Goal: Task Accomplishment & Management: Manage account settings

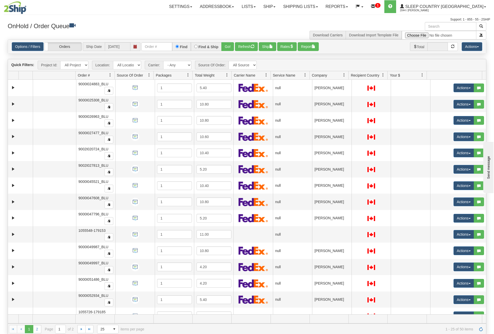
click at [345, 74] on span at bounding box center [344, 75] width 4 height 4
click at [364, 91] on span "Sort Ascending" at bounding box center [361, 86] width 41 height 14
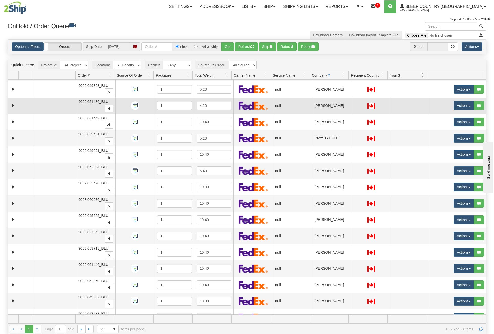
scroll to position [168, 0]
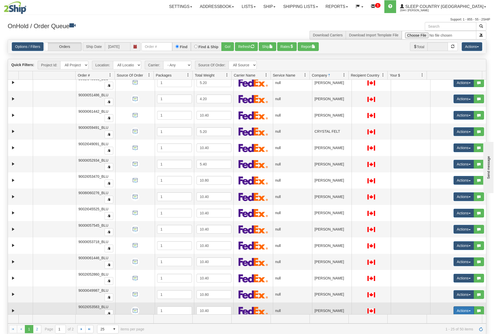
click at [463, 307] on button "Actions" at bounding box center [464, 311] width 21 height 9
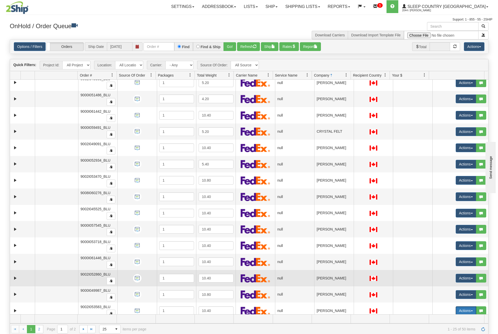
scroll to position [215, 0]
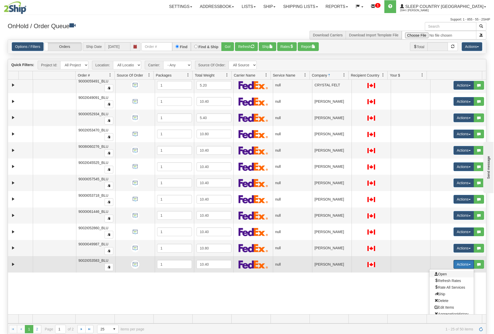
click at [443, 272] on span "Open" at bounding box center [441, 274] width 12 height 4
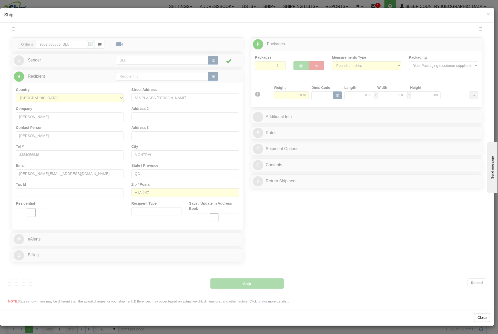
scroll to position [0, 0]
type input "12:55"
type input "16:00"
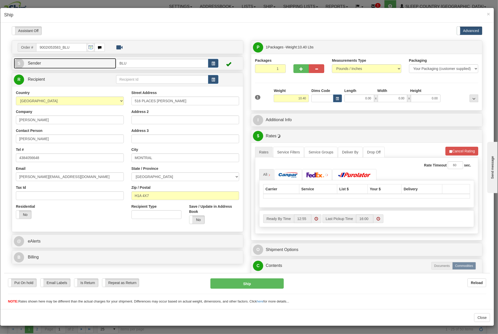
click at [89, 63] on link "S Sender" at bounding box center [65, 63] width 102 height 11
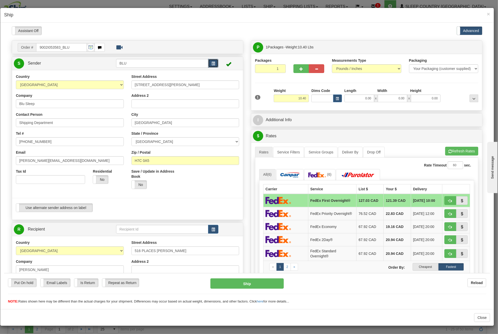
click at [214, 63] on button "button" at bounding box center [213, 63] width 10 height 9
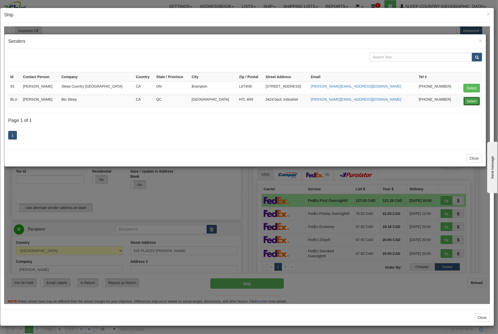
click at [475, 100] on button "Select" at bounding box center [472, 101] width 17 height 9
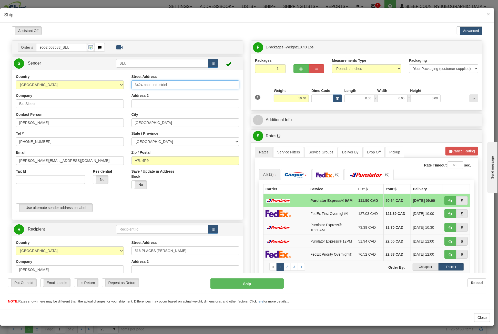
click at [155, 83] on input "3424 boul. Industriel" at bounding box center [186, 84] width 108 height 9
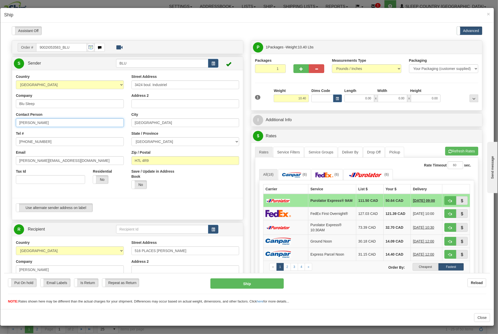
click at [24, 122] on input "Dina" at bounding box center [70, 122] width 108 height 9
click at [34, 121] on input "Dina" at bounding box center [70, 122] width 108 height 9
drag, startPoint x: 42, startPoint y: 123, endPoint x: -121, endPoint y: 115, distance: 163.8
click at [4, 115] on html "Please wait... Attention! Ok Add to Bidding... Preview Custom Documents Preview…" at bounding box center [247, 165] width 486 height 278
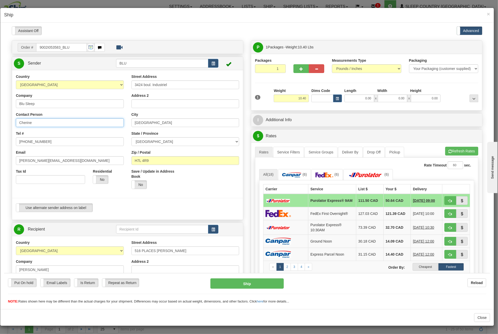
type input "Cherine"
click at [26, 160] on input "Dina@myblusleep.com" at bounding box center [70, 160] width 108 height 9
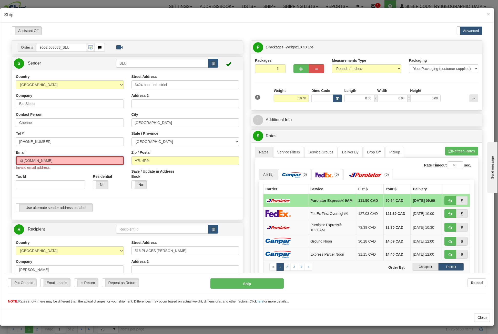
click at [20, 161] on input "@myblusleep.com" at bounding box center [70, 160] width 108 height 9
click at [75, 161] on input "[EMAIL_ADDRESS][DOMAIN_NAME]" at bounding box center [70, 160] width 108 height 9
type input "[EMAIL_ADDRESS][DOMAIN_NAME]"
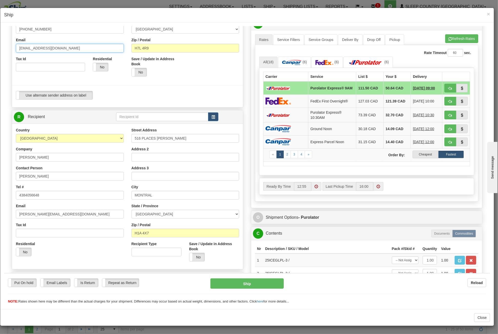
scroll to position [128, 0]
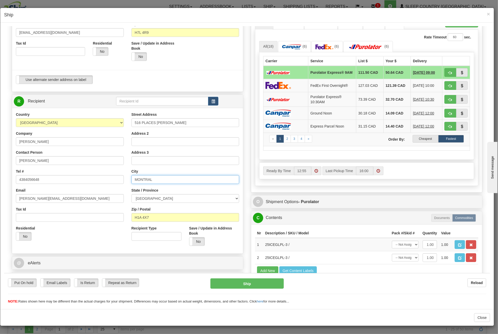
click at [147, 179] on input "MONTRAL" at bounding box center [186, 179] width 108 height 9
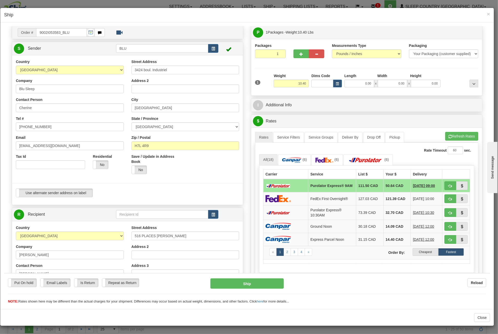
scroll to position [0, 0]
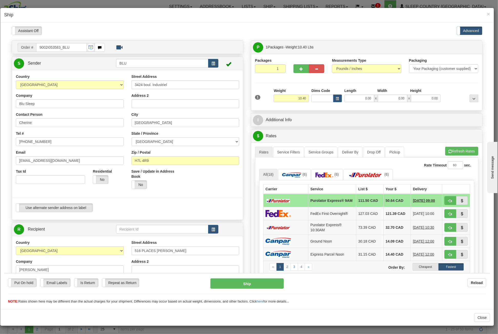
type input "MONTREAL"
click at [354, 100] on input "0.00" at bounding box center [360, 98] width 30 height 8
click at [369, 99] on input "Length" at bounding box center [360, 98] width 30 height 8
type input "16.85"
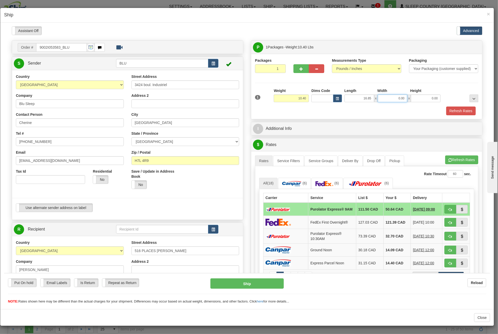
click at [390, 100] on input "0.00" at bounding box center [393, 98] width 30 height 8
click at [390, 100] on input "Width" at bounding box center [393, 98] width 30 height 8
type input "8.45"
click at [420, 96] on input "0.00" at bounding box center [426, 98] width 30 height 8
click at [420, 98] on input "Height" at bounding box center [426, 98] width 30 height 8
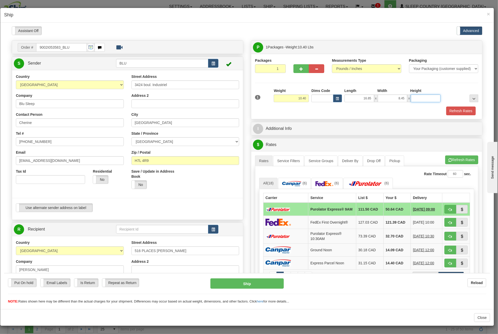
type input "16.85"
click at [457, 111] on button "Refresh Rates" at bounding box center [460, 110] width 29 height 9
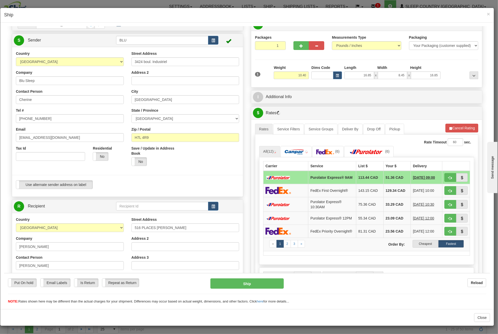
scroll to position [26, 0]
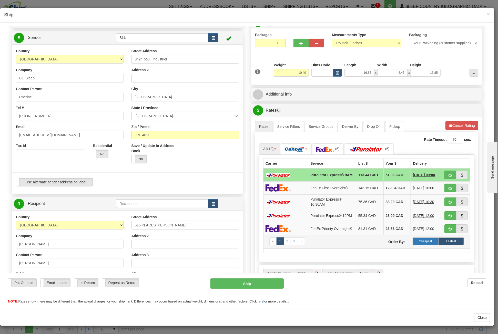
click at [424, 245] on label "Cheapest" at bounding box center [426, 241] width 26 height 8
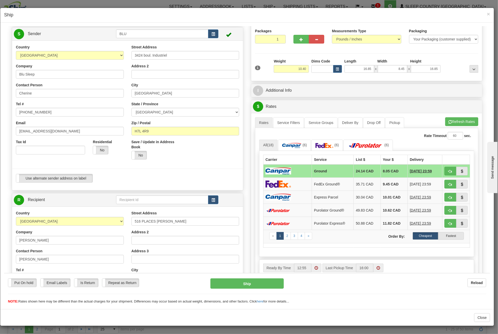
scroll to position [103, 0]
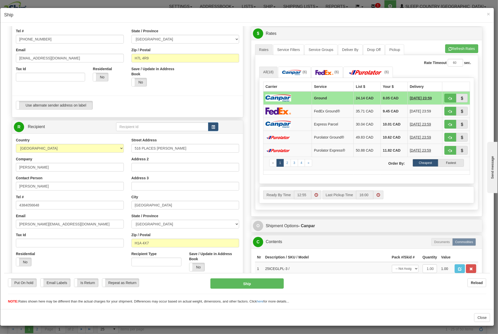
click at [262, 17] on h4 "Ship" at bounding box center [247, 15] width 486 height 7
click at [449, 110] on span "button" at bounding box center [451, 111] width 4 height 3
type input "92"
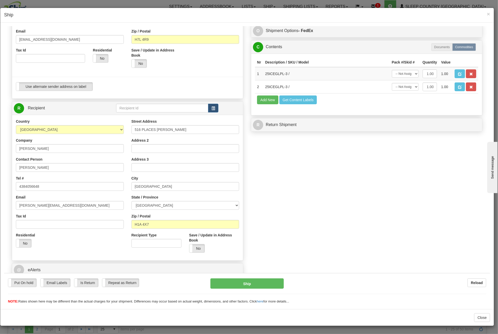
scroll to position [138, 0]
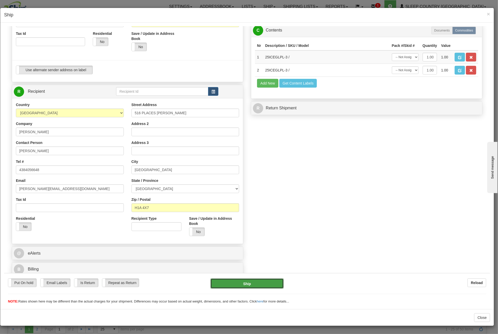
click at [270, 283] on button "Ship" at bounding box center [247, 284] width 73 height 10
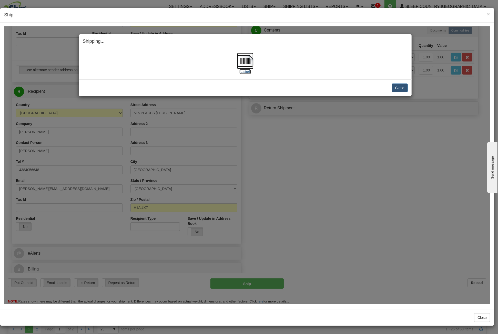
click at [247, 64] on img at bounding box center [245, 61] width 16 height 16
click at [402, 88] on button "Close" at bounding box center [400, 87] width 16 height 9
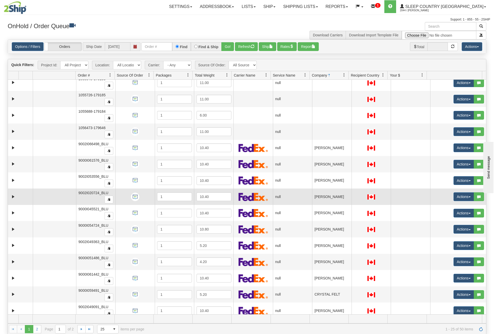
scroll to position [0, 0]
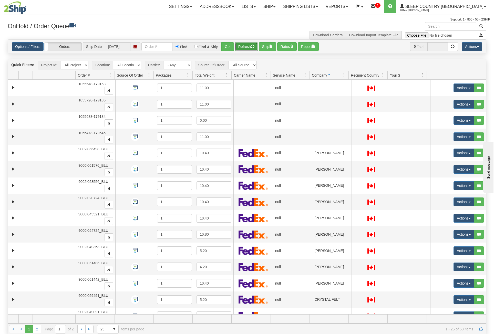
click at [247, 46] on button "Refresh" at bounding box center [246, 46] width 23 height 9
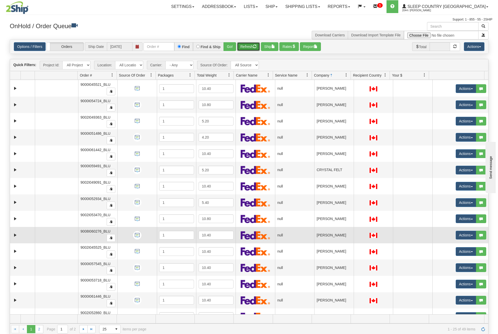
scroll to position [168, 0]
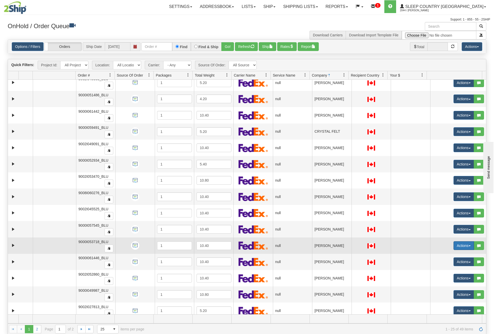
click at [464, 242] on button "Actions" at bounding box center [464, 246] width 21 height 9
click at [444, 252] on link "Open" at bounding box center [452, 255] width 44 height 7
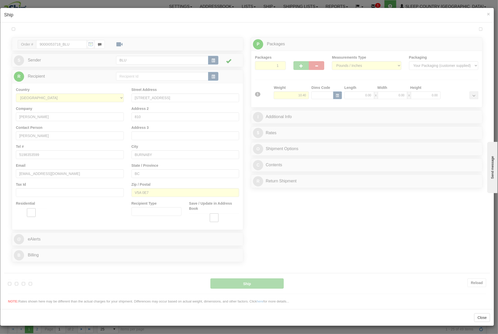
scroll to position [0, 0]
type input "13:02"
type input "16:00"
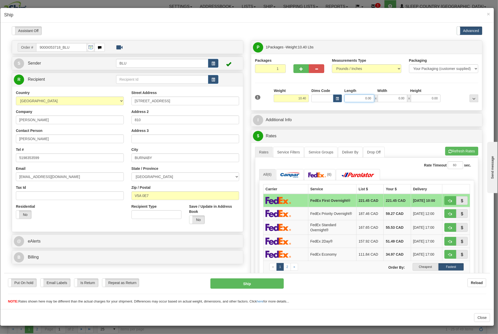
click at [365, 98] on input "0.00" at bounding box center [360, 98] width 30 height 8
click at [365, 101] on input "Length" at bounding box center [360, 98] width 30 height 8
type input "16.85"
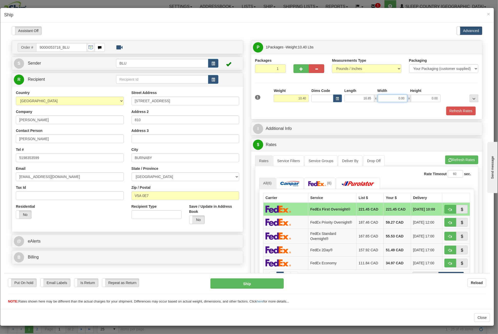
click at [389, 99] on input "0.00" at bounding box center [393, 98] width 30 height 8
click at [389, 99] on input "Width" at bounding box center [393, 98] width 30 height 8
type input "8.45"
click at [424, 98] on input "0.00" at bounding box center [426, 98] width 30 height 8
click at [424, 98] on input "Height" at bounding box center [426, 98] width 30 height 8
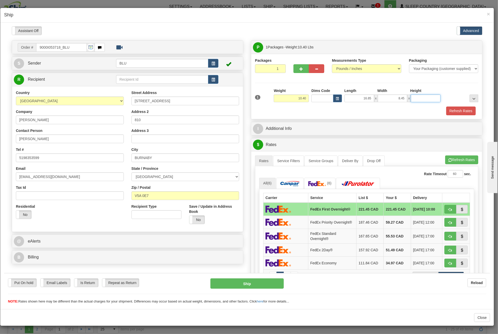
type input "16.85"
click at [451, 110] on button "Refresh Rates" at bounding box center [460, 110] width 29 height 9
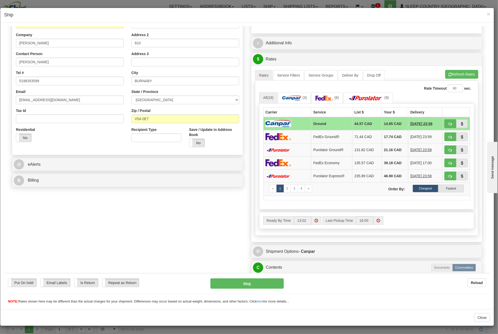
scroll to position [103, 0]
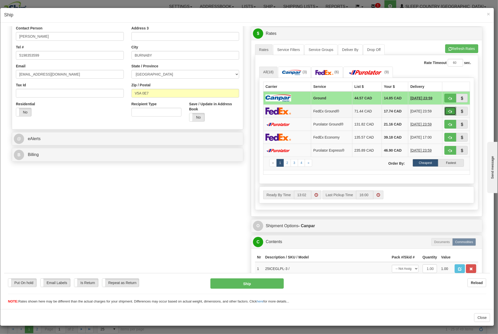
click at [449, 110] on span "button" at bounding box center [451, 111] width 4 height 3
type input "92"
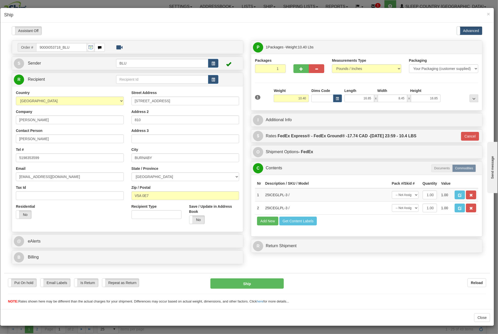
scroll to position [0, 0]
click at [417, 134] on label "FedEx Express® - FedEx Ground® - 17.74 CAD - 09/15/2025 23:59 - 10.4 LBS" at bounding box center [347, 136] width 139 height 10
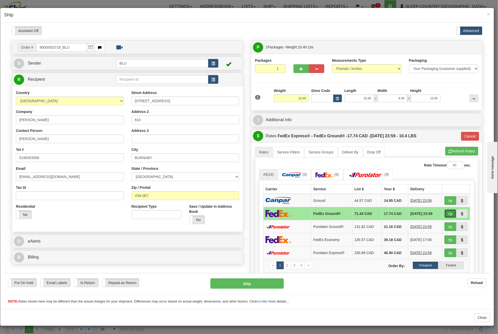
click at [449, 213] on span "button" at bounding box center [451, 213] width 4 height 3
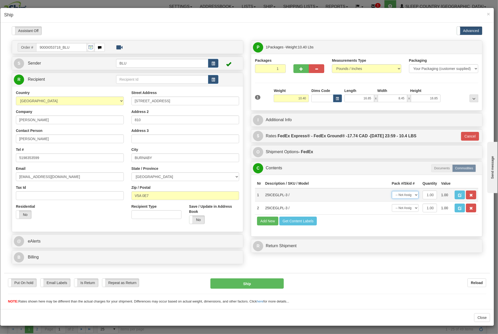
click at [413, 192] on select "-- Not Assigned -- Package 1" at bounding box center [405, 195] width 27 height 8
select select "0"
click at [392, 191] on select "-- Not Assigned -- Package 1" at bounding box center [405, 195] width 27 height 8
click at [409, 206] on select "-- Not Assigned -- Package 1" at bounding box center [405, 208] width 27 height 8
click at [406, 199] on td "-- Not Assigned -- Package 1" at bounding box center [405, 194] width 31 height 13
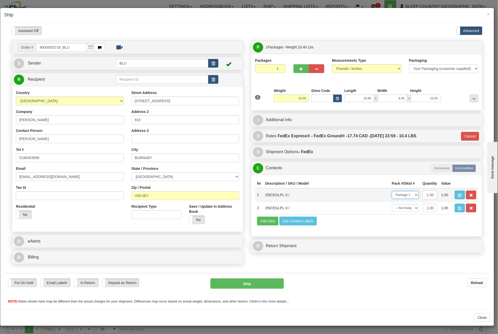
click at [410, 194] on select "-- Not Assigned -- Package 1" at bounding box center [405, 195] width 27 height 8
select select
click at [392, 191] on select "-- Not Assigned -- Package 1" at bounding box center [405, 195] width 27 height 8
click at [94, 60] on link "S Sender" at bounding box center [65, 63] width 102 height 11
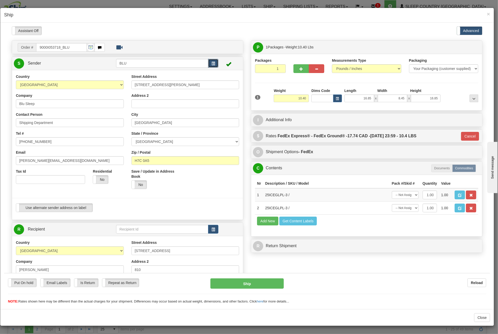
click at [213, 65] on span "button" at bounding box center [214, 63] width 4 height 3
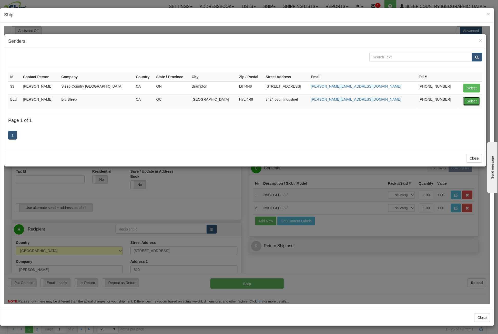
click at [466, 97] on button "Select" at bounding box center [472, 101] width 17 height 9
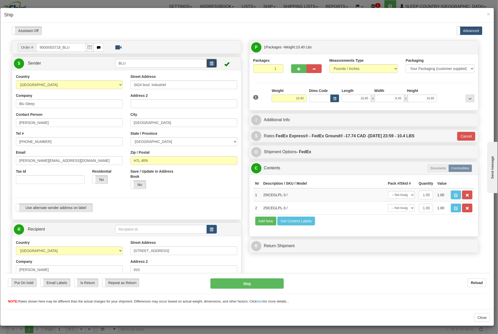
type input "92"
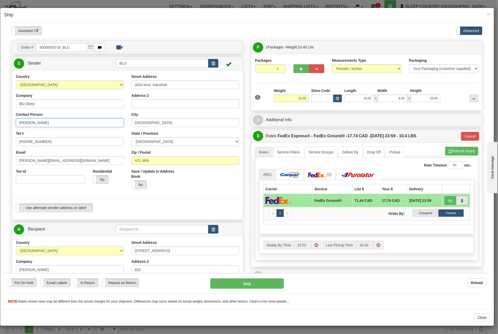
drag, startPoint x: 33, startPoint y: 124, endPoint x: -95, endPoint y: 118, distance: 128.9
click at [4, 118] on html "Please wait... Attention! Ok Add to Bidding... Preview Custom Documents Preview…" at bounding box center [247, 165] width 486 height 278
type input "Cherine"
drag, startPoint x: 25, startPoint y: 160, endPoint x: 12, endPoint y: 160, distance: 13.3
click at [12, 160] on div "Country AFGHANISTAN ALAND ISLANDS ALBANIA ALGERIA AMERICAN SAMOA ANDORRA ANGOLA…" at bounding box center [70, 131] width 116 height 114
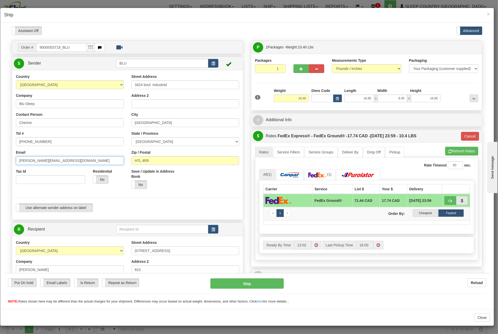
click at [25, 159] on input "Dina@myblusleep.com" at bounding box center [70, 160] width 108 height 9
type input "camsis@myblusleep.com"
click at [140, 184] on label "No" at bounding box center [139, 185] width 15 height 8
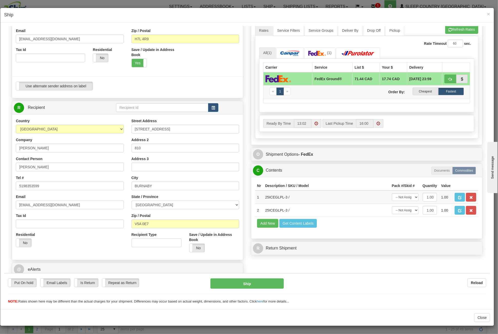
scroll to position [128, 0]
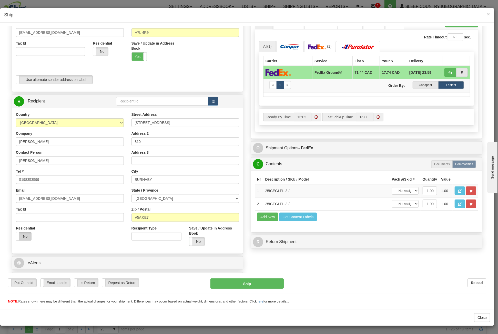
click at [29, 237] on label "No" at bounding box center [23, 236] width 15 height 8
type input "92"
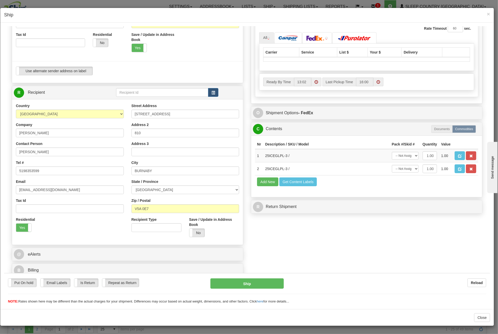
scroll to position [138, 0]
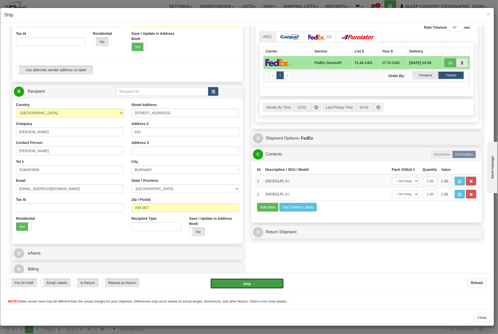
click at [266, 284] on button "Ship" at bounding box center [247, 284] width 73 height 10
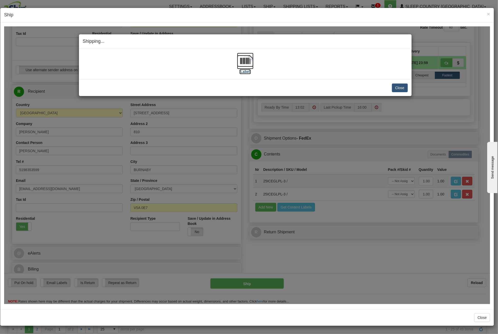
click at [250, 58] on img at bounding box center [245, 61] width 16 height 16
click at [399, 90] on button "Close" at bounding box center [400, 87] width 16 height 9
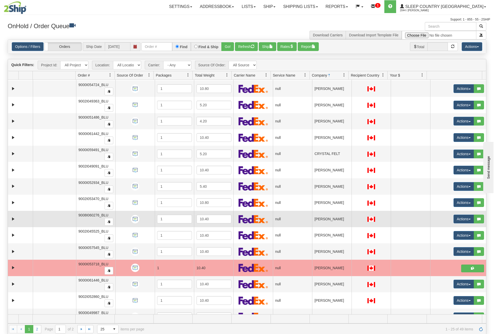
scroll to position [168, 0]
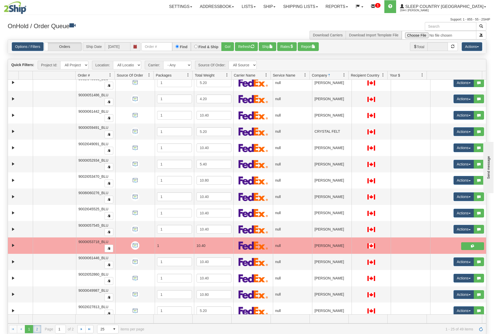
click at [38, 330] on link "2" at bounding box center [37, 329] width 8 height 8
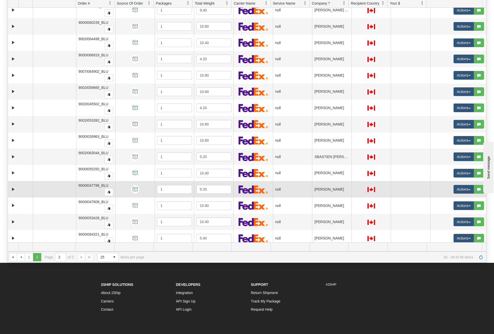
scroll to position [106, 0]
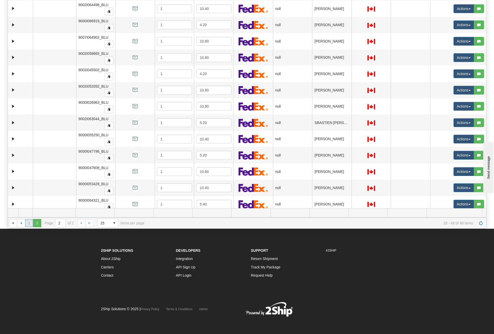
click at [29, 224] on link "1" at bounding box center [29, 223] width 8 height 8
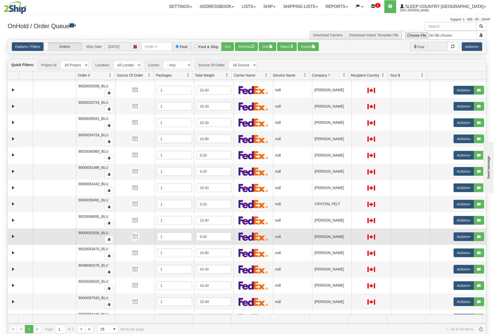
scroll to position [168, 0]
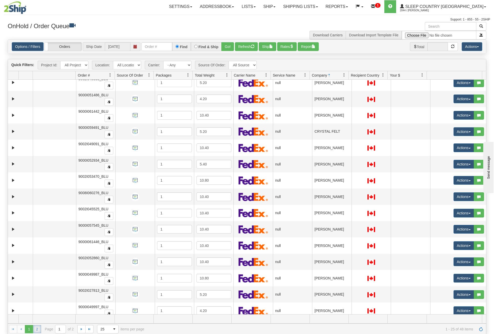
click at [35, 331] on link "2" at bounding box center [37, 329] width 8 height 8
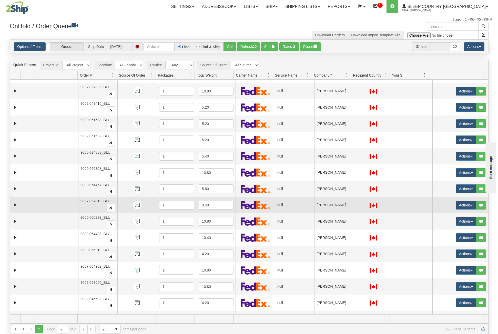
scroll to position [0, 0]
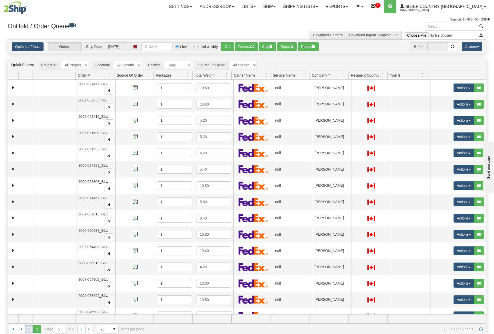
click at [28, 331] on link "1" at bounding box center [29, 329] width 8 height 8
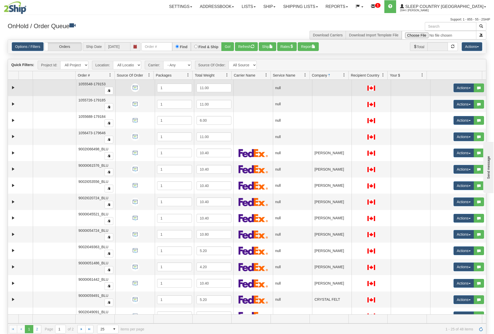
click at [451, 82] on td "Actions Open Refresh Rates Rate All Services Ship Delete Edit Items Aggregation…" at bounding box center [459, 88] width 56 height 16
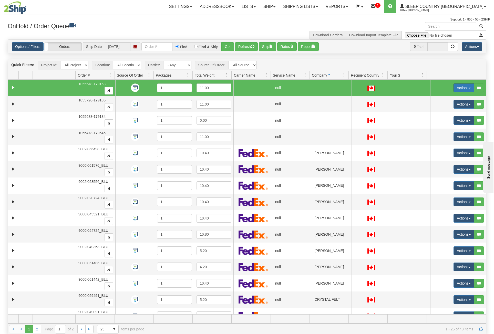
click at [456, 85] on button "Actions" at bounding box center [464, 88] width 21 height 9
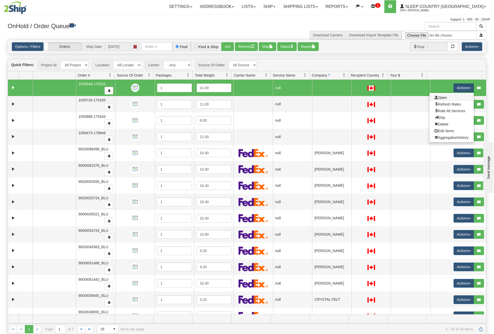
click at [444, 98] on link "Open" at bounding box center [452, 97] width 44 height 7
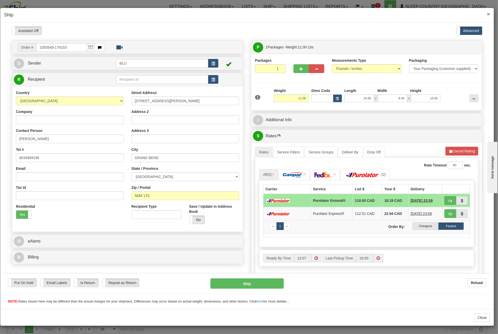
click at [488, 14] on span "×" at bounding box center [488, 14] width 3 height 6
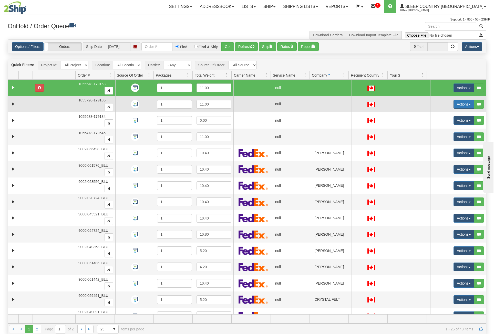
click at [459, 101] on button "Actions" at bounding box center [464, 104] width 21 height 9
click at [449, 114] on link "Open" at bounding box center [452, 114] width 44 height 7
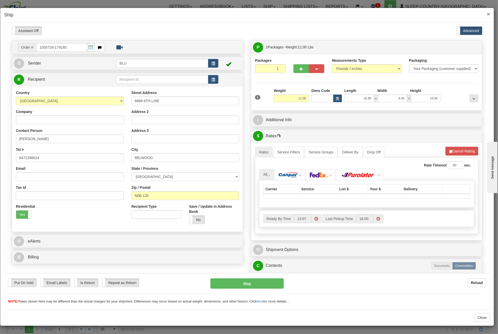
click at [487, 14] on span "×" at bounding box center [488, 14] width 3 height 6
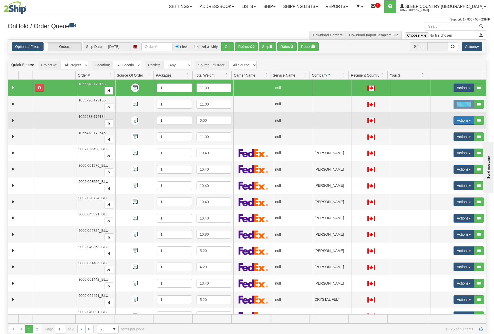
click at [455, 118] on button "Actions" at bounding box center [464, 120] width 21 height 9
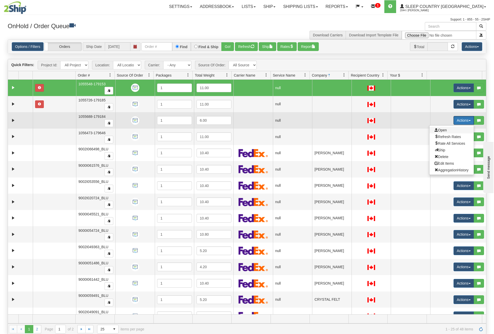
click at [443, 129] on span "Open" at bounding box center [441, 130] width 12 height 4
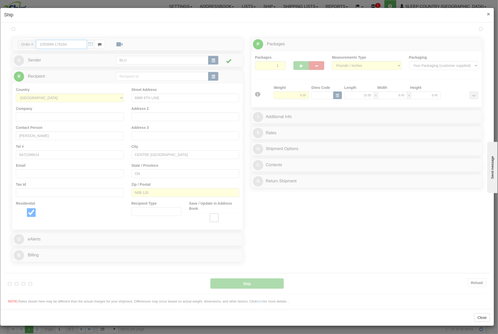
type input "13:07"
type input "16:00"
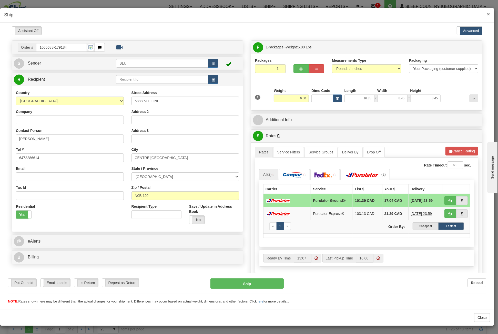
click at [490, 13] on span "×" at bounding box center [488, 14] width 3 height 6
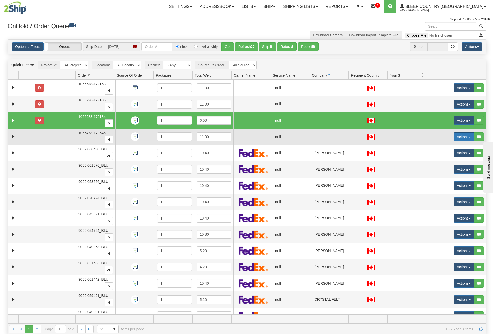
click at [460, 134] on button "Actions" at bounding box center [464, 137] width 21 height 9
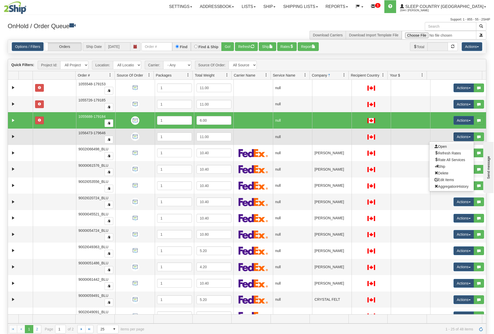
click at [448, 144] on link "Open" at bounding box center [452, 146] width 44 height 7
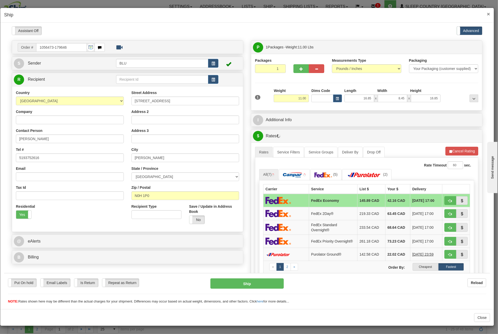
click at [490, 13] on span "×" at bounding box center [488, 14] width 3 height 6
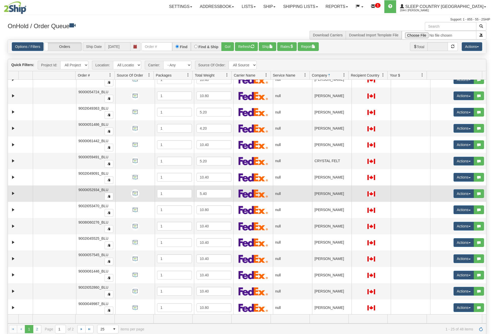
scroll to position [168, 0]
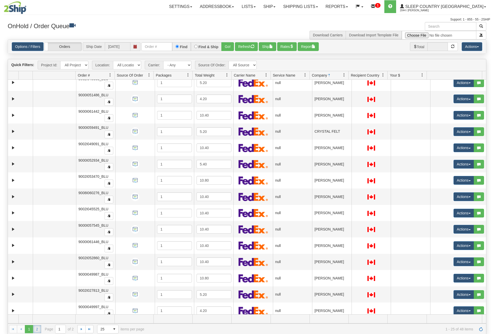
click at [37, 330] on link "2" at bounding box center [37, 329] width 8 height 8
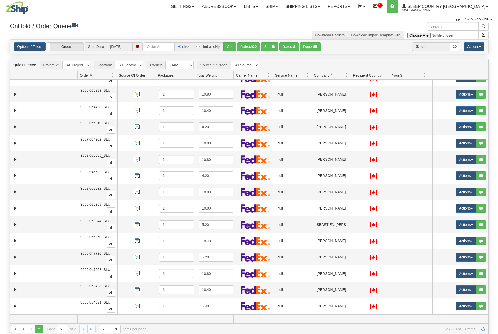
scroll to position [136, 0]
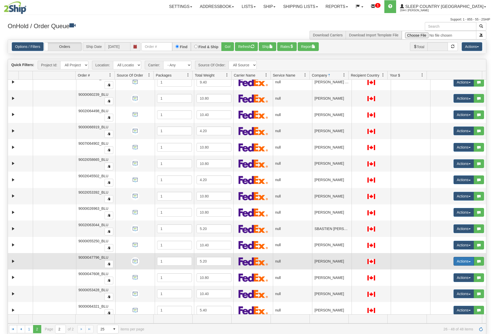
click at [454, 257] on button "Actions" at bounding box center [464, 261] width 21 height 9
click at [436, 269] on span "Open" at bounding box center [441, 271] width 12 height 4
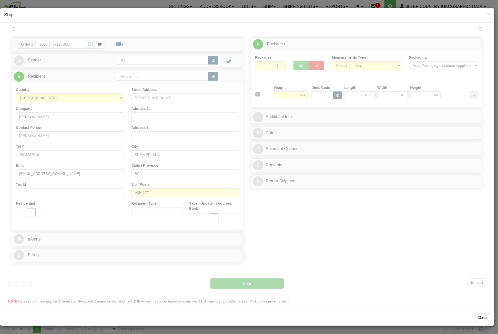
scroll to position [0, 0]
type input "13:12"
type input "16:00"
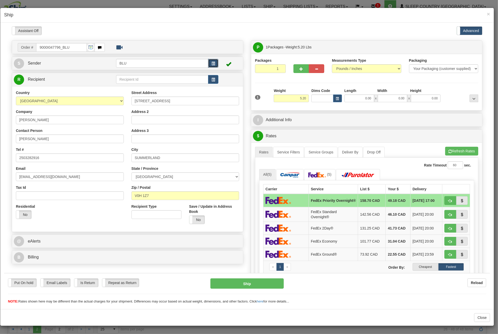
click at [212, 63] on span "button" at bounding box center [214, 63] width 4 height 3
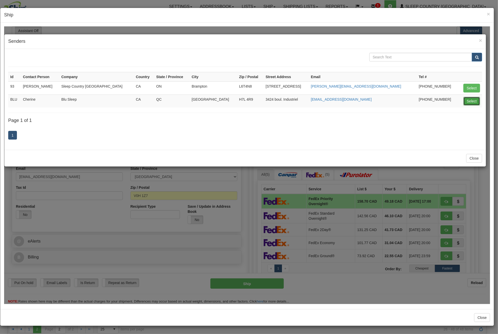
click at [469, 99] on button "Select" at bounding box center [472, 101] width 17 height 9
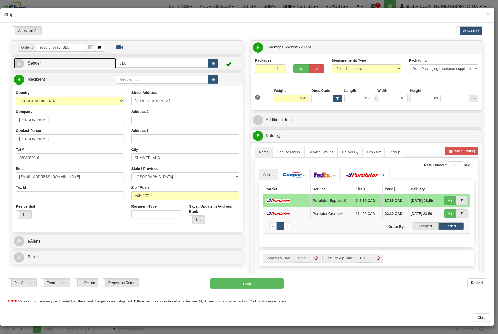
click at [84, 65] on link "S Sender" at bounding box center [65, 63] width 102 height 11
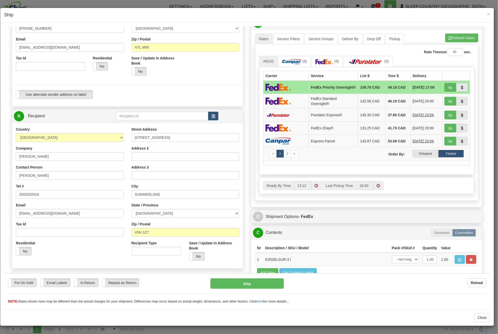
scroll to position [128, 0]
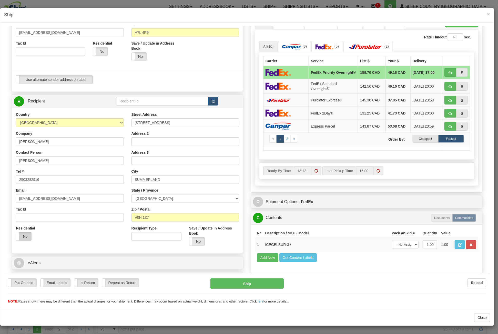
click at [29, 235] on label "No" at bounding box center [23, 236] width 15 height 8
click at [26, 234] on label "Yes" at bounding box center [23, 236] width 15 height 8
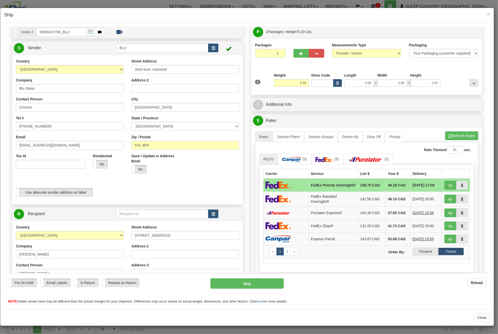
scroll to position [0, 0]
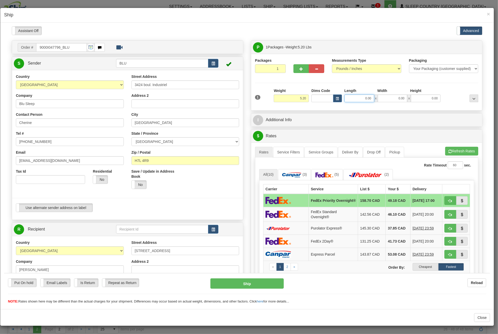
click at [366, 97] on input "0.00" at bounding box center [360, 98] width 30 height 8
click at [366, 97] on input "Length" at bounding box center [360, 98] width 30 height 8
type input "0.00"
click at [393, 97] on input "0.00" at bounding box center [393, 98] width 30 height 8
click at [398, 96] on input "Width" at bounding box center [393, 98] width 30 height 8
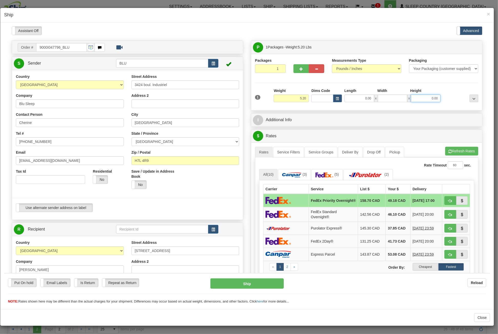
type input "0.00"
click at [420, 97] on input "0.00" at bounding box center [426, 98] width 30 height 8
click at [420, 97] on input "Height" at bounding box center [426, 98] width 30 height 8
type input "8.45"
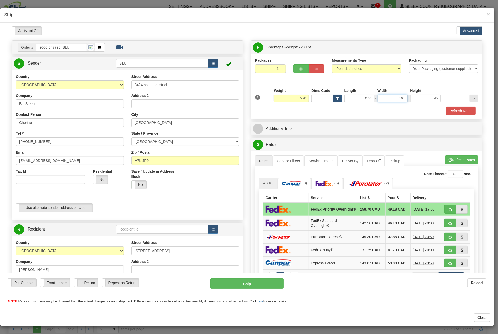
click at [392, 101] on input "0.00" at bounding box center [393, 98] width 30 height 8
click at [392, 101] on input "Width" at bounding box center [393, 98] width 30 height 8
type input "8.45"
click at [361, 100] on input "0.00" at bounding box center [360, 98] width 30 height 8
click at [361, 99] on input "Length" at bounding box center [360, 98] width 30 height 8
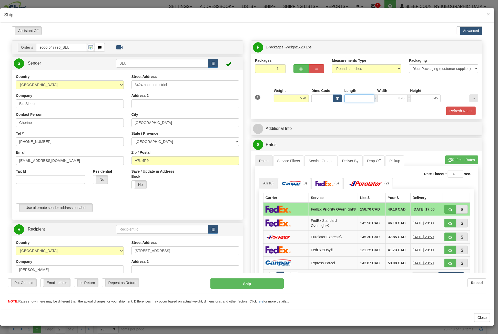
type input "16.85"
click at [468, 111] on button "Refresh Rates" at bounding box center [460, 110] width 29 height 9
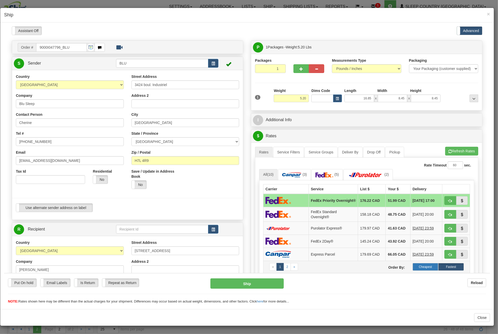
click at [430, 265] on label "Cheapest" at bounding box center [426, 267] width 26 height 8
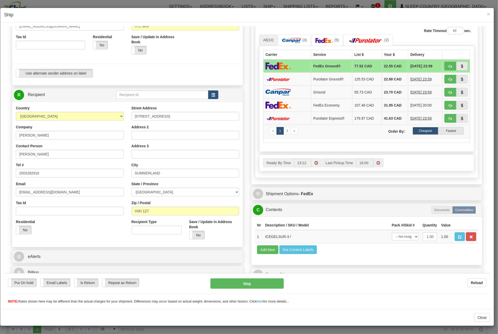
scroll to position [138, 0]
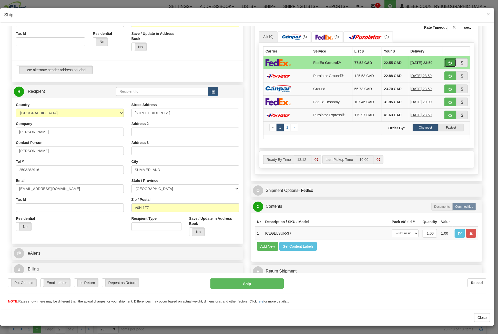
click at [445, 61] on button "button" at bounding box center [451, 62] width 12 height 9
type input "92"
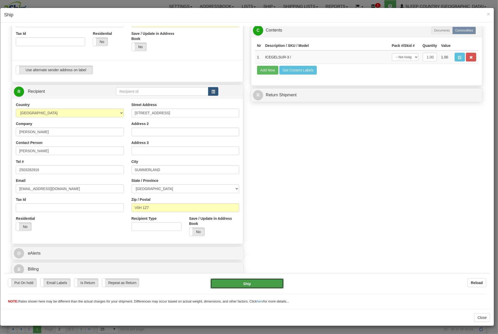
click at [258, 285] on button "Ship" at bounding box center [247, 284] width 73 height 10
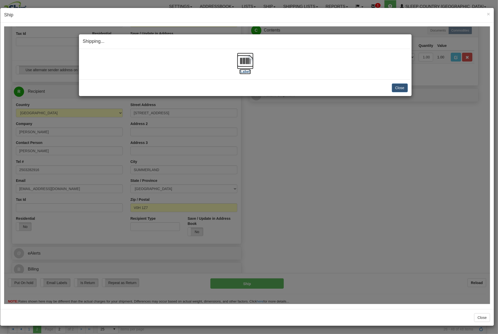
click at [239, 63] on img at bounding box center [245, 61] width 16 height 16
click at [400, 88] on button "Close" at bounding box center [400, 87] width 16 height 9
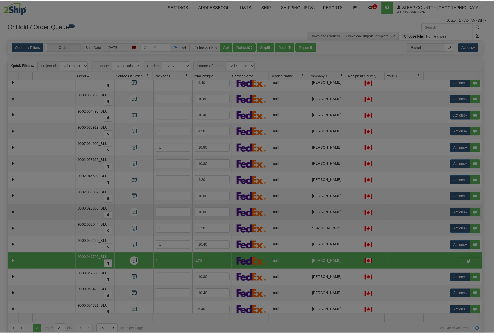
scroll to position [0, 0]
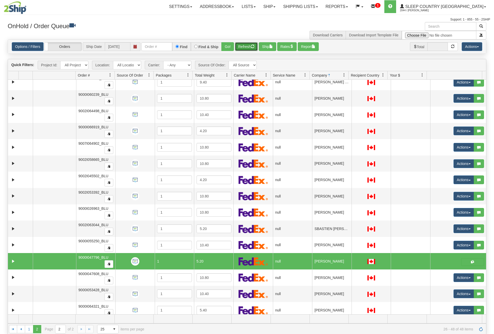
click at [244, 49] on button "Refresh" at bounding box center [246, 46] width 23 height 9
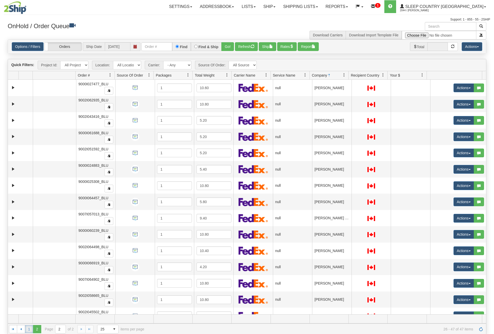
click at [28, 329] on link "1" at bounding box center [29, 329] width 8 height 8
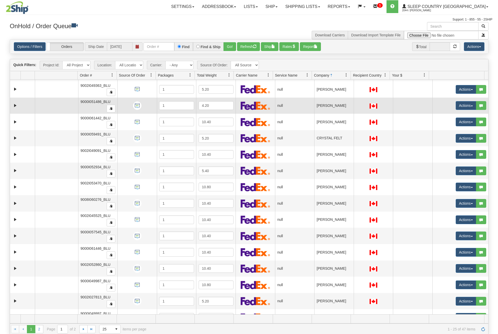
scroll to position [168, 0]
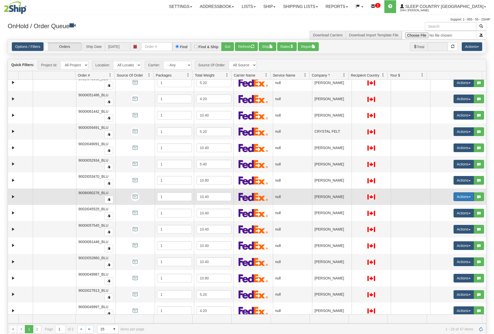
click at [467, 196] on button "Actions" at bounding box center [464, 197] width 21 height 9
click at [438, 205] on span "Open" at bounding box center [441, 207] width 12 height 4
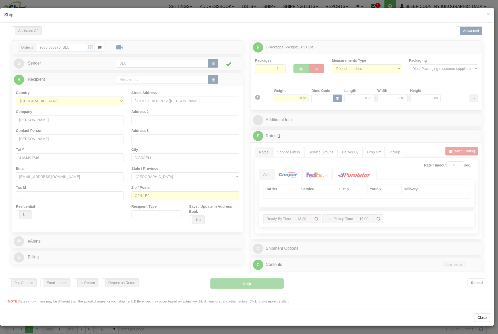
scroll to position [0, 0]
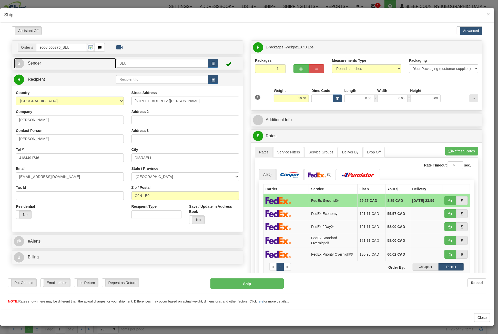
click at [84, 65] on link "S Sender" at bounding box center [65, 63] width 102 height 11
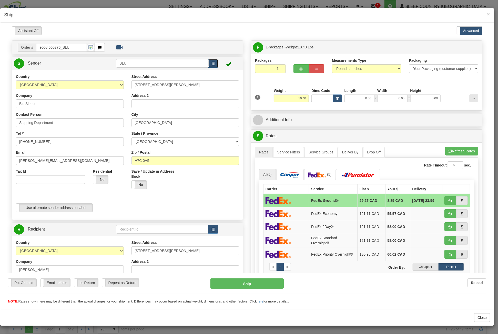
click at [213, 60] on button "button" at bounding box center [213, 63] width 10 height 9
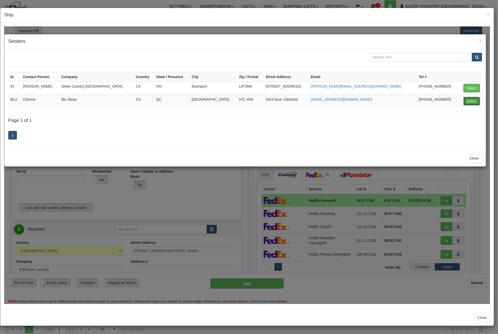
click at [474, 98] on button "Select" at bounding box center [472, 101] width 17 height 9
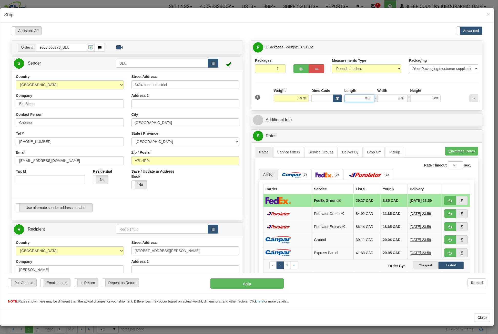
click at [369, 98] on input "0.00" at bounding box center [360, 98] width 30 height 8
click at [366, 98] on input "Length" at bounding box center [360, 98] width 30 height 8
type input "16.85"
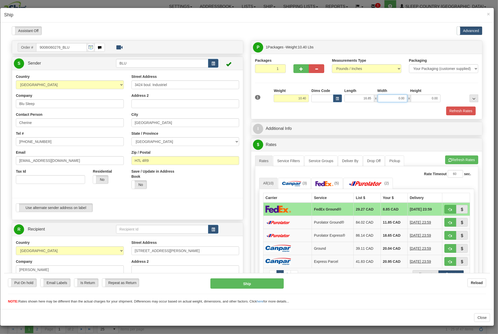
click at [385, 96] on input "0.00" at bounding box center [393, 98] width 30 height 8
click at [385, 96] on input "Width" at bounding box center [393, 98] width 30 height 8
type input "8.45"
click at [415, 97] on input "0.00" at bounding box center [426, 98] width 30 height 8
click at [415, 97] on input "Height" at bounding box center [426, 98] width 30 height 8
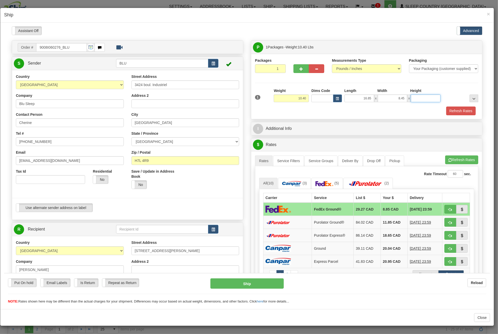
type input "16.85"
click at [454, 111] on button "Refresh Rates" at bounding box center [460, 110] width 29 height 9
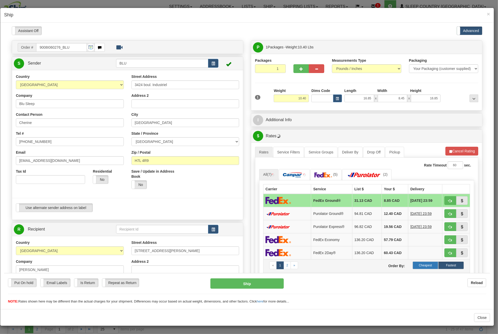
click at [425, 265] on label "Cheapest" at bounding box center [426, 266] width 26 height 8
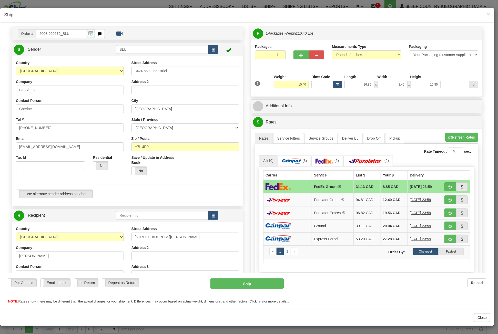
scroll to position [26, 0]
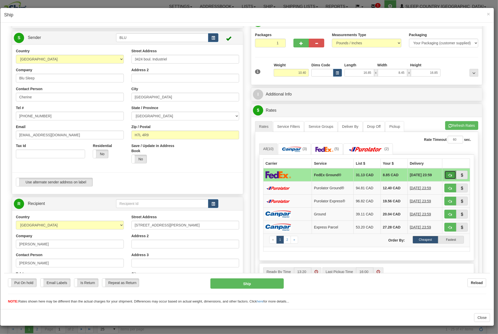
click at [449, 174] on span "button" at bounding box center [451, 175] width 4 height 3
type input "92"
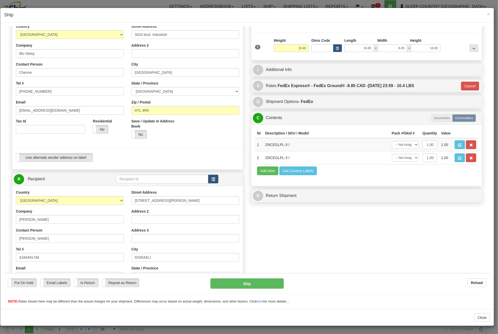
scroll to position [51, 0]
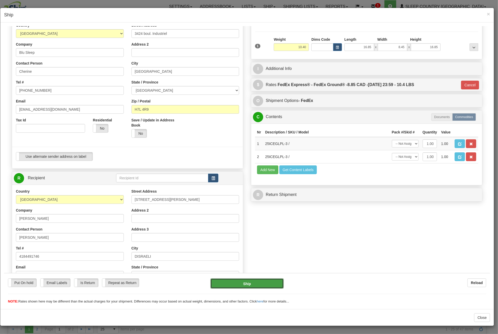
click at [247, 279] on button "Ship" at bounding box center [247, 284] width 73 height 10
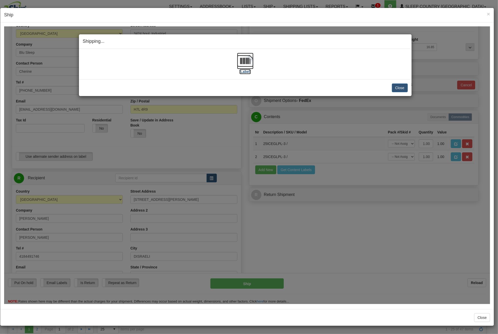
click at [243, 56] on img at bounding box center [245, 61] width 16 height 16
click at [405, 87] on button "Close" at bounding box center [400, 87] width 16 height 9
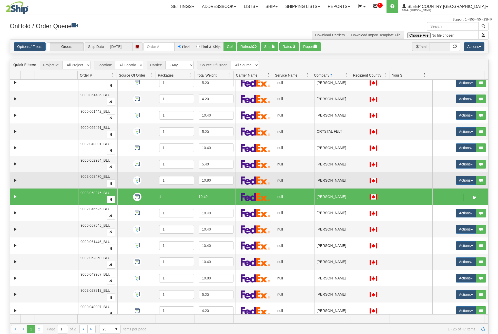
scroll to position [40, 0]
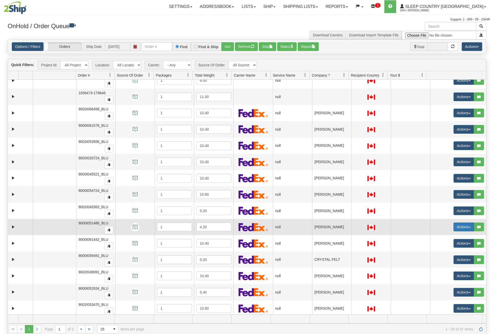
click at [463, 226] on button "Actions" at bounding box center [464, 227] width 21 height 9
click at [436, 235] on span "Open" at bounding box center [441, 237] width 12 height 4
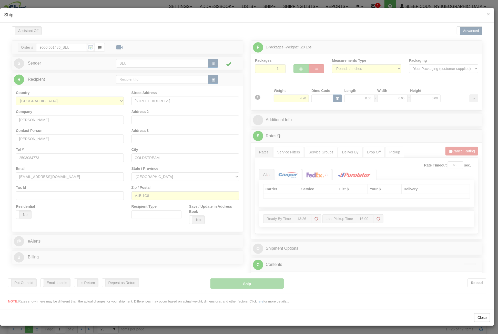
scroll to position [0, 0]
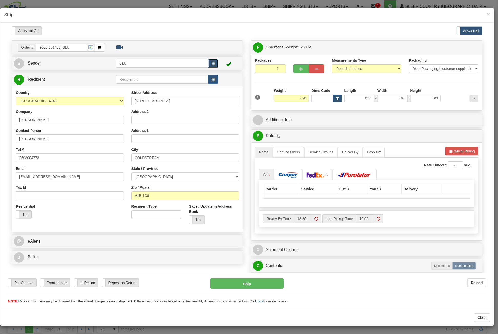
click at [215, 65] on button "button" at bounding box center [213, 63] width 10 height 9
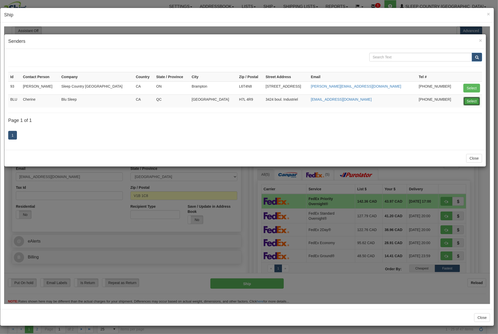
click at [473, 100] on button "Select" at bounding box center [472, 101] width 17 height 9
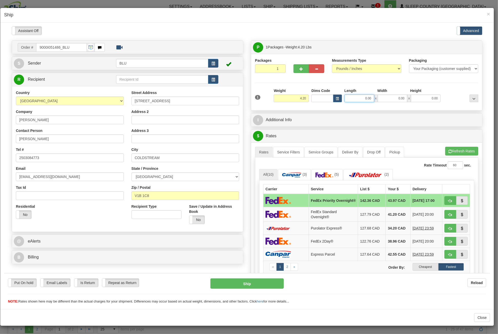
click at [363, 97] on input "0.00" at bounding box center [360, 98] width 30 height 8
click at [364, 97] on input "Length" at bounding box center [360, 98] width 30 height 8
type input "16.85"
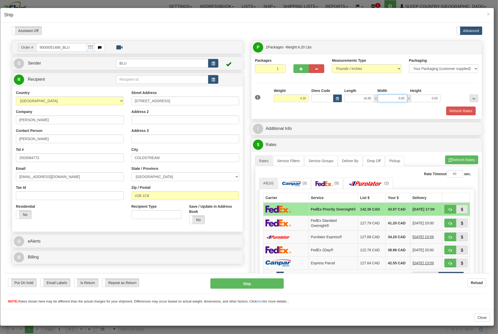
click at [394, 101] on input "0.00" at bounding box center [393, 98] width 30 height 8
click at [394, 100] on input "Width" at bounding box center [393, 98] width 30 height 8
type input "8.45"
click at [442, 96] on div at bounding box center [461, 95] width 38 height 14
click at [413, 97] on input "0.00" at bounding box center [426, 98] width 30 height 8
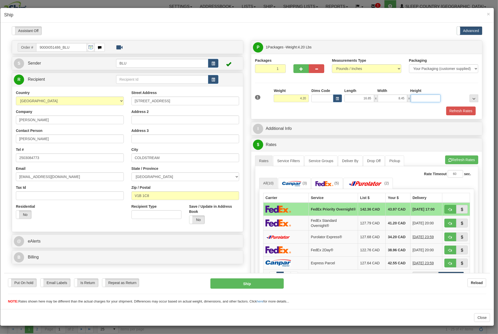
click at [419, 96] on input "Height" at bounding box center [426, 98] width 30 height 8
type input "8.45"
click at [459, 110] on button "Refresh Rates" at bounding box center [460, 110] width 29 height 9
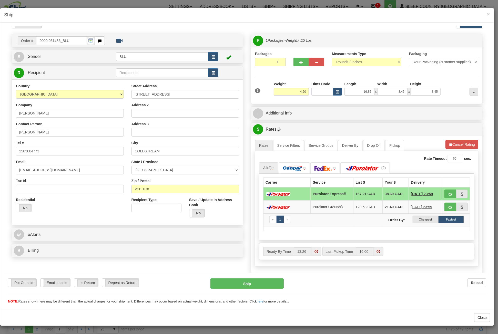
scroll to position [26, 0]
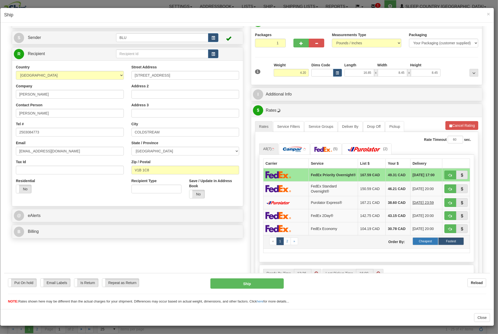
click at [425, 239] on label "Cheapest" at bounding box center [426, 241] width 26 height 8
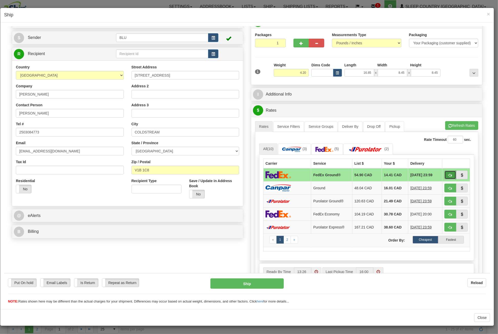
click at [445, 172] on button "button" at bounding box center [451, 175] width 12 height 9
type input "92"
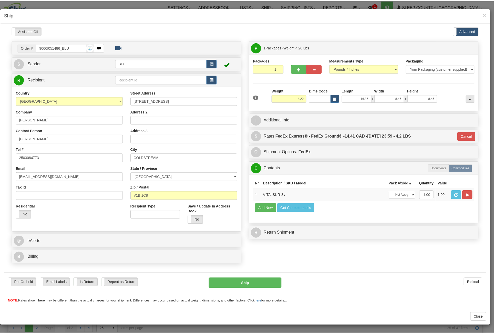
scroll to position [0, 0]
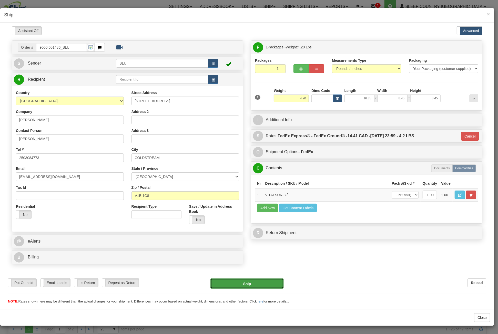
click at [262, 286] on button "Ship" at bounding box center [247, 284] width 73 height 10
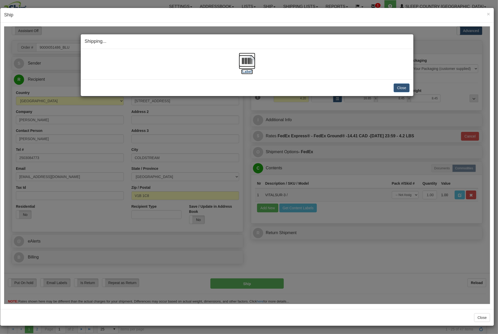
click at [252, 58] on img at bounding box center [247, 61] width 16 height 16
click at [402, 87] on button "Close" at bounding box center [402, 87] width 16 height 9
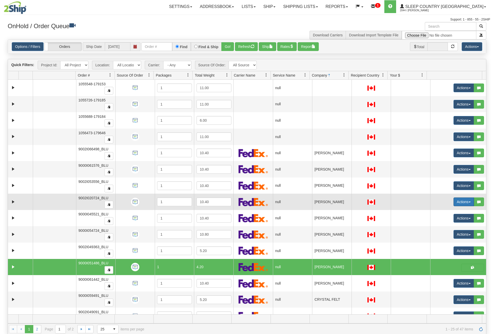
click at [458, 200] on button "Actions" at bounding box center [464, 202] width 21 height 9
click at [446, 209] on link "Open" at bounding box center [452, 211] width 44 height 7
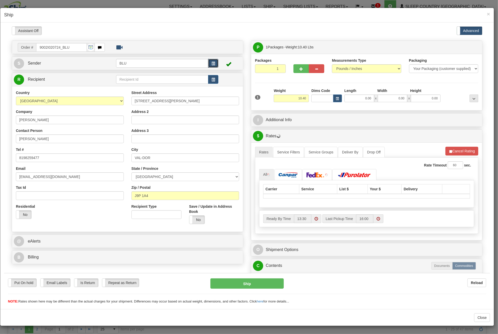
click at [215, 64] on button "button" at bounding box center [213, 63] width 10 height 9
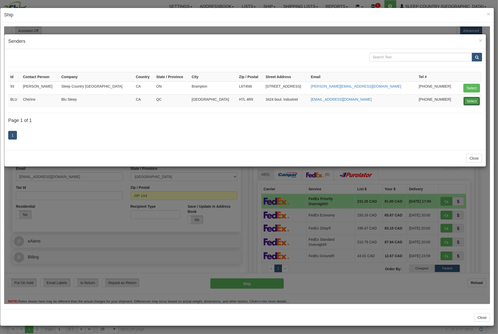
click at [473, 101] on button "Select" at bounding box center [472, 101] width 17 height 9
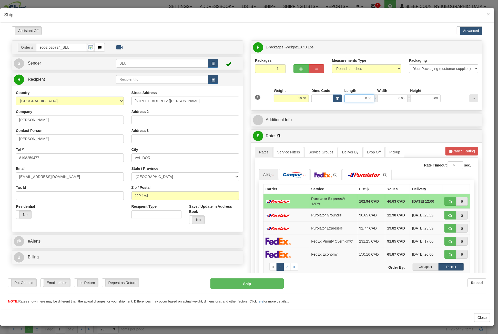
click at [352, 96] on input "0.00" at bounding box center [360, 98] width 30 height 8
click at [354, 97] on input "Length" at bounding box center [360, 98] width 30 height 8
type input "16.85"
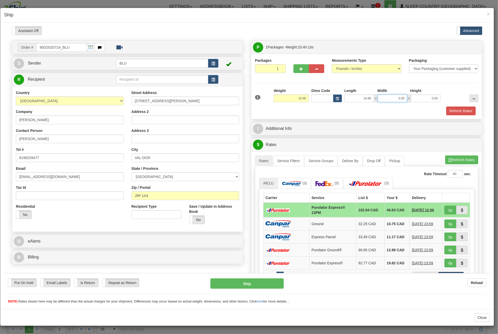
click at [382, 96] on input "0.00" at bounding box center [393, 98] width 30 height 8
click at [382, 96] on input "Width" at bounding box center [393, 98] width 30 height 8
type input "8.45"
click at [415, 97] on input "0.00" at bounding box center [426, 98] width 30 height 8
click at [415, 97] on input "Height" at bounding box center [426, 98] width 30 height 8
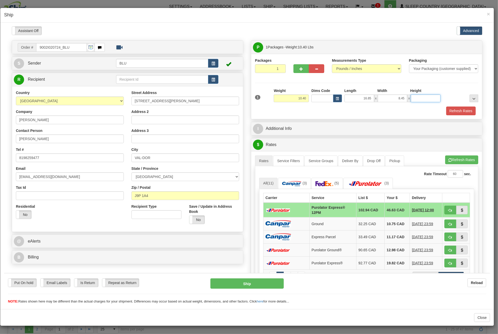
type input "16.85"
click at [446, 108] on button "Refresh Rates" at bounding box center [460, 110] width 29 height 9
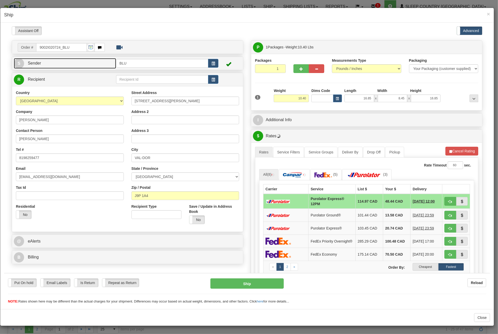
click at [71, 62] on link "S Sender" at bounding box center [65, 63] width 102 height 11
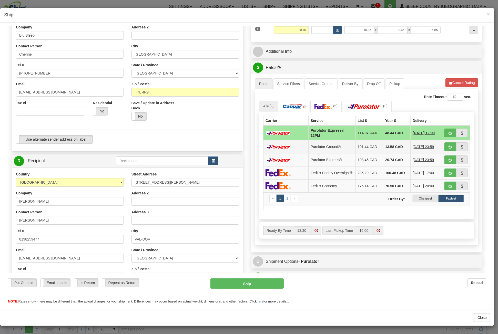
scroll to position [77, 0]
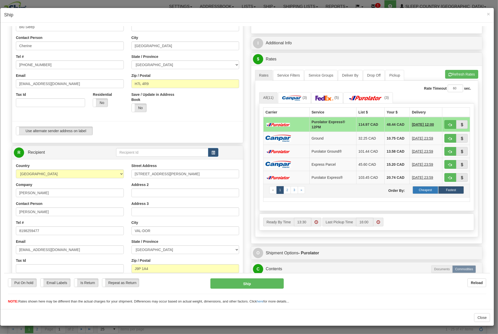
click at [421, 186] on label "Cheapest" at bounding box center [426, 190] width 26 height 8
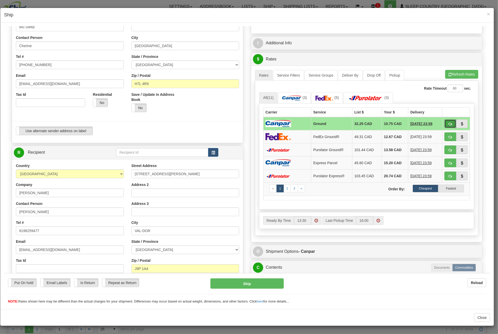
click at [449, 122] on span "button" at bounding box center [451, 123] width 4 height 3
type input "1"
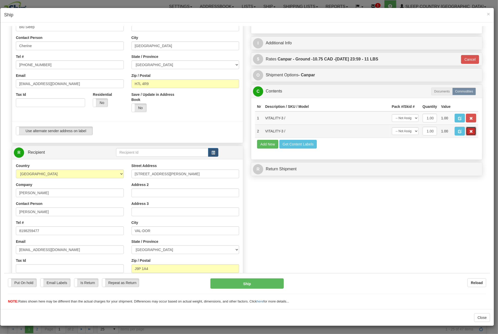
click at [470, 130] on span "button" at bounding box center [472, 131] width 4 height 3
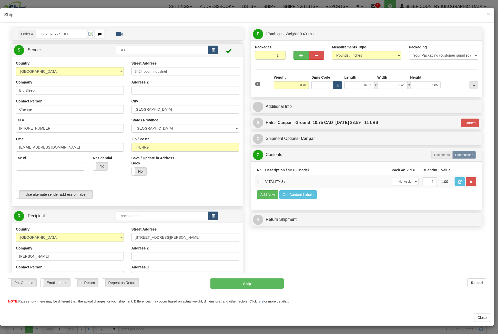
scroll to position [0, 0]
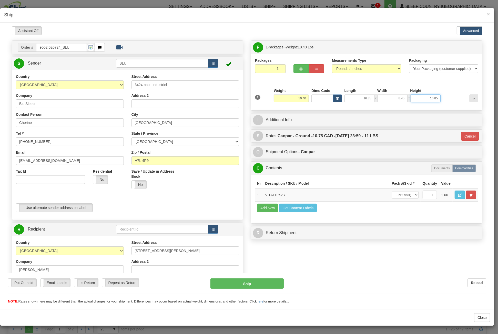
click at [420, 95] on input "16.85" at bounding box center [426, 98] width 30 height 8
drag, startPoint x: 425, startPoint y: 97, endPoint x: 460, endPoint y: 101, distance: 35.5
click at [460, 101] on div "1 Weight 10.40 Dims Code x x" at bounding box center [367, 97] width 226 height 18
click at [426, 98] on input "Height" at bounding box center [426, 98] width 30 height 8
type input "8.45"
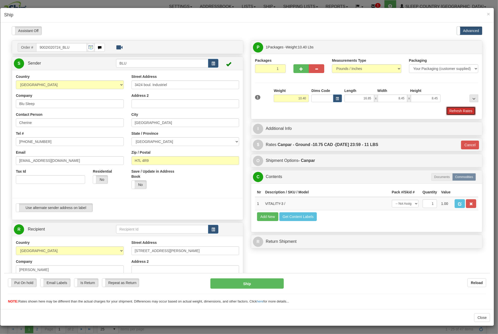
click at [458, 112] on button "Refresh Rates" at bounding box center [460, 110] width 29 height 9
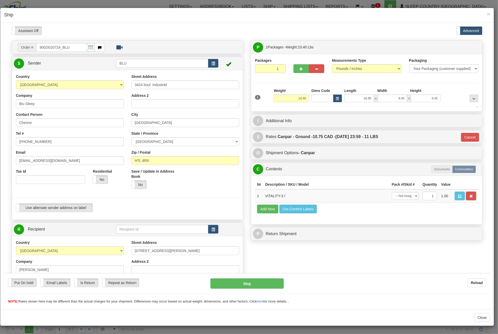
type input "1"
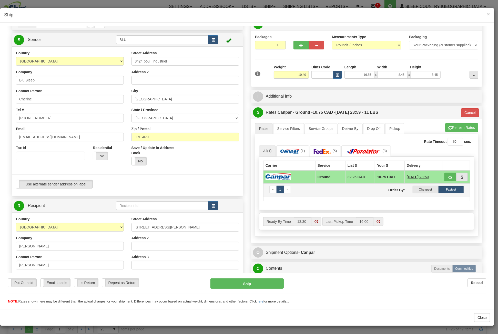
scroll to position [51, 0]
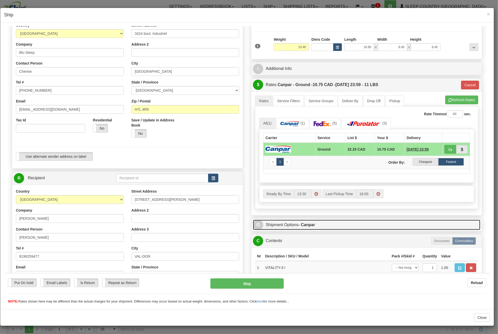
click at [301, 224] on strong "- Canpar" at bounding box center [307, 225] width 17 height 4
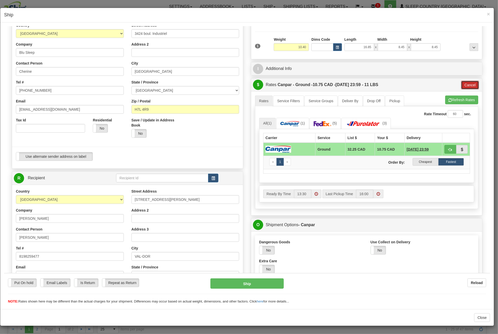
click at [468, 83] on button "Cancel" at bounding box center [470, 85] width 18 height 9
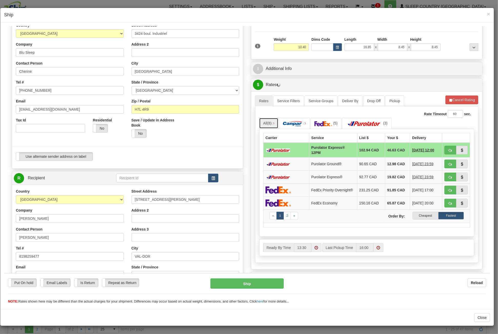
click at [265, 121] on link "All (8)" at bounding box center [268, 123] width 19 height 11
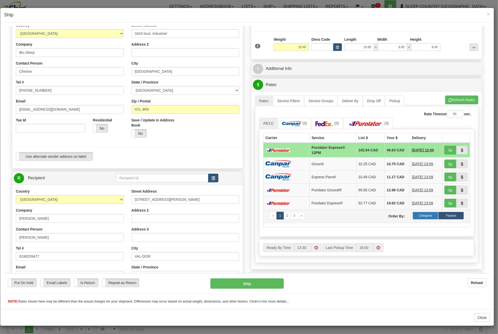
click at [425, 213] on label "Cheapest" at bounding box center [426, 216] width 26 height 8
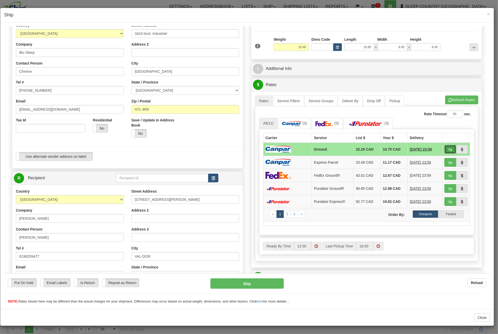
click at [449, 148] on span "button" at bounding box center [451, 149] width 4 height 3
type input "1"
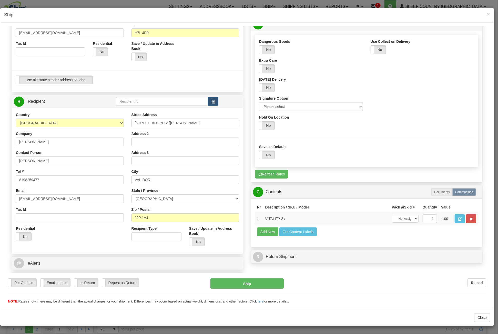
scroll to position [138, 0]
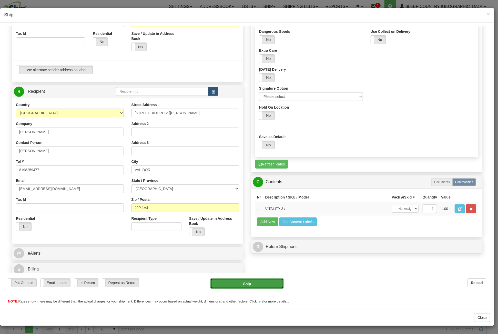
click at [267, 282] on button "Ship" at bounding box center [247, 284] width 73 height 10
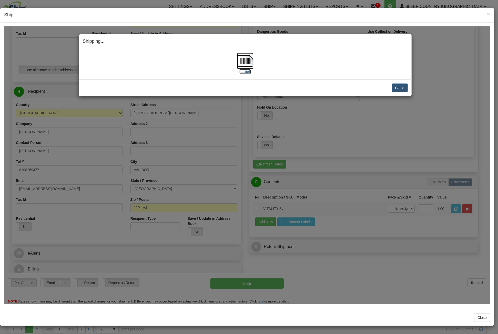
click at [242, 58] on img at bounding box center [245, 61] width 16 height 16
click at [407, 86] on button "Close" at bounding box center [400, 87] width 16 height 9
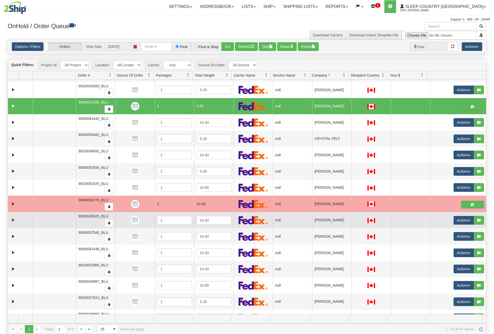
scroll to position [168, 0]
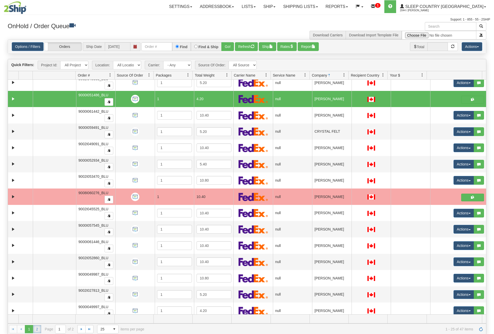
click at [38, 327] on link "2" at bounding box center [37, 329] width 8 height 8
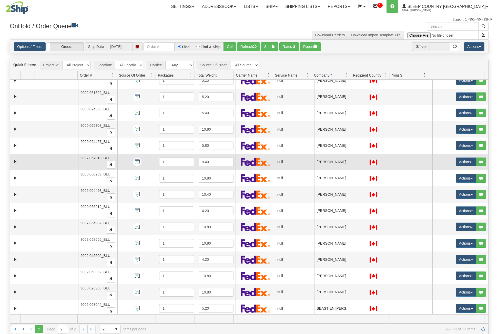
scroll to position [0, 0]
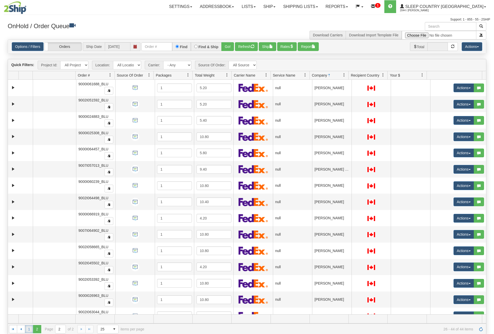
click at [28, 331] on link "1" at bounding box center [29, 329] width 8 height 8
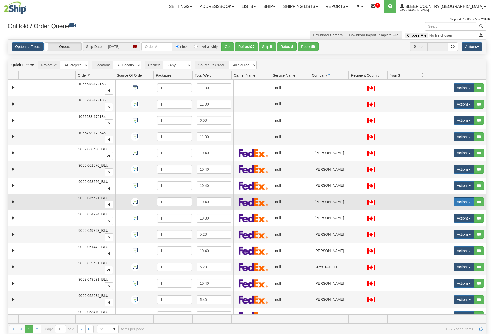
click at [464, 198] on button "Actions" at bounding box center [464, 202] width 21 height 9
click at [435, 210] on span "Open" at bounding box center [441, 212] width 12 height 4
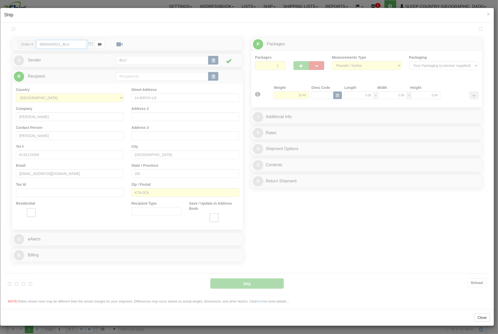
type input "13:37"
type input "16:00"
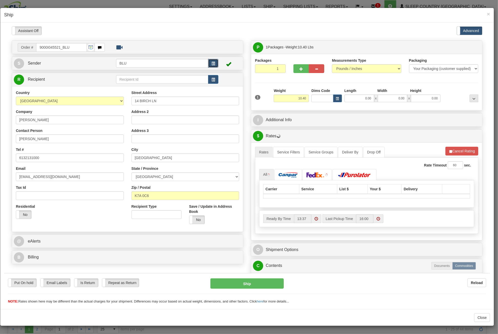
click at [212, 64] on span "button" at bounding box center [214, 63] width 4 height 3
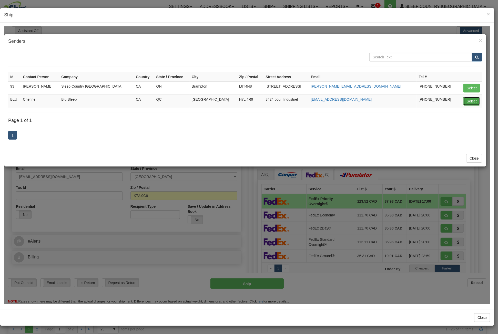
click at [469, 102] on button "Select" at bounding box center [472, 101] width 17 height 9
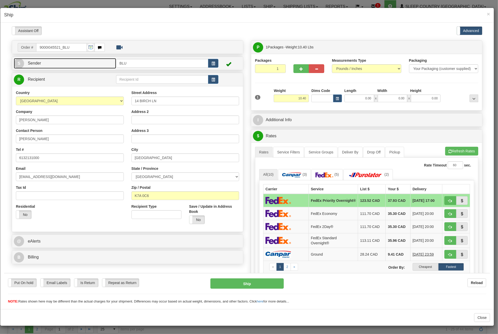
click at [101, 67] on link "S Sender" at bounding box center [65, 63] width 102 height 11
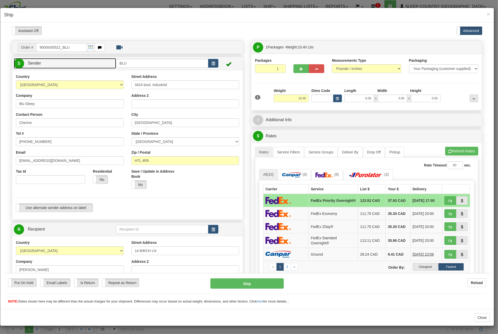
click at [101, 67] on link "S Sender" at bounding box center [65, 63] width 102 height 11
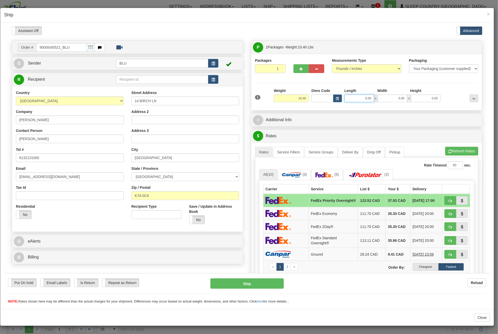
click at [359, 97] on input "0.00" at bounding box center [360, 98] width 30 height 8
click at [359, 97] on input "Length" at bounding box center [360, 98] width 30 height 8
type input "16.85"
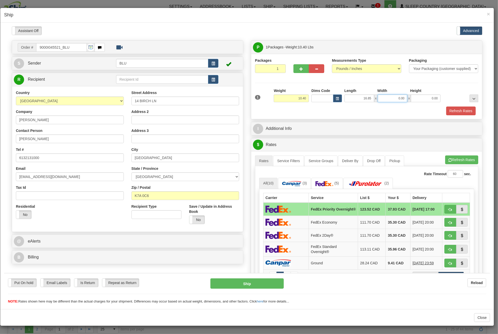
click at [384, 98] on input "0.00" at bounding box center [393, 98] width 30 height 8
click at [384, 98] on input "Width" at bounding box center [393, 98] width 30 height 8
type input "8.45"
click at [416, 100] on input "0.00" at bounding box center [426, 98] width 30 height 8
click at [416, 100] on input "Height" at bounding box center [426, 98] width 30 height 8
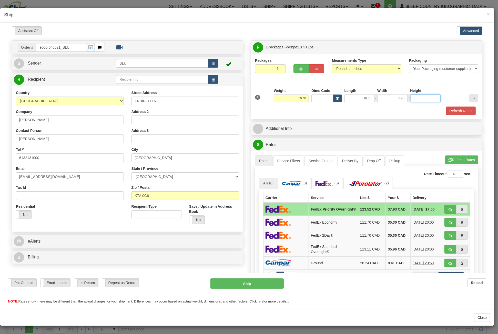
type input "16.85"
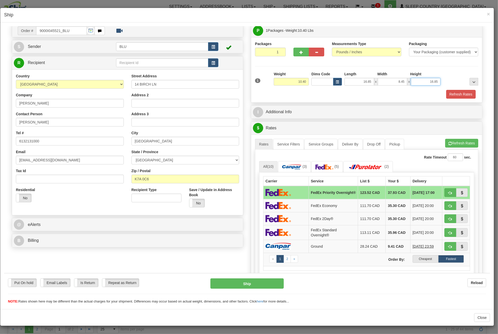
scroll to position [8, 0]
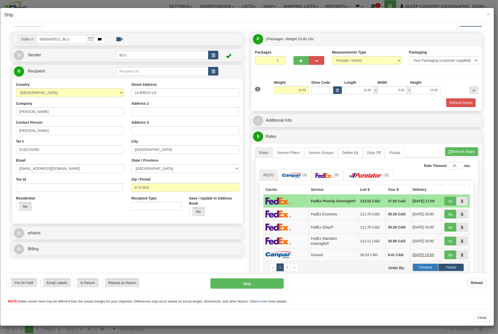
click at [424, 265] on label "Cheapest" at bounding box center [426, 268] width 26 height 8
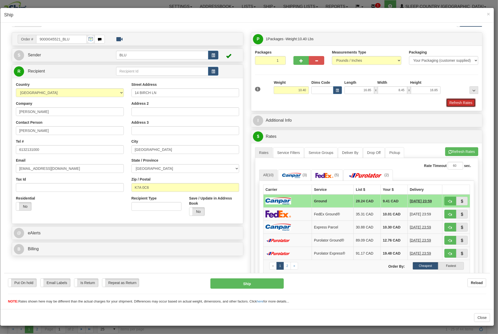
click at [461, 105] on button "Refresh Rates" at bounding box center [460, 102] width 29 height 9
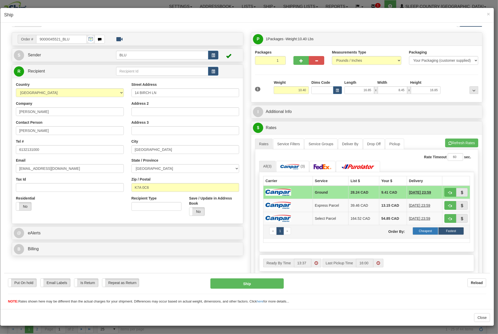
click at [424, 229] on label "Cheapest" at bounding box center [426, 231] width 26 height 8
click at [450, 59] on select "Your Packaging (customer supplied) Envelope (carrier supplied) Pack (carrier su…" at bounding box center [443, 60] width 69 height 9
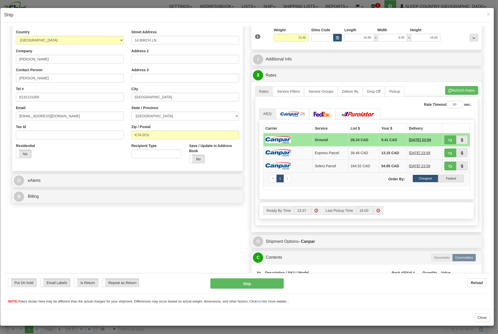
scroll to position [59, 0]
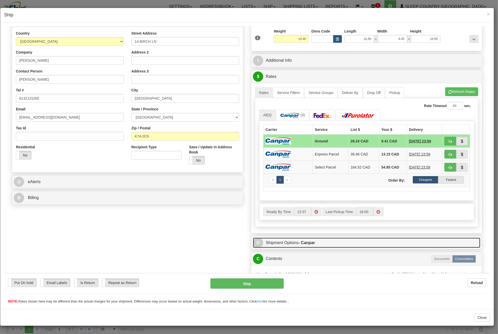
click at [398, 242] on link "O Shipment Options - Canpar" at bounding box center [366, 243] width 227 height 11
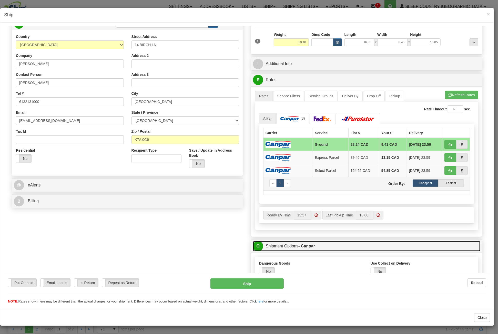
scroll to position [34, 0]
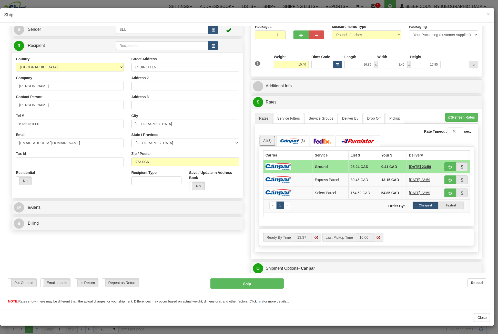
click at [267, 139] on span "(3)" at bounding box center [269, 140] width 4 height 4
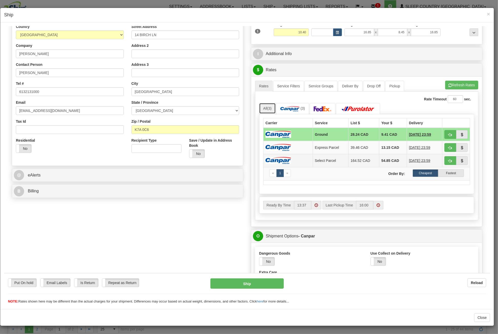
scroll to position [77, 0]
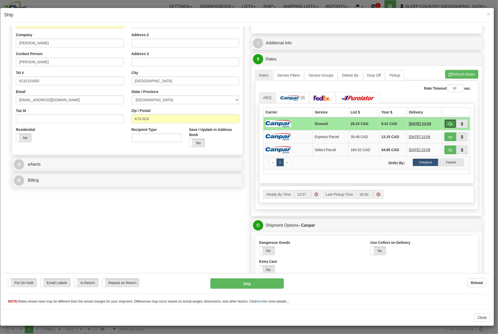
click at [449, 123] on span "button" at bounding box center [451, 123] width 4 height 3
type input "1"
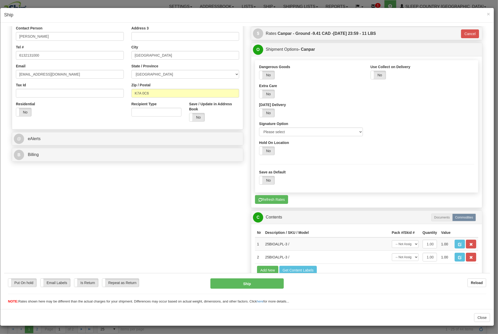
scroll to position [127, 0]
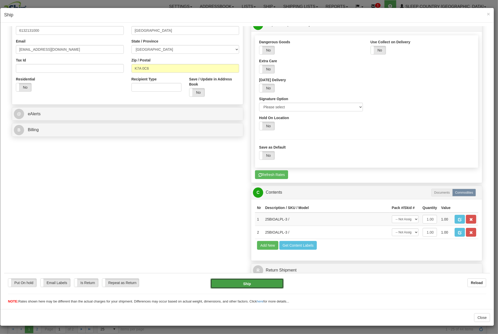
click at [263, 286] on button "Ship" at bounding box center [247, 284] width 73 height 10
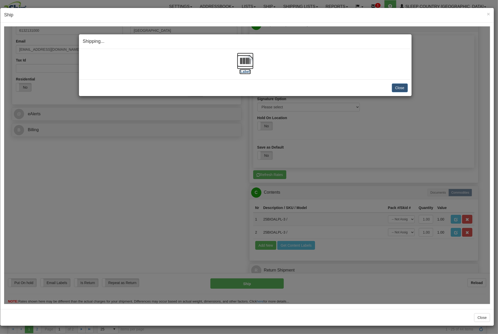
click at [249, 63] on img at bounding box center [245, 61] width 16 height 16
click at [403, 87] on button "Close" at bounding box center [400, 87] width 16 height 9
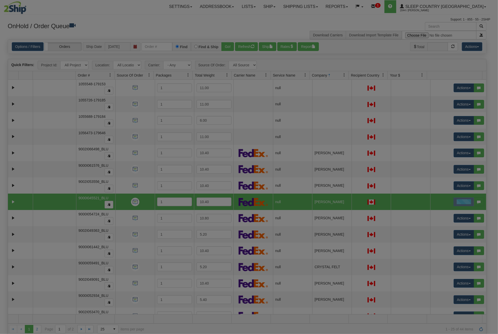
scroll to position [0, 0]
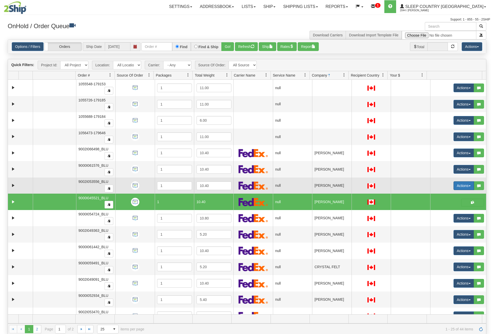
click at [461, 184] on button "Actions" at bounding box center [464, 186] width 21 height 9
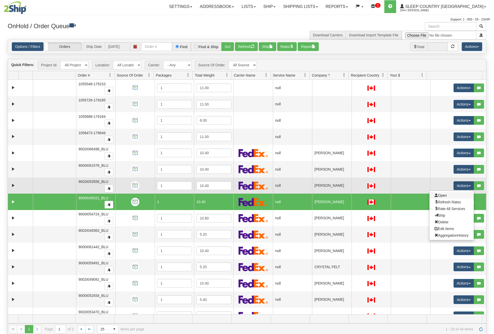
click at [444, 194] on link "Open" at bounding box center [452, 195] width 44 height 7
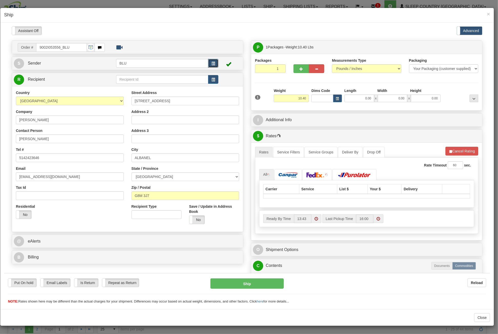
click at [212, 63] on span "button" at bounding box center [214, 63] width 4 height 3
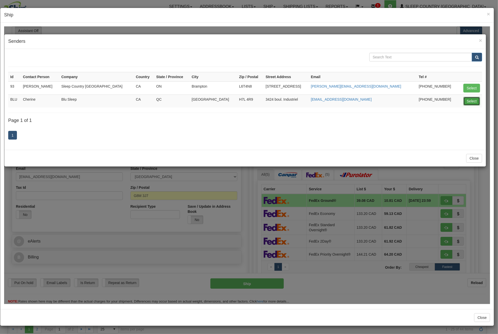
click at [469, 98] on button "Select" at bounding box center [472, 101] width 17 height 9
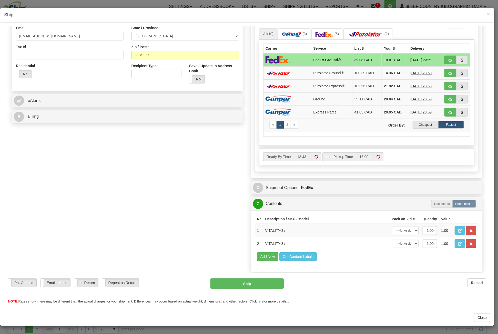
scroll to position [150, 0]
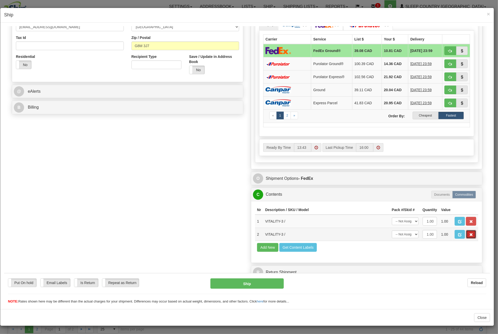
click at [470, 231] on button "button" at bounding box center [471, 234] width 10 height 9
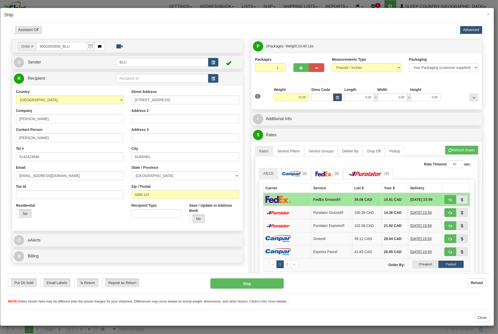
scroll to position [0, 0]
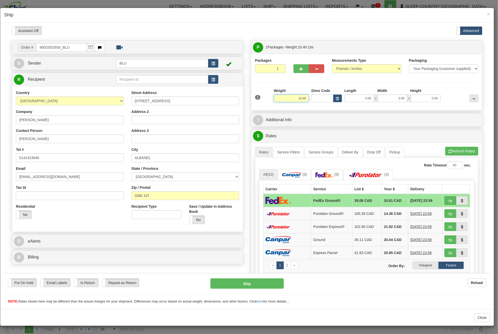
drag, startPoint x: 291, startPoint y: 96, endPoint x: 353, endPoint y: 100, distance: 61.6
click at [353, 100] on div "1 Weight 10.40 Dims Code x x" at bounding box center [367, 97] width 226 height 18
type input "5"
click at [302, 98] on input "5" at bounding box center [291, 98] width 35 height 8
click at [297, 98] on input "5" at bounding box center [291, 98] width 35 height 8
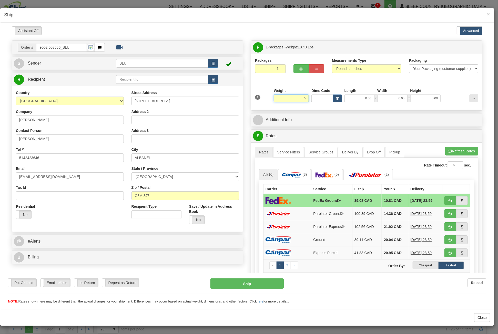
drag, startPoint x: 300, startPoint y: 98, endPoint x: 321, endPoint y: 100, distance: 21.3
click at [321, 100] on div "1 Weight 5 Dims Code Length" at bounding box center [367, 97] width 226 height 18
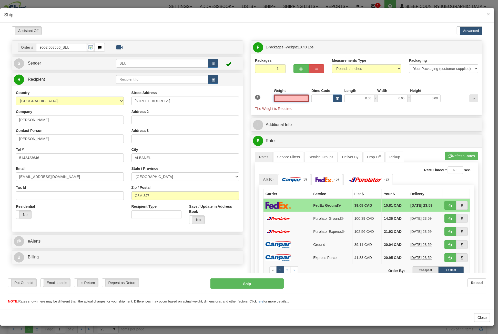
click at [300, 99] on input "text" at bounding box center [291, 98] width 35 height 8
type input "6.00"
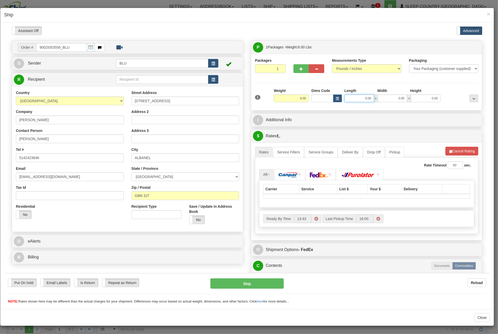
click at [352, 96] on input "0.00" at bounding box center [360, 98] width 30 height 8
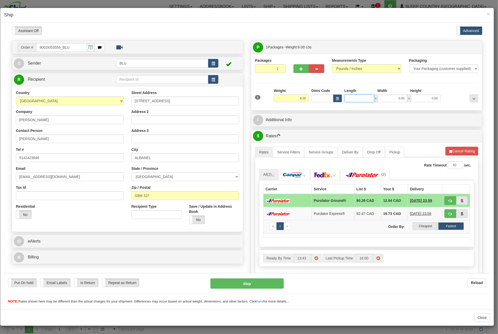
click at [352, 96] on input "Length" at bounding box center [360, 98] width 30 height 8
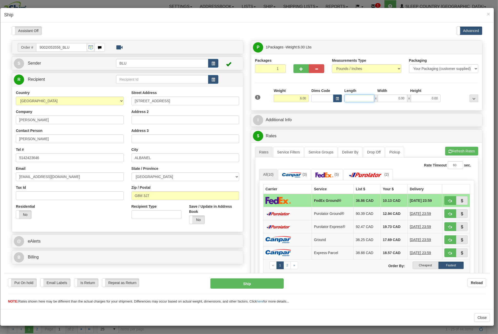
type input "8.00"
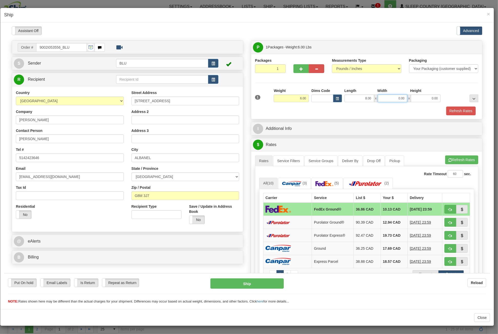
click at [388, 97] on input "0.00" at bounding box center [393, 98] width 30 height 8
click at [388, 97] on input "Width" at bounding box center [393, 98] width 30 height 8
type input "8.45"
click at [413, 96] on input "0.00" at bounding box center [426, 98] width 30 height 8
click at [414, 96] on input "Height" at bounding box center [426, 98] width 30 height 8
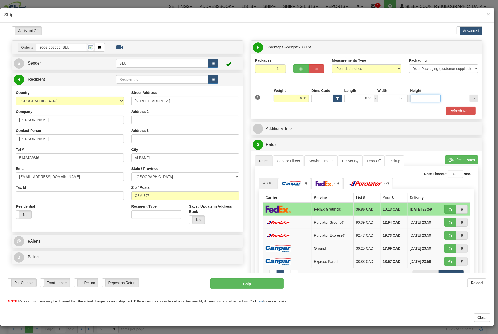
type input "16.85"
drag, startPoint x: 358, startPoint y: 96, endPoint x: 383, endPoint y: 99, distance: 24.7
click at [382, 99] on div "8.00 x 8.45 x 16.85" at bounding box center [393, 98] width 96 height 8
type input "8.45"
click at [387, 109] on div "Refresh Rates" at bounding box center [367, 110] width 226 height 9
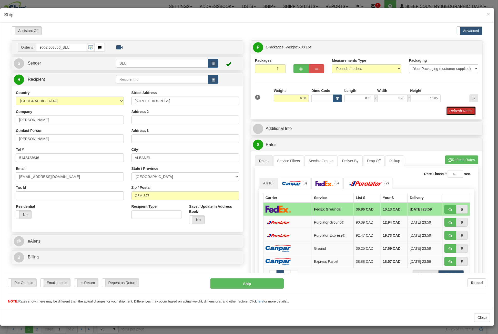
click at [463, 108] on button "Refresh Rates" at bounding box center [460, 110] width 29 height 9
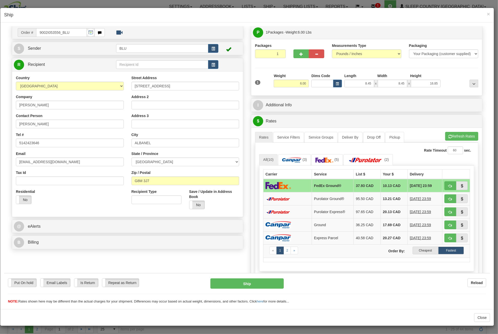
scroll to position [51, 0]
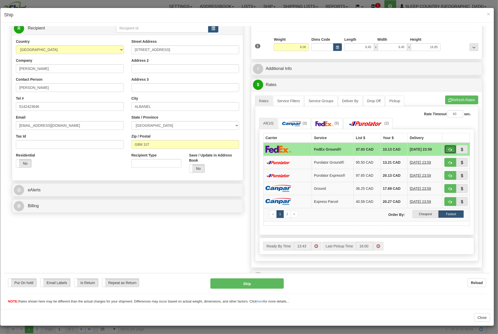
click at [448, 150] on button "button" at bounding box center [451, 149] width 12 height 9
type input "92"
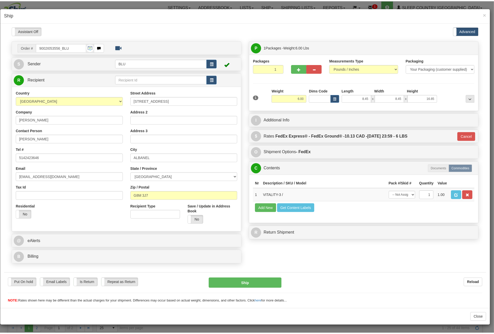
scroll to position [0, 0]
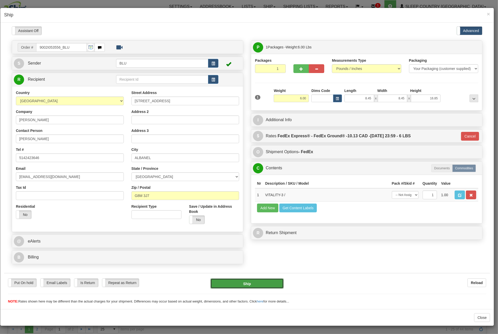
click at [260, 282] on button "Ship" at bounding box center [247, 284] width 73 height 10
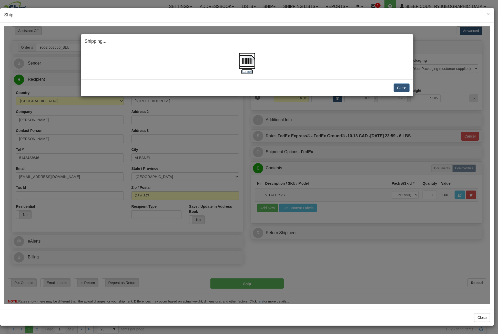
click at [250, 58] on img at bounding box center [247, 61] width 16 height 16
click at [403, 87] on button "Close" at bounding box center [402, 87] width 16 height 9
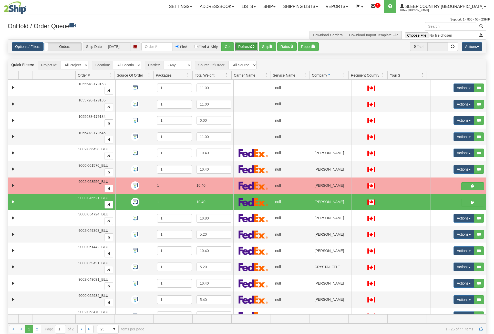
click at [252, 45] on span "button" at bounding box center [253, 47] width 4 height 4
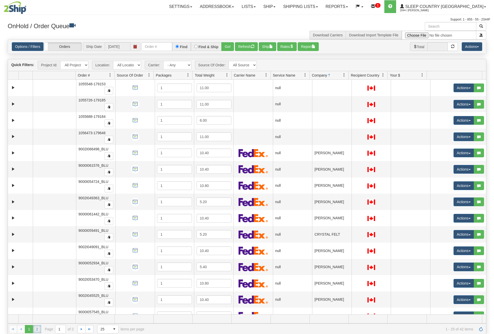
click at [37, 330] on link "2" at bounding box center [37, 329] width 8 height 8
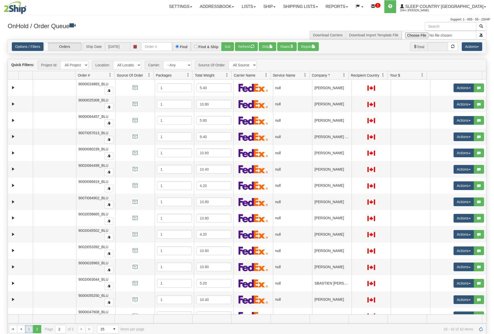
click at [27, 330] on link "1" at bounding box center [29, 329] width 8 height 8
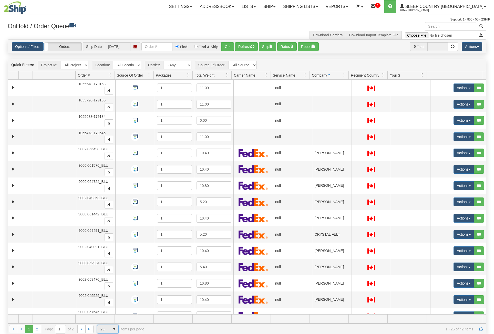
click at [109, 332] on span "25" at bounding box center [103, 329] width 13 height 8
click at [103, 298] on li "15" at bounding box center [107, 298] width 21 height 7
click at [117, 329] on span "15" at bounding box center [111, 329] width 13 height 8
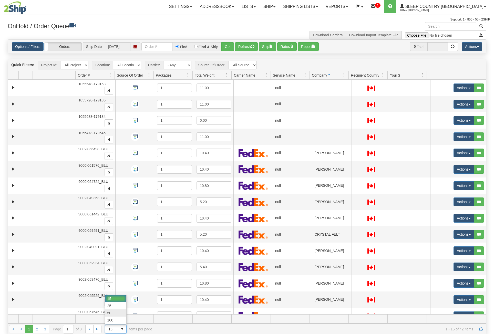
click at [110, 312] on span "50" at bounding box center [109, 313] width 4 height 5
click at [117, 47] on input "[DATE]" at bounding box center [118, 46] width 26 height 9
click at [133, 46] on span at bounding box center [136, 46] width 10 height 9
click at [134, 24] on h3 "OnHold / Order Queue" at bounding box center [126, 25] width 236 height 7
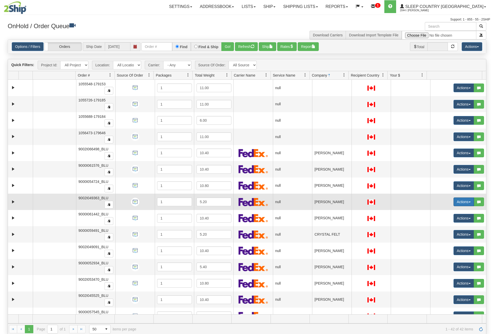
click at [465, 203] on button "Actions" at bounding box center [464, 202] width 21 height 9
click at [444, 209] on link "Open" at bounding box center [452, 211] width 44 height 7
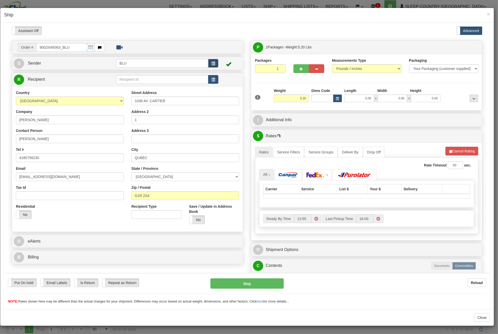
click at [212, 63] on span "button" at bounding box center [214, 63] width 4 height 3
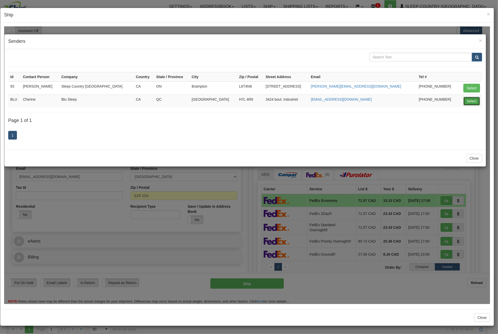
click at [469, 98] on button "Select" at bounding box center [472, 101] width 17 height 9
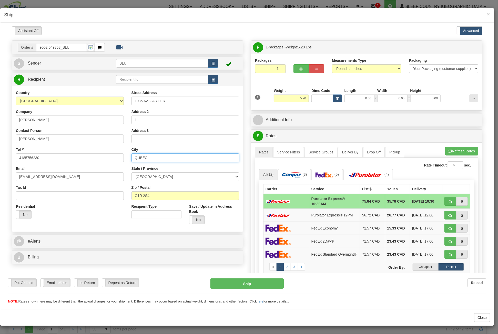
click at [138, 158] on input "QUBEC" at bounding box center [186, 157] width 108 height 9
click at [193, 157] on input "[GEOGRAPHIC_DATA]" at bounding box center [186, 157] width 108 height 9
type input "[GEOGRAPHIC_DATA]"
click at [356, 98] on input "0.00" at bounding box center [360, 98] width 30 height 8
click at [356, 98] on input "Length" at bounding box center [360, 98] width 30 height 8
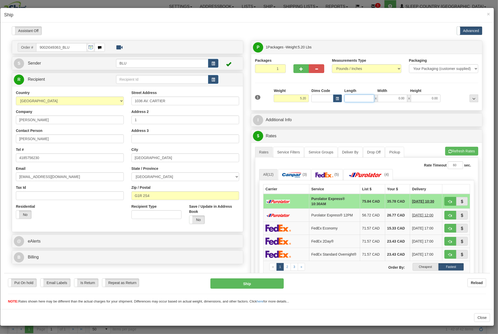
type input "16.85"
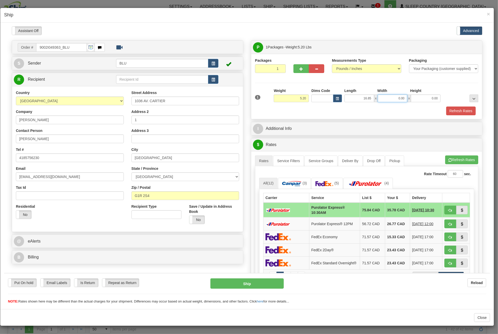
click at [390, 102] on input "0.00" at bounding box center [393, 98] width 30 height 8
click at [390, 102] on input "Width" at bounding box center [393, 98] width 30 height 8
type input "8.45"
click at [419, 97] on input "0.00" at bounding box center [426, 98] width 30 height 8
drag, startPoint x: 419, startPoint y: 97, endPoint x: 415, endPoint y: 98, distance: 4.3
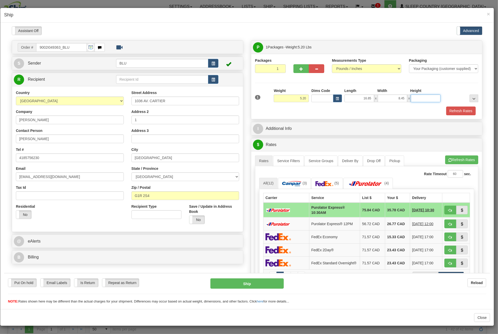
click at [419, 97] on input "Height" at bounding box center [426, 98] width 30 height 8
type input "8.45"
click at [459, 107] on button "Refresh Rates" at bounding box center [460, 110] width 29 height 9
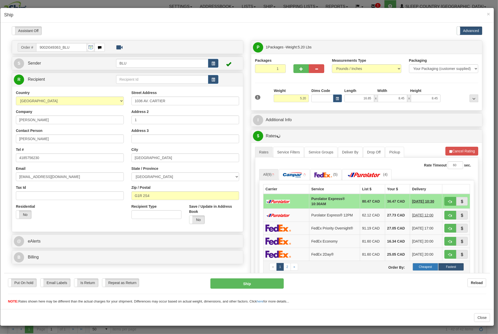
click at [425, 266] on label "Cheapest" at bounding box center [426, 267] width 26 height 8
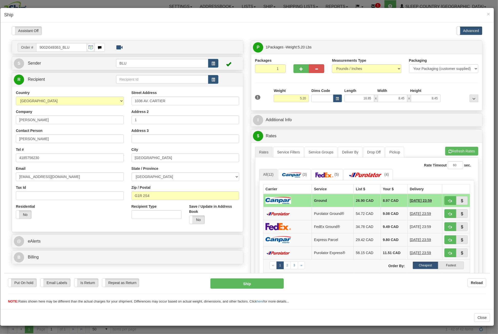
scroll to position [26, 0]
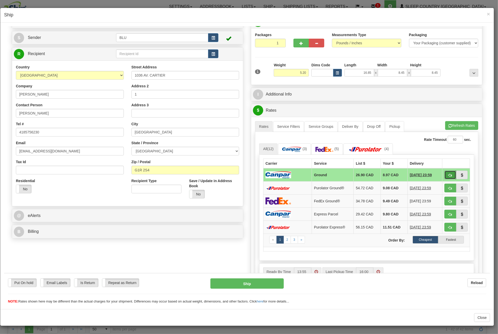
click at [449, 174] on span "button" at bounding box center [451, 175] width 4 height 3
type input "1"
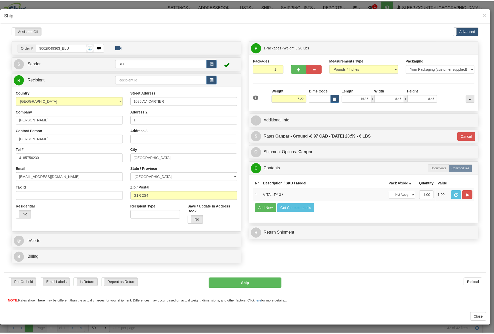
scroll to position [0, 0]
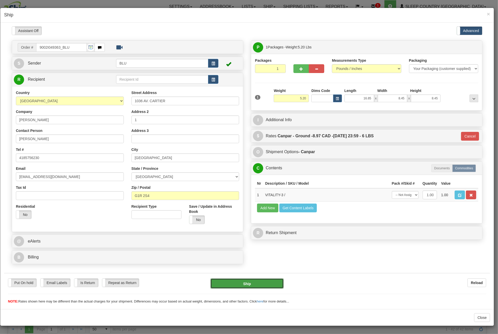
click at [254, 284] on button "Ship" at bounding box center [247, 284] width 73 height 10
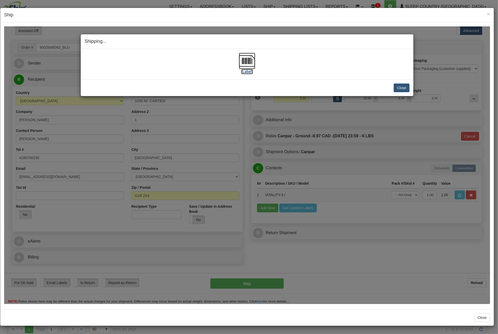
click at [253, 59] on img at bounding box center [247, 61] width 16 height 16
click at [403, 88] on button "Close" at bounding box center [402, 87] width 16 height 9
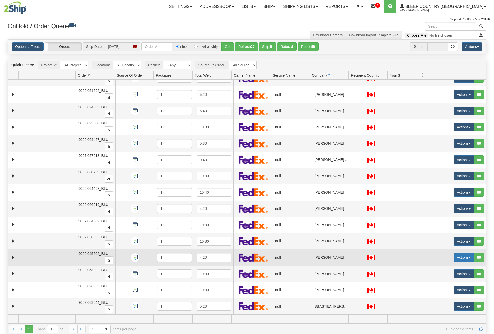
click at [458, 253] on button "Actions" at bounding box center [464, 257] width 21 height 9
click at [438, 265] on span "Open" at bounding box center [441, 267] width 12 height 4
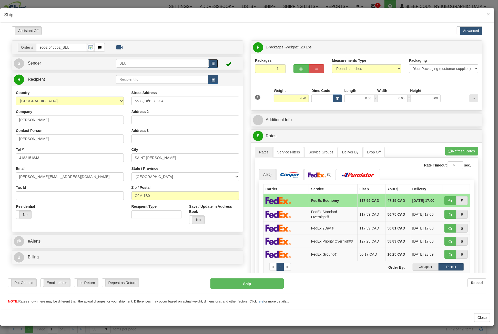
click at [217, 63] on button "button" at bounding box center [213, 63] width 10 height 9
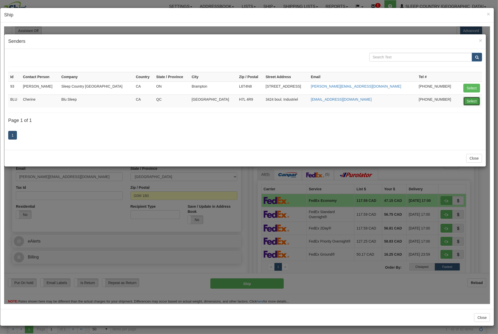
click at [475, 101] on button "Select" at bounding box center [472, 101] width 17 height 9
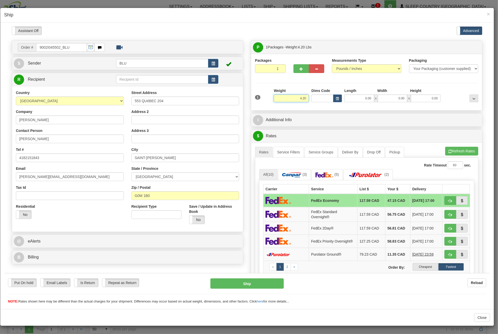
drag, startPoint x: 295, startPoint y: 98, endPoint x: 328, endPoint y: 97, distance: 32.8
click at [328, 97] on div "1 Weight 4.20 Dims Code 0.00" at bounding box center [367, 97] width 226 height 18
click at [355, 99] on input "0.00" at bounding box center [360, 98] width 30 height 8
type input "5.00"
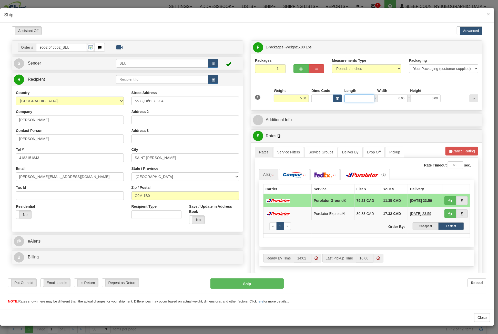
click at [369, 100] on input "Length" at bounding box center [360, 98] width 30 height 8
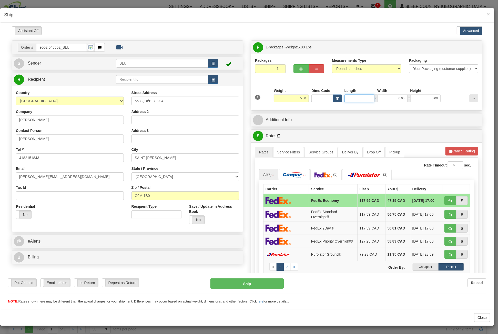
type input "16.85"
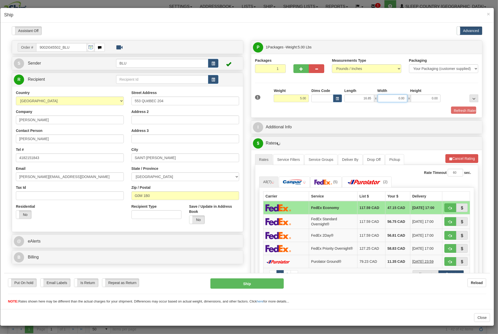
click at [383, 98] on input "0.00" at bounding box center [393, 98] width 30 height 8
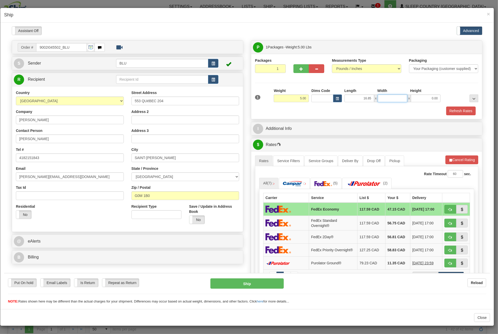
click at [383, 98] on input "Width" at bounding box center [393, 98] width 30 height 8
type input "8.45"
click at [422, 96] on input "0.00" at bounding box center [426, 98] width 30 height 8
click at [422, 96] on input "Height" at bounding box center [426, 98] width 30 height 8
type input "8.45"
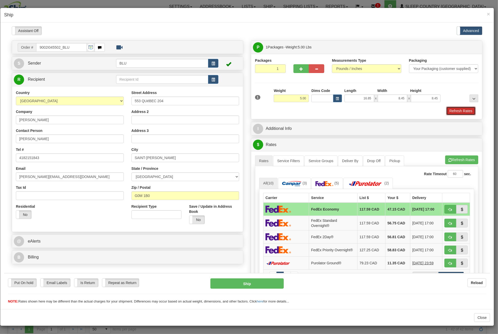
click at [452, 110] on button "Refresh Rates" at bounding box center [460, 110] width 29 height 9
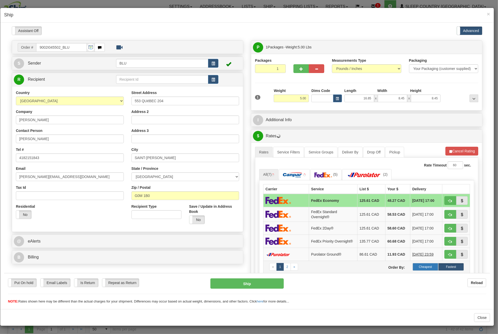
click at [423, 265] on label "Cheapest" at bounding box center [426, 267] width 26 height 8
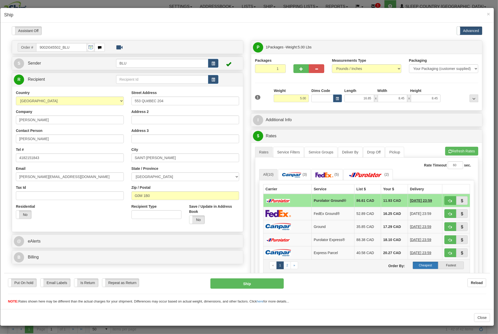
click at [425, 262] on label "Cheapest" at bounding box center [426, 266] width 26 height 8
click at [452, 150] on button "Refresh Rates" at bounding box center [461, 151] width 33 height 9
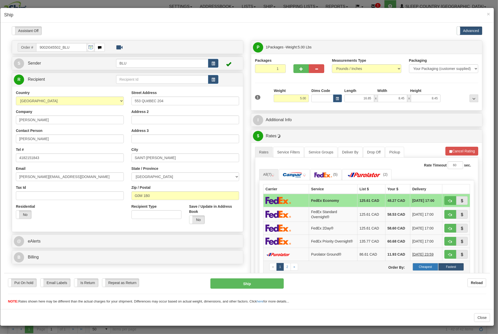
click at [426, 268] on label "Cheapest" at bounding box center [426, 267] width 26 height 8
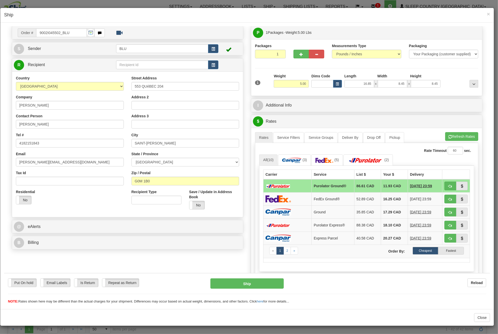
scroll to position [26, 0]
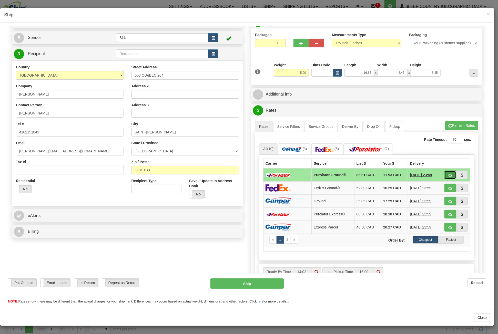
click at [449, 174] on span "button" at bounding box center [451, 175] width 4 height 3
type input "260"
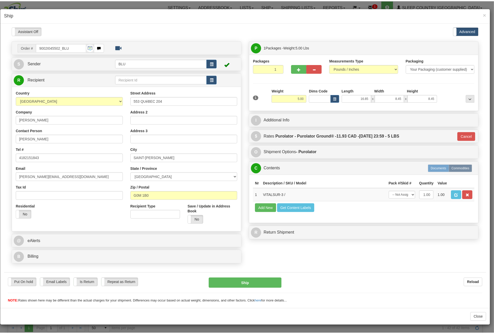
scroll to position [0, 0]
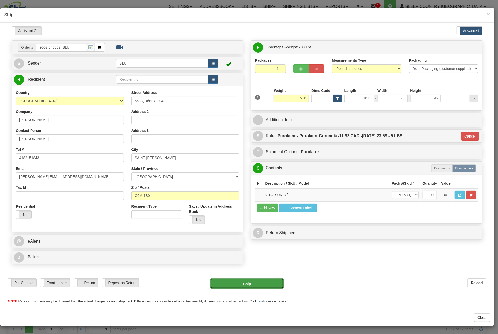
click at [272, 285] on button "Ship" at bounding box center [247, 284] width 73 height 10
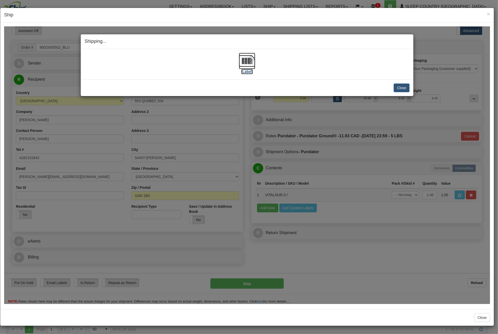
click at [252, 57] on img at bounding box center [247, 61] width 16 height 16
click at [397, 88] on button "Close" at bounding box center [402, 87] width 16 height 9
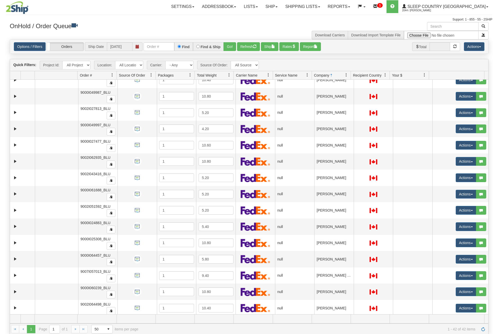
scroll to position [212, 0]
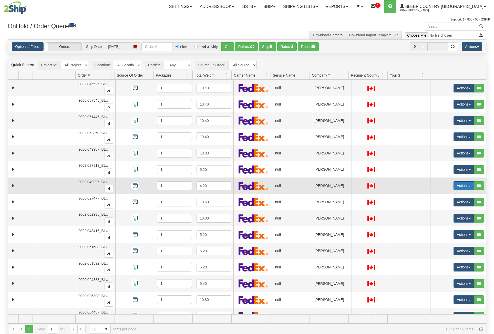
click at [466, 183] on button "Actions" at bounding box center [464, 186] width 21 height 9
click at [443, 194] on span "Open" at bounding box center [441, 196] width 12 height 4
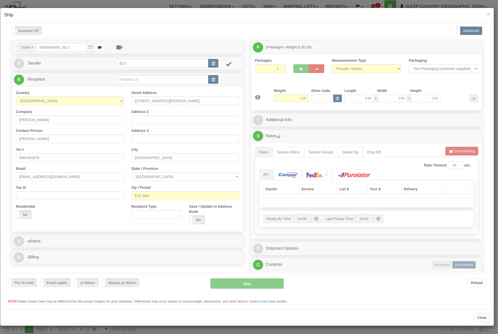
scroll to position [0, 0]
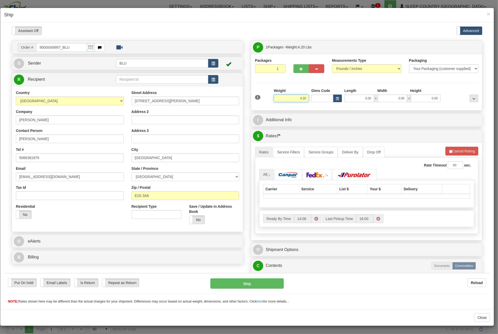
drag, startPoint x: 297, startPoint y: 100, endPoint x: 309, endPoint y: 100, distance: 12.6
click at [309, 100] on div "1 Weight 4.20 Dims Code 0.00" at bounding box center [367, 97] width 226 height 18
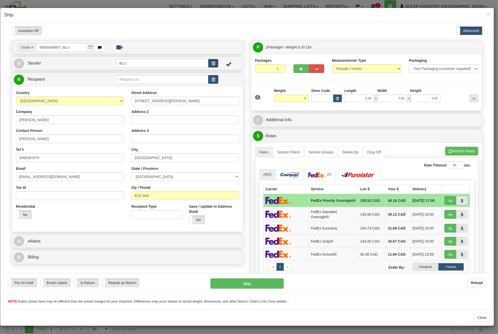
click at [210, 64] on button "button" at bounding box center [213, 63] width 10 height 9
type input "5.00"
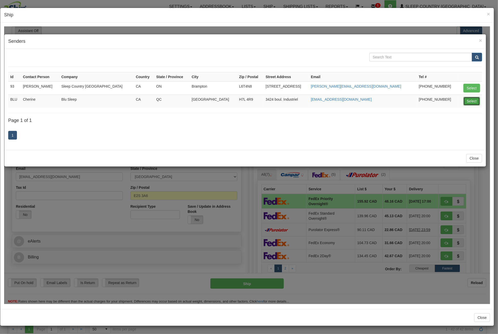
click at [473, 101] on button "Select" at bounding box center [472, 101] width 17 height 9
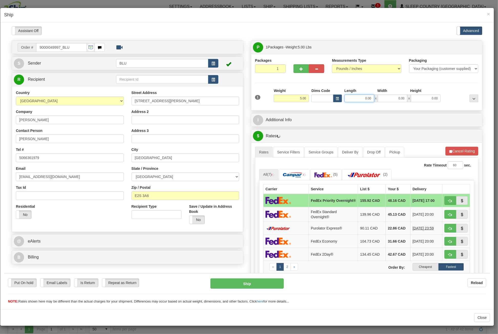
click at [353, 97] on input "0.00" at bounding box center [360, 98] width 30 height 8
click at [359, 97] on input "Length" at bounding box center [360, 98] width 30 height 8
type input "16.85"
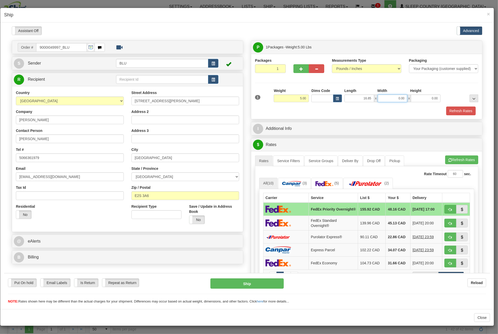
click at [392, 98] on input "0.00" at bounding box center [393, 98] width 30 height 8
click at [392, 98] on input "Width" at bounding box center [393, 98] width 30 height 8
type input "8.45"
click at [416, 98] on input "0.00" at bounding box center [426, 98] width 30 height 8
click at [416, 98] on input "Height" at bounding box center [426, 98] width 30 height 8
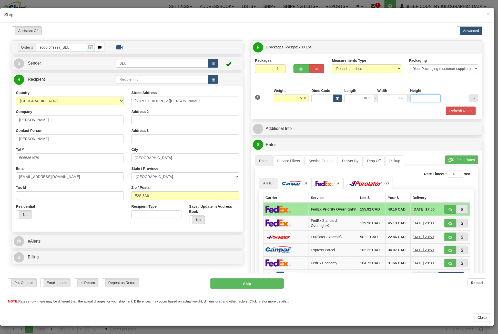
type input "8.45"
click at [453, 110] on button "Refresh Rates" at bounding box center [460, 110] width 29 height 9
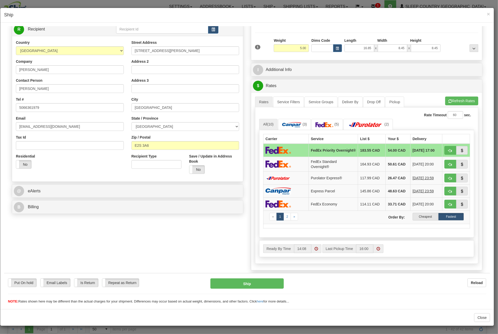
scroll to position [51, 0]
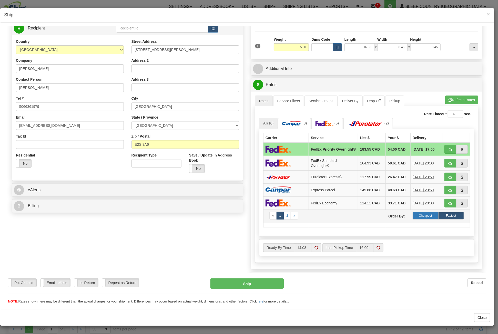
click at [420, 215] on label "Cheapest" at bounding box center [426, 216] width 26 height 8
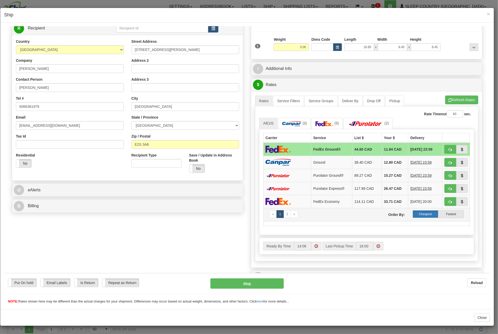
click at [425, 212] on label "Cheapest" at bounding box center [426, 214] width 26 height 8
click at [449, 148] on span "button" at bounding box center [451, 149] width 4 height 3
type input "92"
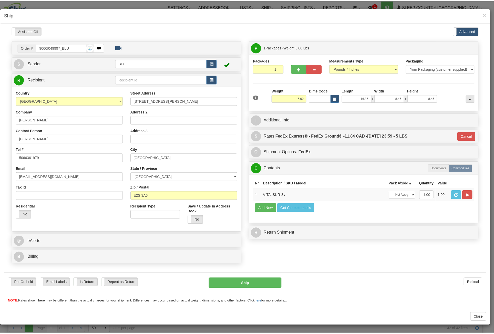
scroll to position [0, 0]
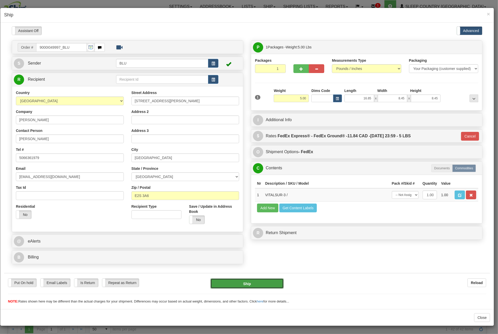
click at [261, 286] on button "Ship" at bounding box center [247, 284] width 73 height 10
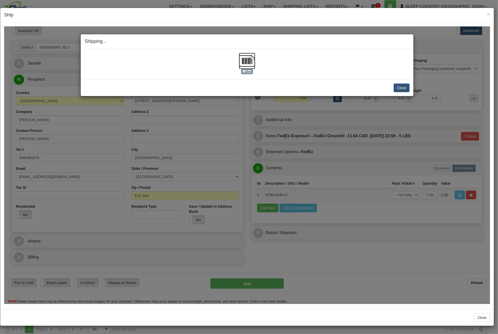
click at [253, 61] on img at bounding box center [247, 61] width 16 height 16
click at [398, 87] on button "Close" at bounding box center [402, 87] width 16 height 9
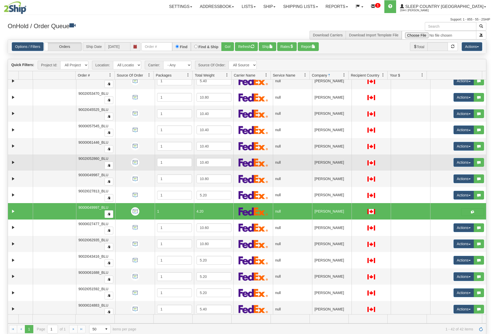
scroll to position [237, 0]
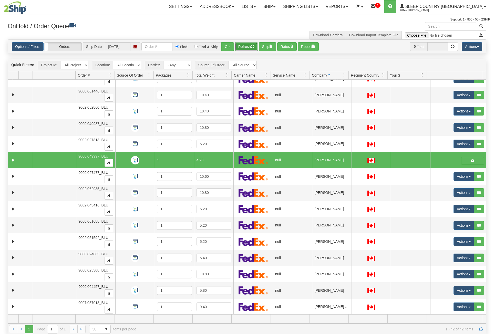
click at [241, 47] on button "Refresh" at bounding box center [246, 46] width 23 height 9
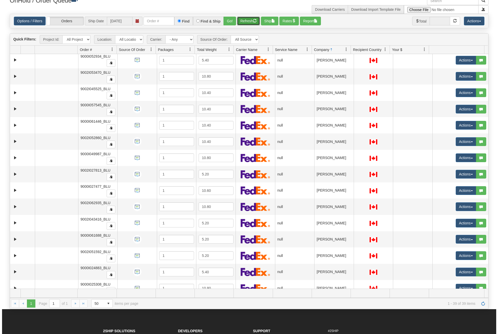
scroll to position [164, 0]
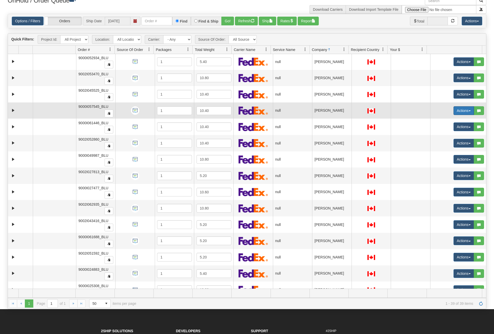
click at [462, 109] on button "Actions" at bounding box center [464, 110] width 21 height 9
click at [436, 118] on span "Open" at bounding box center [441, 120] width 12 height 4
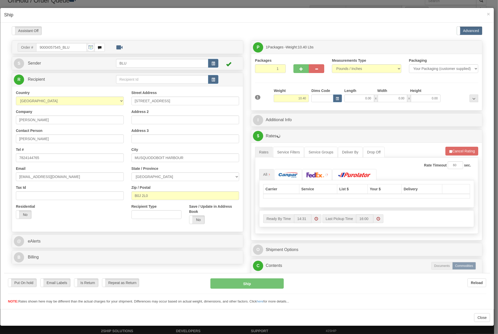
scroll to position [0, 0]
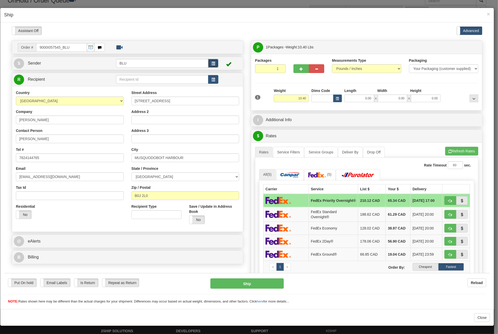
click at [215, 64] on button "button" at bounding box center [213, 63] width 10 height 9
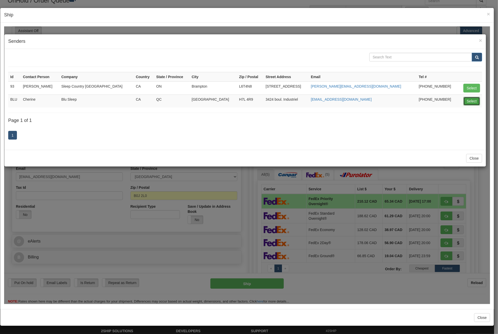
click at [470, 99] on button "Select" at bounding box center [472, 101] width 17 height 9
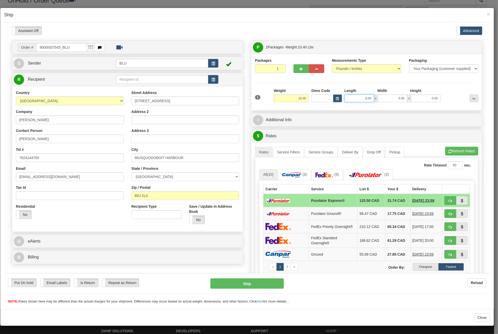
click at [352, 94] on input "0.00" at bounding box center [360, 98] width 30 height 8
click at [352, 94] on input "Length" at bounding box center [360, 98] width 30 height 8
type input "16.85"
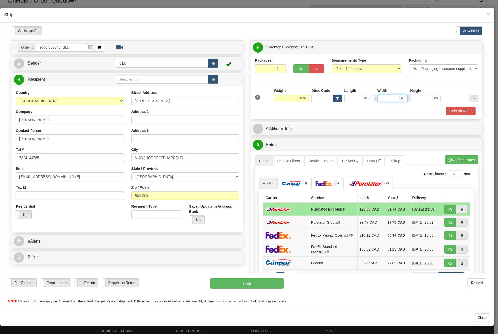
click at [387, 101] on input "0.00" at bounding box center [393, 98] width 30 height 8
click at [387, 101] on input "Width" at bounding box center [393, 98] width 30 height 8
type input "8.45"
click at [416, 97] on input "0.00" at bounding box center [426, 98] width 30 height 8
drag, startPoint x: 416, startPoint y: 97, endPoint x: 413, endPoint y: 99, distance: 3.7
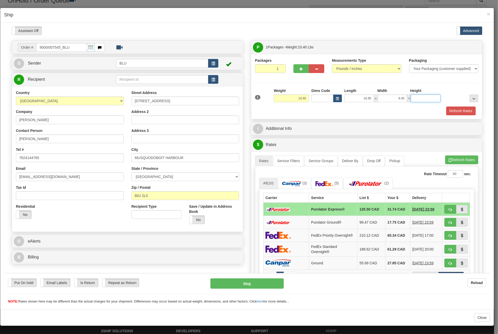
click at [416, 97] on input "Height" at bounding box center [426, 98] width 30 height 8
type input "16.85"
click at [457, 108] on button "Refresh Rates" at bounding box center [460, 110] width 29 height 9
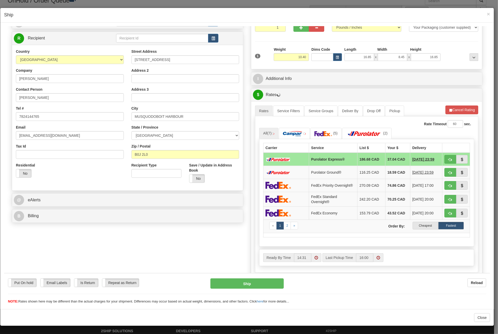
scroll to position [51, 0]
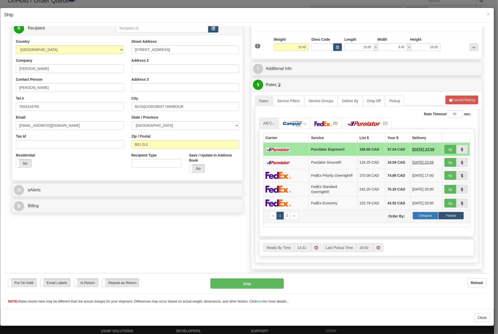
click at [426, 216] on label "Cheapest" at bounding box center [426, 216] width 26 height 8
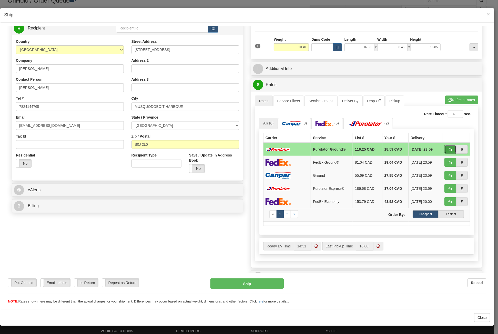
click at [448, 145] on button "button" at bounding box center [451, 149] width 12 height 9
type input "260"
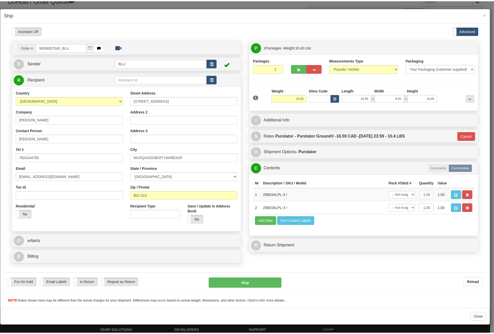
scroll to position [0, 0]
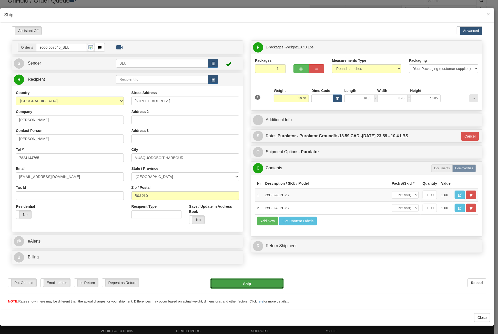
click at [263, 286] on button "Ship" at bounding box center [247, 284] width 73 height 10
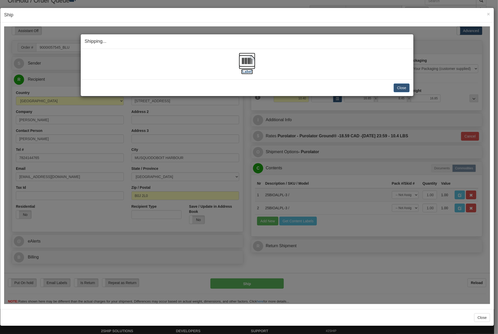
click at [250, 59] on img at bounding box center [247, 61] width 16 height 16
click at [399, 87] on button "Close" at bounding box center [402, 87] width 16 height 9
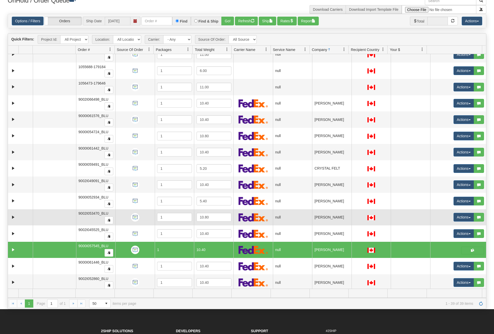
scroll to position [77, 0]
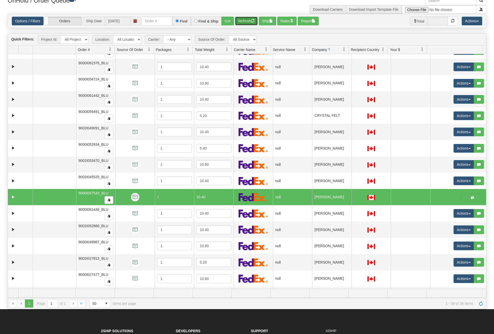
click at [238, 20] on button "Refresh" at bounding box center [246, 21] width 23 height 9
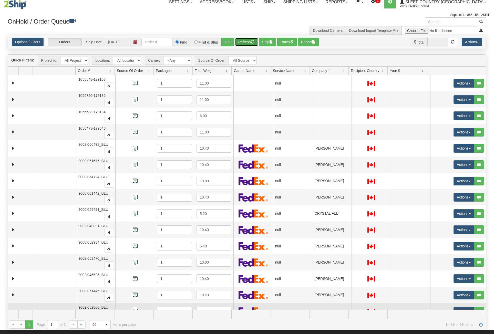
scroll to position [0, 0]
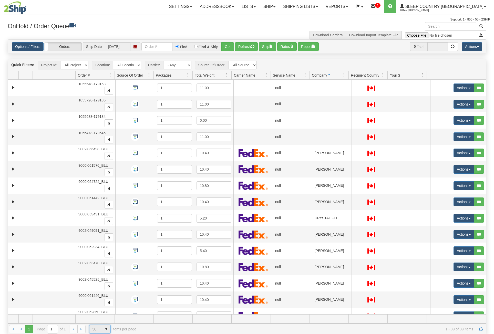
click at [108, 331] on span "select" at bounding box center [106, 329] width 8 height 8
click at [104, 307] on li "25" at bounding box center [99, 306] width 21 height 7
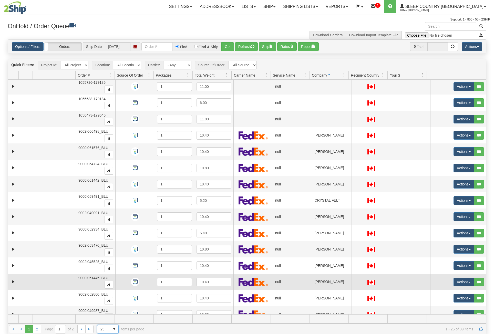
scroll to position [26, 0]
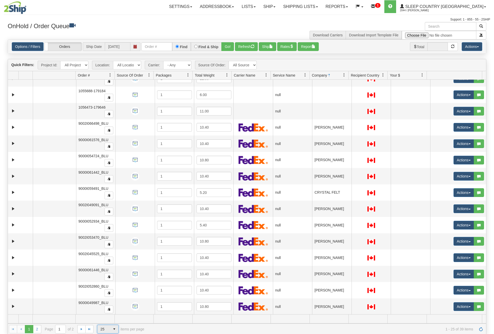
click at [109, 331] on span "25" at bounding box center [103, 329] width 13 height 8
click at [103, 312] on span "50" at bounding box center [101, 313] width 4 height 5
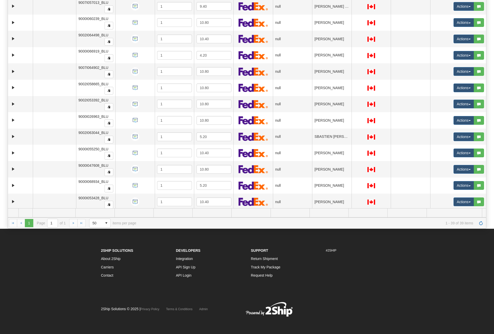
scroll to position [394, 0]
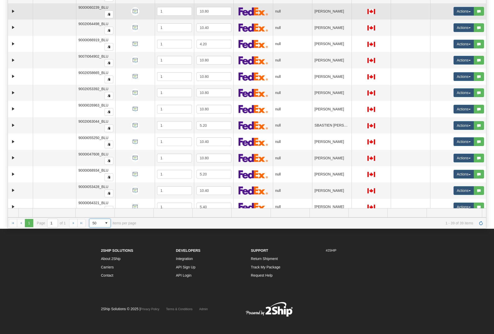
drag, startPoint x: 82, startPoint y: 169, endPoint x: 92, endPoint y: 10, distance: 159.3
click at [92, 10] on td "9000I060239_BLU" at bounding box center [95, 11] width 39 height 16
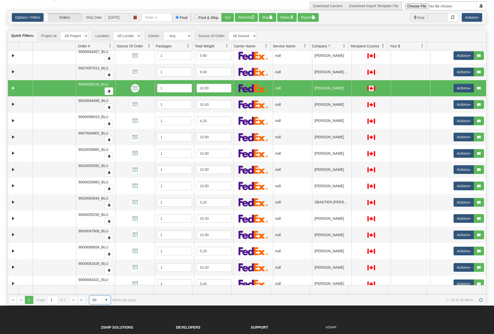
click at [168, 297] on div "1 1 Page 1 of 1 50 15 25 50 100 items per page 1 - 39 of 39 items" at bounding box center [247, 300] width 479 height 11
click at [167, 289] on td at bounding box center [173, 290] width 39 height 9
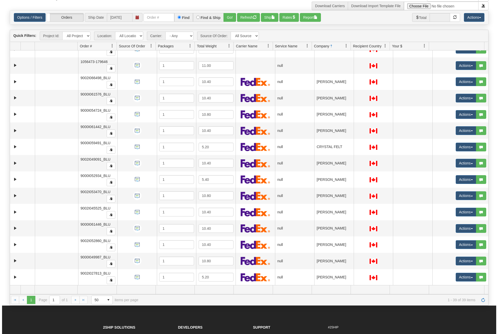
scroll to position [77, 0]
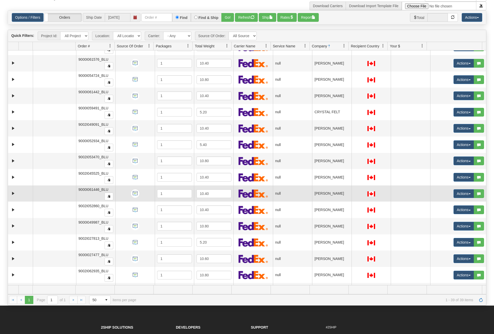
click at [291, 191] on td "null" at bounding box center [292, 194] width 39 height 16
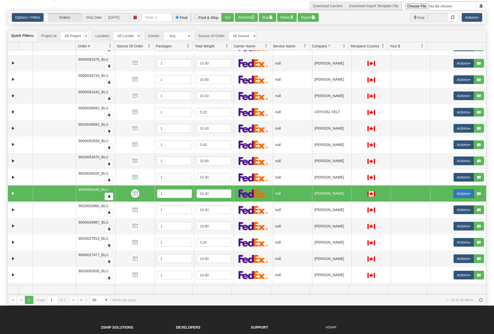
click at [456, 191] on button "Actions" at bounding box center [464, 194] width 21 height 9
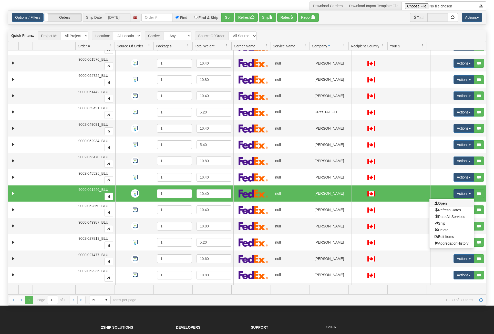
click at [448, 200] on link "Open" at bounding box center [452, 203] width 44 height 7
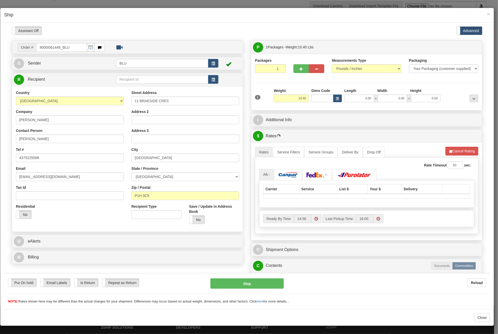
scroll to position [0, 0]
click at [214, 63] on span "button" at bounding box center [214, 63] width 4 height 3
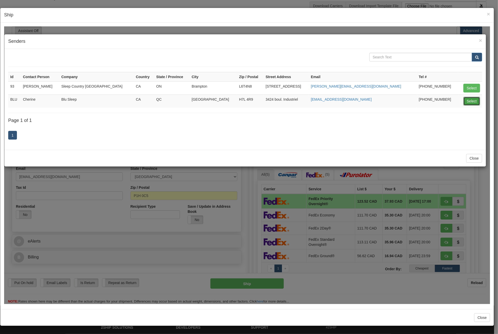
click at [475, 101] on button "Select" at bounding box center [472, 101] width 17 height 9
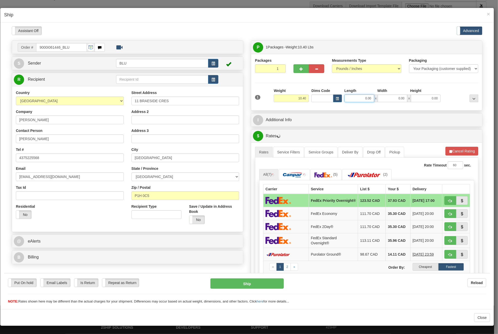
click at [355, 98] on input "0.00" at bounding box center [360, 98] width 30 height 8
click at [355, 98] on input "Length" at bounding box center [360, 98] width 30 height 8
type input "16.85"
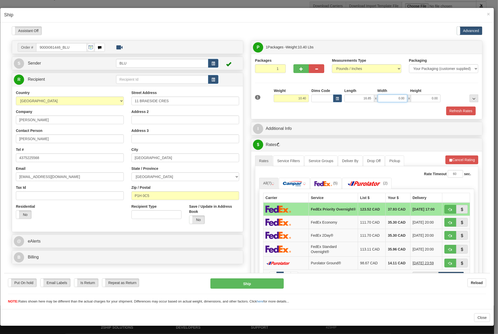
click at [394, 98] on input "0.00" at bounding box center [393, 98] width 30 height 8
drag, startPoint x: 394, startPoint y: 98, endPoint x: 388, endPoint y: 100, distance: 6.1
click at [394, 98] on input "Width" at bounding box center [393, 98] width 30 height 8
type input "8.45"
click at [430, 97] on input "0.00" at bounding box center [426, 98] width 30 height 8
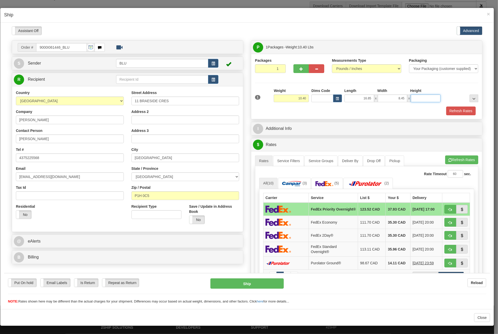
click at [430, 97] on input "Height" at bounding box center [426, 98] width 30 height 8
type input "16.85"
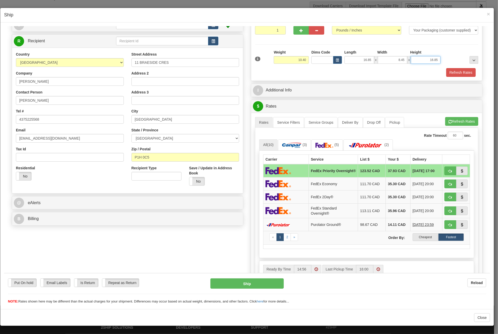
scroll to position [77, 0]
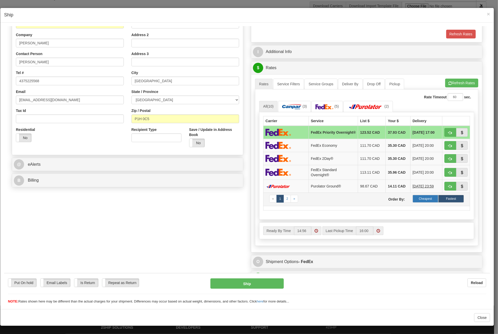
click at [427, 197] on label "Cheapest" at bounding box center [426, 199] width 26 height 8
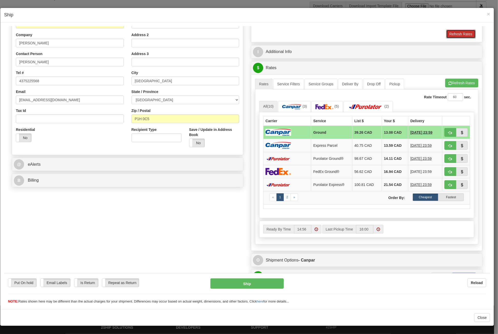
click at [460, 32] on button "Refresh Rates" at bounding box center [460, 33] width 29 height 9
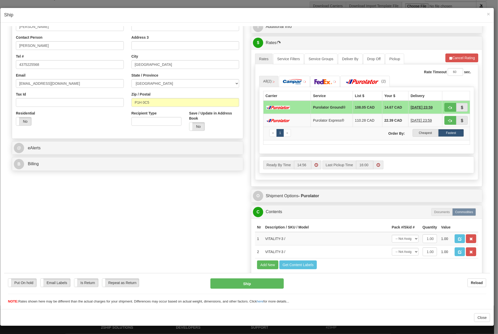
scroll to position [112, 0]
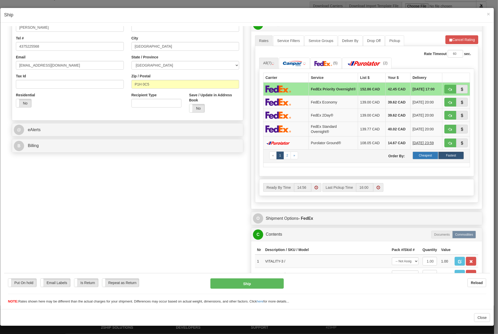
click at [419, 153] on label "Cheapest" at bounding box center [426, 156] width 26 height 8
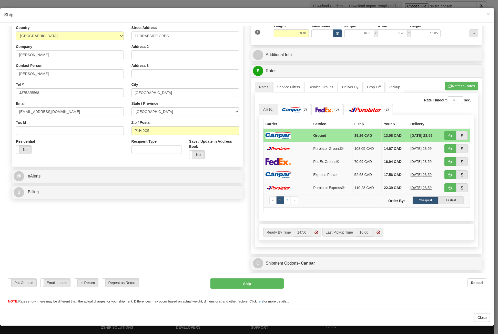
scroll to position [60, 0]
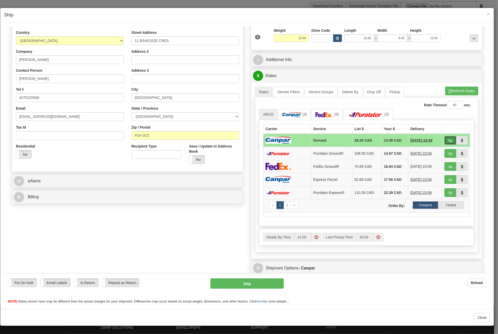
click at [449, 139] on span "button" at bounding box center [451, 140] width 4 height 3
type input "1"
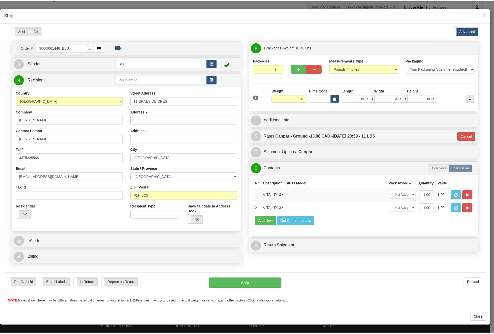
scroll to position [0, 0]
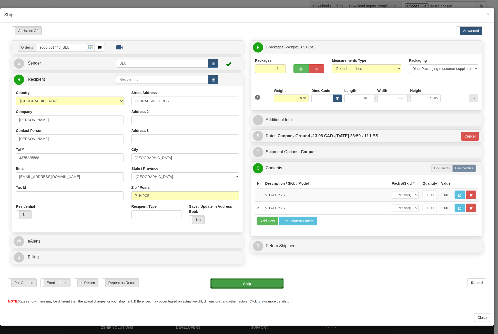
click at [248, 284] on button "Ship" at bounding box center [247, 284] width 73 height 10
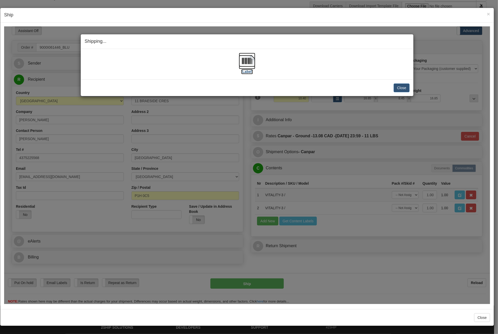
click at [249, 64] on img at bounding box center [247, 61] width 16 height 16
click at [402, 89] on button "Close" at bounding box center [402, 87] width 16 height 9
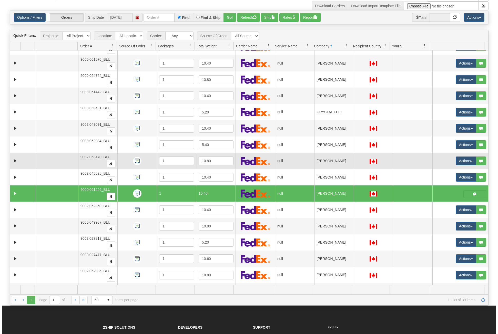
scroll to position [26, 0]
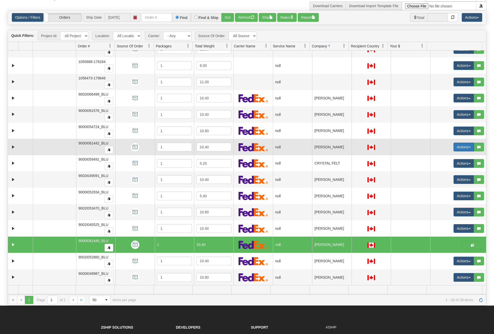
click at [455, 145] on button "Actions" at bounding box center [464, 147] width 21 height 9
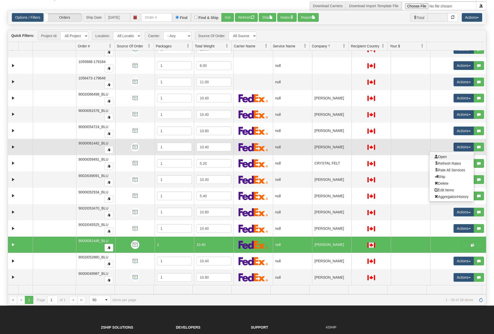
click at [452, 157] on link "Open" at bounding box center [452, 157] width 44 height 7
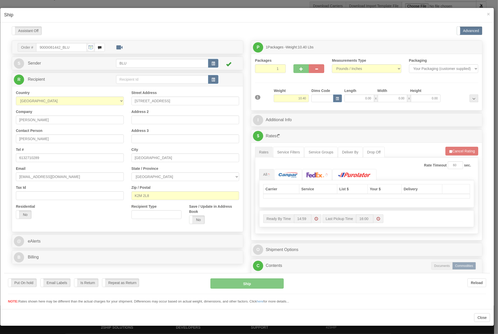
scroll to position [0, 0]
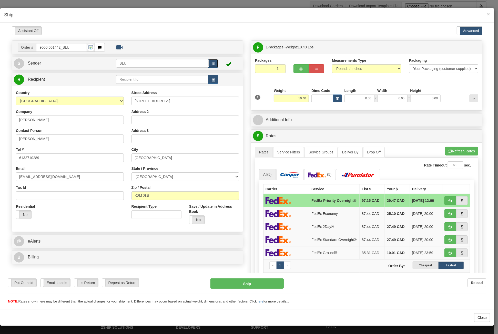
click at [214, 63] on button "button" at bounding box center [213, 63] width 10 height 9
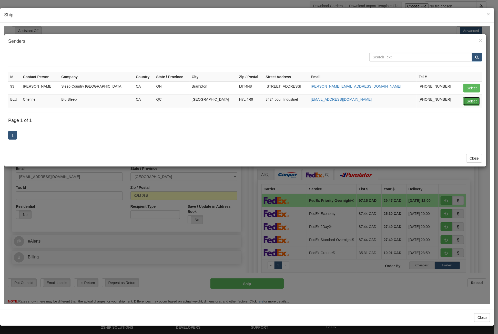
click at [475, 104] on button "Select" at bounding box center [472, 101] width 17 height 9
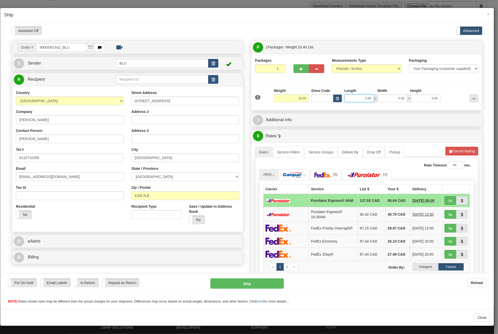
click at [350, 99] on input "0.00" at bounding box center [360, 98] width 30 height 8
click at [350, 99] on input "Length" at bounding box center [360, 98] width 30 height 8
type input "16.85"
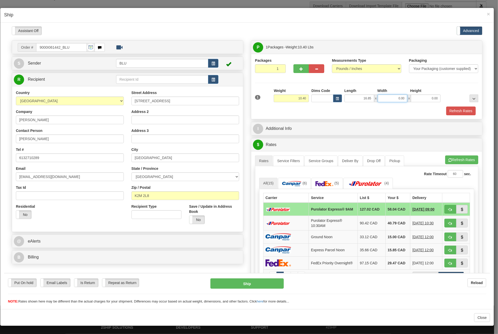
click at [391, 98] on input "0.00" at bounding box center [393, 98] width 30 height 8
click at [391, 98] on input "Width" at bounding box center [393, 98] width 30 height 8
type input "8.45"
click at [428, 99] on input "0.00" at bounding box center [426, 98] width 30 height 8
click at [428, 99] on input "Height" at bounding box center [426, 98] width 30 height 8
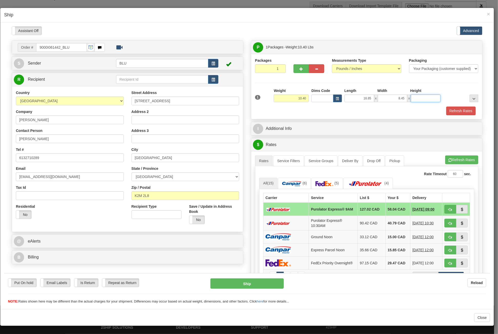
type input "16.85"
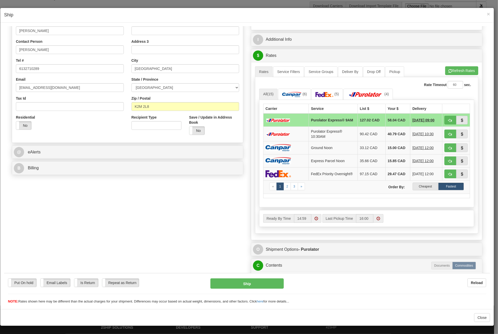
scroll to position [85, 0]
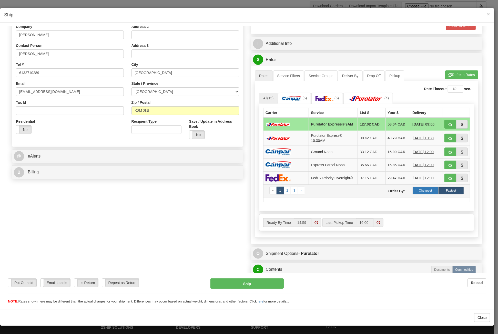
click at [419, 192] on label "Cheapest" at bounding box center [426, 191] width 26 height 8
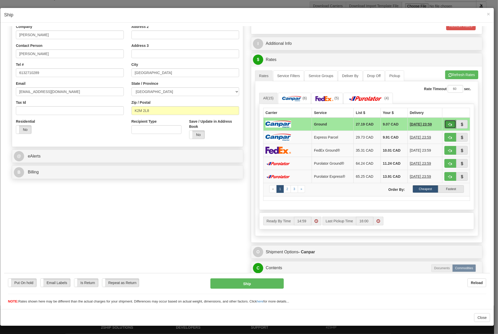
click at [449, 123] on span "button" at bounding box center [451, 124] width 4 height 3
type input "1"
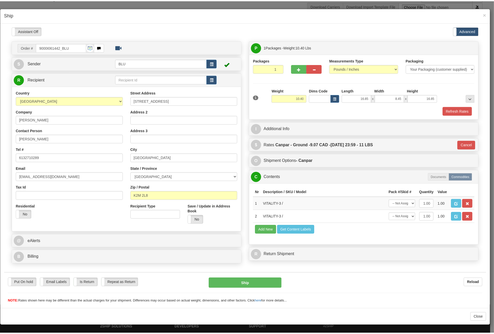
scroll to position [0, 0]
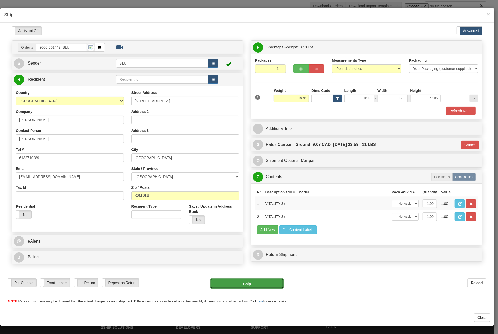
click at [236, 282] on button "Ship" at bounding box center [247, 284] width 73 height 10
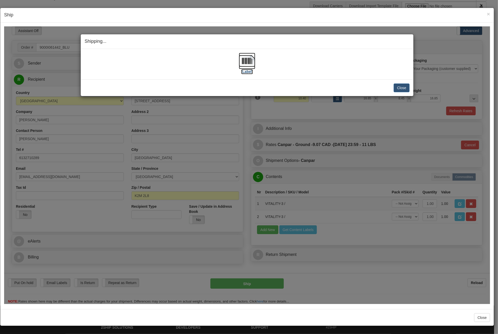
click at [247, 57] on img at bounding box center [247, 61] width 16 height 16
click at [397, 84] on button "Close" at bounding box center [402, 87] width 16 height 9
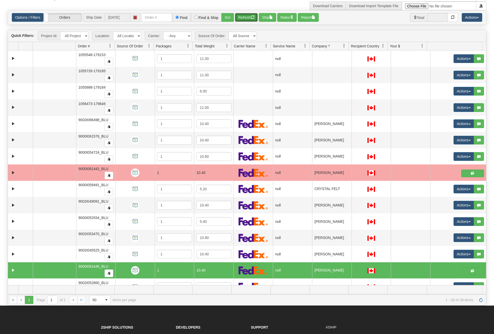
click at [253, 17] on span "button" at bounding box center [253, 17] width 4 height 4
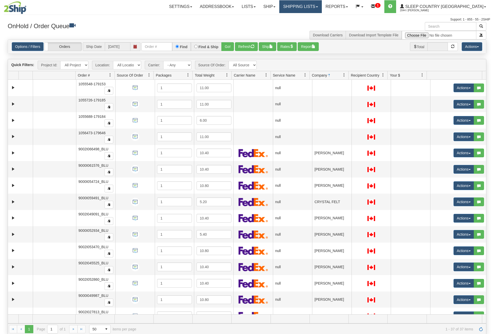
click at [314, 8] on link "Shipping lists" at bounding box center [301, 6] width 42 height 13
click at [307, 17] on span "Current Shipments" at bounding box center [292, 18] width 30 height 4
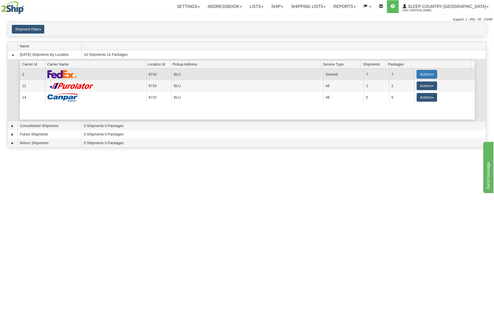
click at [430, 75] on button "Actions" at bounding box center [427, 74] width 21 height 9
click at [410, 83] on span "Details" at bounding box center [408, 84] width 14 height 4
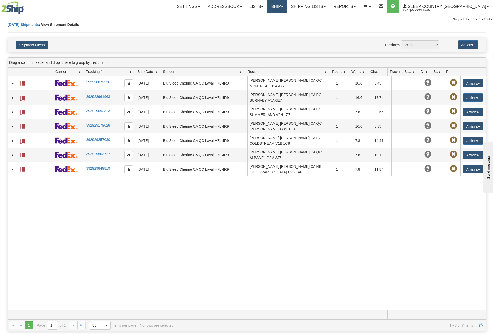
click at [287, 5] on link "Ship" at bounding box center [277, 6] width 20 height 13
click at [282, 25] on span "OnHold / Order Queue" at bounding box center [264, 25] width 36 height 4
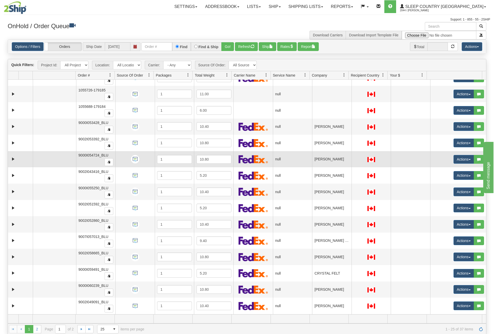
scroll to position [168, 0]
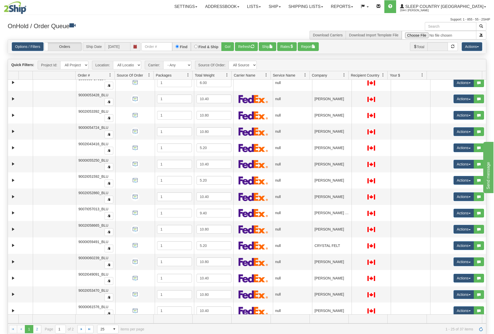
click at [345, 77] on link at bounding box center [344, 75] width 9 height 9
click at [358, 86] on span "Sort Ascending" at bounding box center [363, 86] width 27 height 5
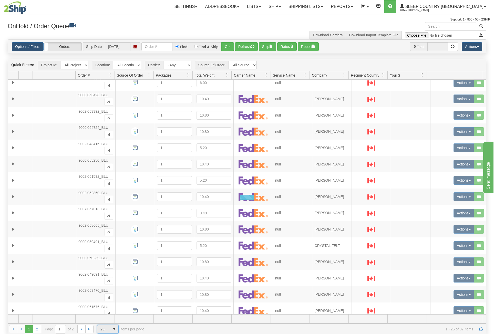
click at [107, 330] on span "25" at bounding box center [103, 329] width 13 height 8
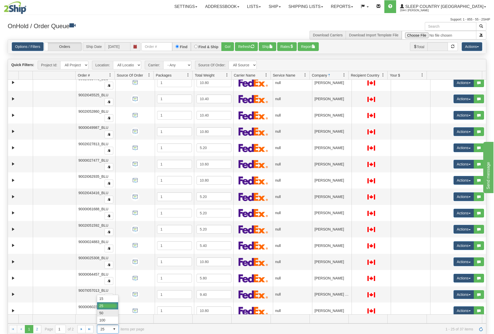
click at [110, 314] on li "50" at bounding box center [107, 313] width 21 height 7
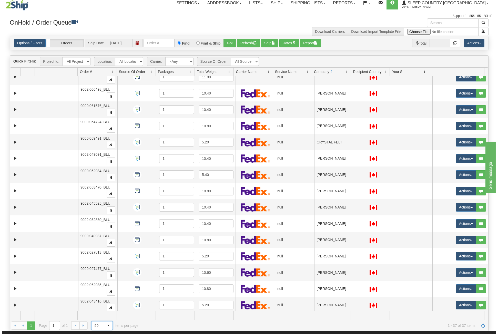
scroll to position [0, 0]
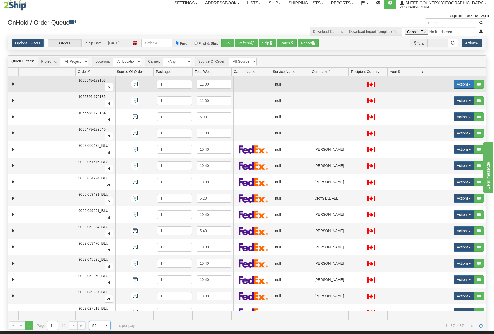
click at [459, 86] on button "Actions" at bounding box center [464, 84] width 21 height 9
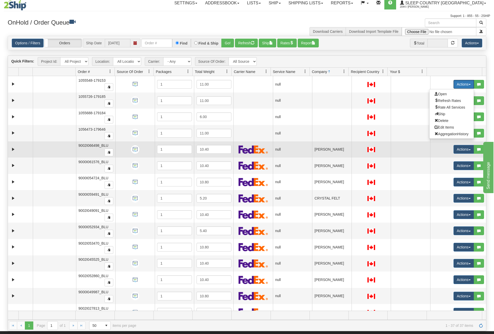
click at [380, 142] on td at bounding box center [371, 150] width 39 height 16
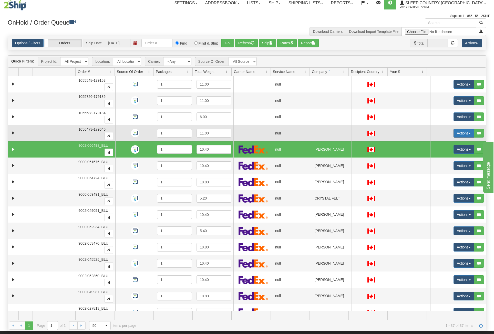
click at [461, 134] on button "Actions" at bounding box center [464, 133] width 21 height 9
click at [443, 141] on span "Open" at bounding box center [441, 143] width 12 height 4
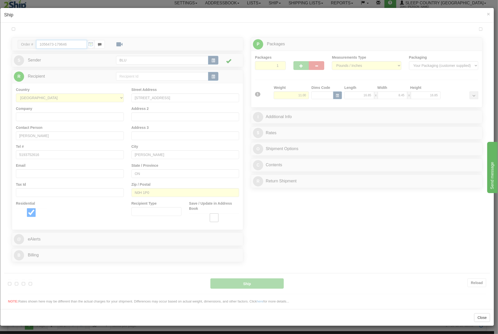
type input "15:11"
type input "16:00"
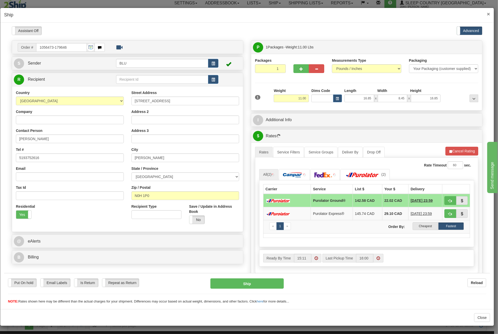
click at [490, 15] on span "×" at bounding box center [488, 14] width 3 height 6
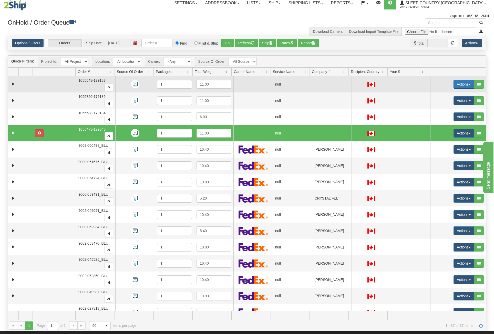
click at [463, 84] on button "Actions" at bounding box center [464, 84] width 21 height 9
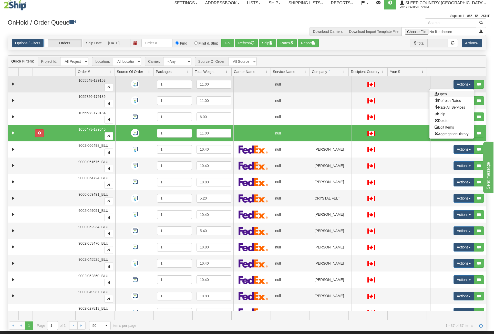
click at [452, 92] on link "Open" at bounding box center [452, 94] width 44 height 7
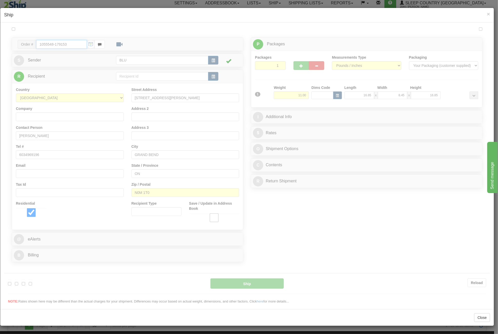
type input "15:11"
type input "16:00"
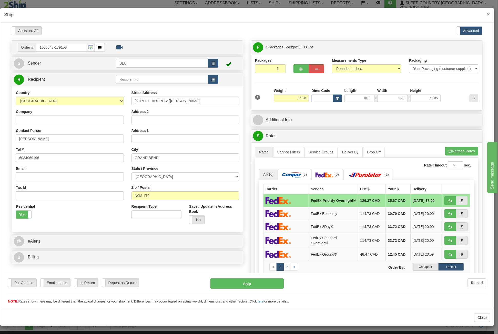
click at [489, 15] on span "×" at bounding box center [488, 14] width 3 height 6
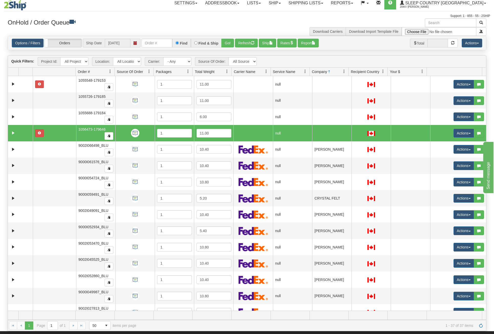
click at [223, 15] on div "Support: 1 - 855 - 55 - 2SHIP" at bounding box center [247, 16] width 487 height 4
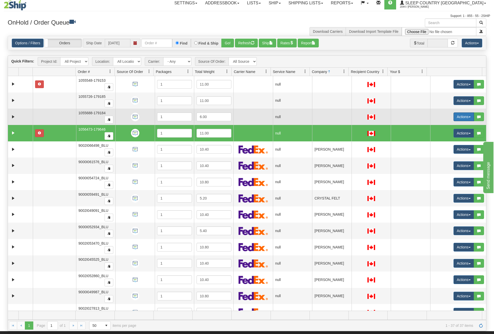
click at [461, 114] on button "Actions" at bounding box center [464, 117] width 21 height 9
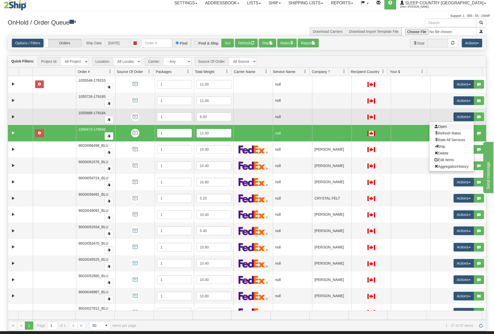
click at [452, 126] on link "Open" at bounding box center [452, 126] width 44 height 7
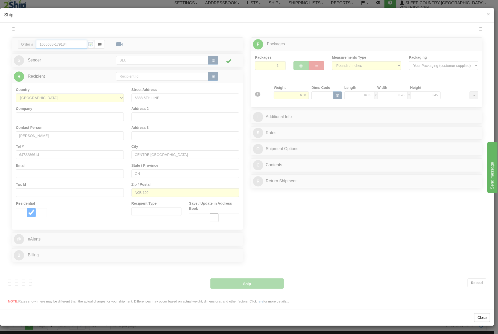
type input "15:24"
type input "16:00"
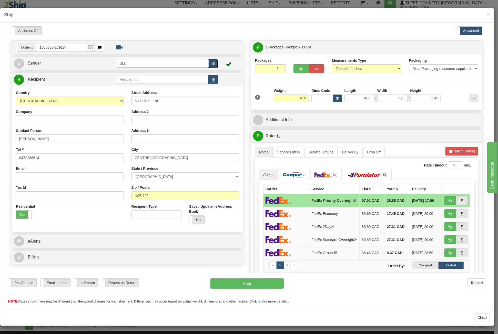
click at [210, 62] on button "button" at bounding box center [213, 63] width 10 height 9
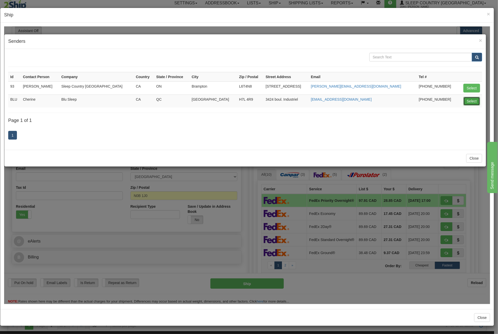
click at [469, 98] on button "Select" at bounding box center [472, 101] width 17 height 9
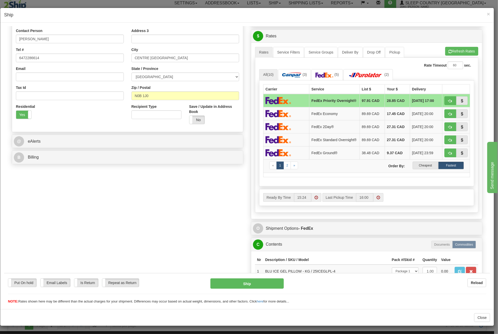
scroll to position [103, 0]
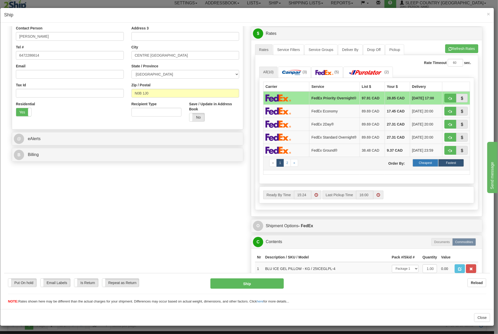
click at [421, 164] on label "Cheapest" at bounding box center [426, 163] width 26 height 8
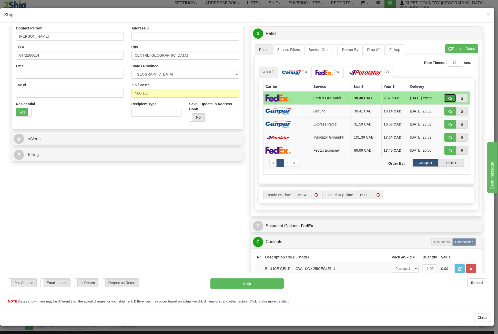
click at [449, 97] on span "button" at bounding box center [451, 98] width 4 height 3
type input "92"
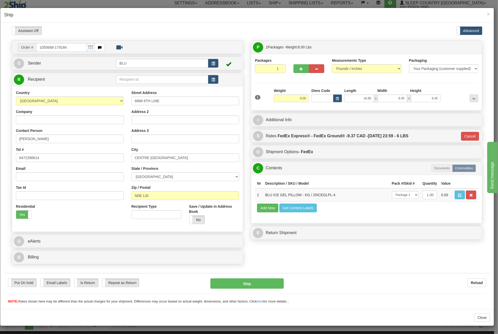
scroll to position [0, 0]
click at [245, 284] on button "Ship" at bounding box center [247, 284] width 73 height 10
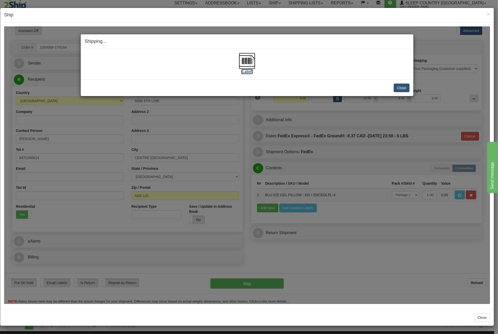
click at [247, 61] on img at bounding box center [247, 61] width 16 height 16
click at [401, 86] on button "Close" at bounding box center [402, 87] width 16 height 9
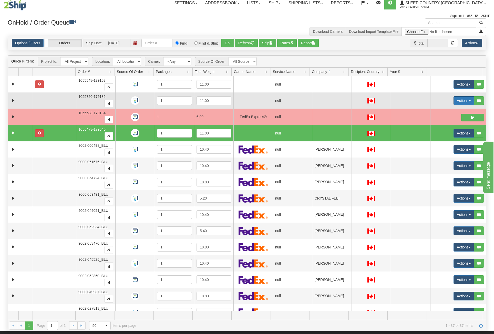
click at [467, 102] on button "Actions" at bounding box center [464, 100] width 21 height 9
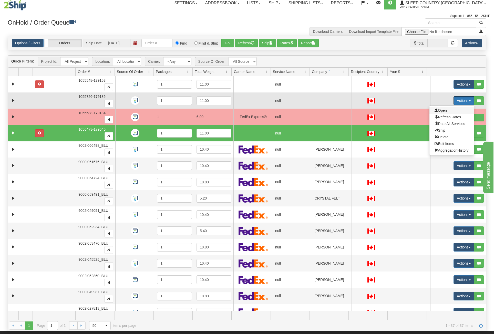
click at [438, 110] on span "Open" at bounding box center [441, 110] width 12 height 4
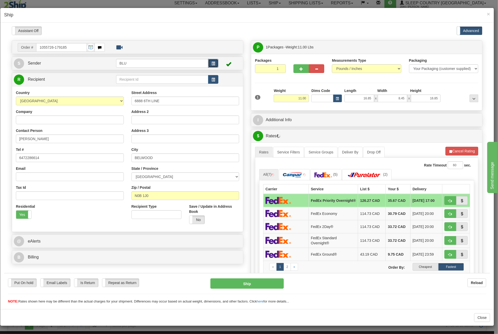
click at [212, 65] on span "button" at bounding box center [214, 63] width 4 height 3
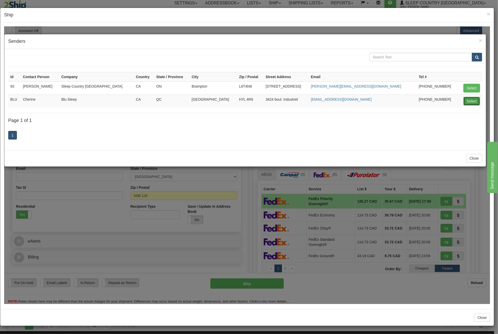
click at [479, 101] on button "Select" at bounding box center [472, 101] width 17 height 9
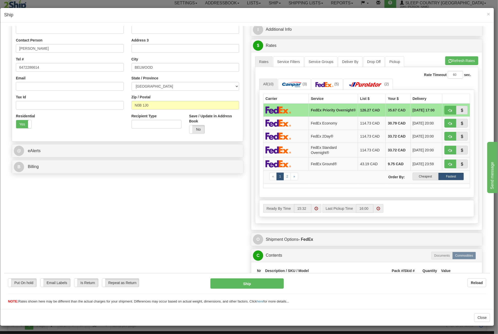
scroll to position [51, 0]
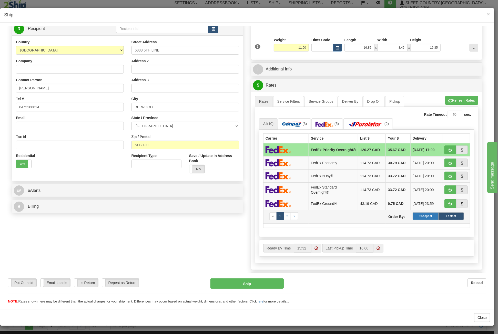
click at [418, 215] on label "Cheapest" at bounding box center [426, 216] width 26 height 8
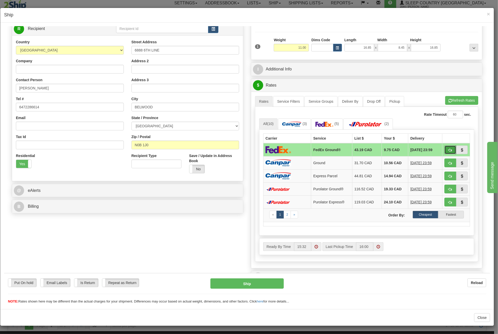
click at [451, 147] on button "button" at bounding box center [451, 149] width 12 height 9
type input "92"
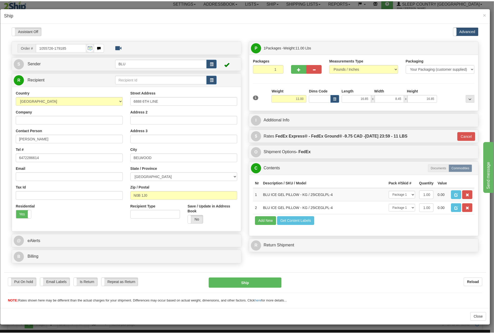
scroll to position [0, 0]
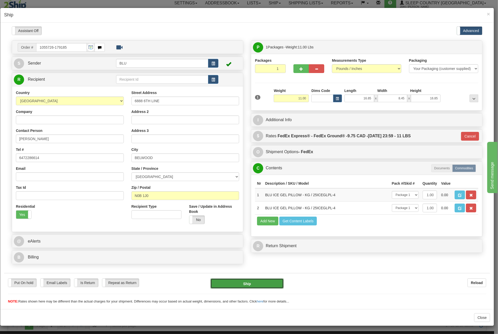
click at [253, 282] on button "Ship" at bounding box center [247, 284] width 73 height 10
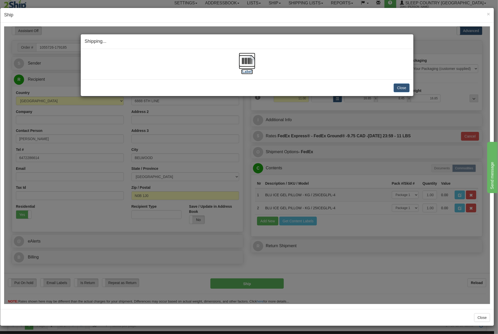
click at [252, 63] on img at bounding box center [247, 61] width 16 height 16
click at [406, 87] on button "Close" at bounding box center [402, 87] width 16 height 9
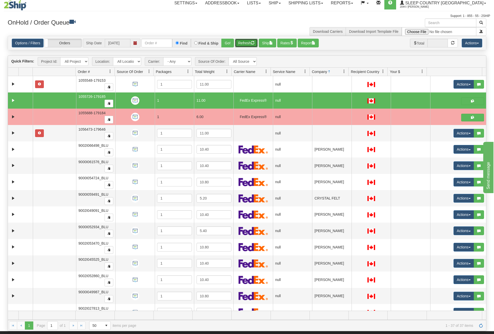
click at [249, 43] on button "Refresh" at bounding box center [246, 43] width 23 height 9
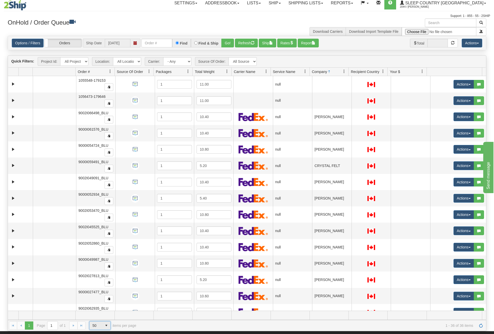
click at [98, 323] on span "50" at bounding box center [96, 325] width 7 height 5
click at [150, 329] on div "1 1 Page 1 of 1 50 15 25 50 100 items per page 1 - 36 of 36 items" at bounding box center [247, 325] width 479 height 11
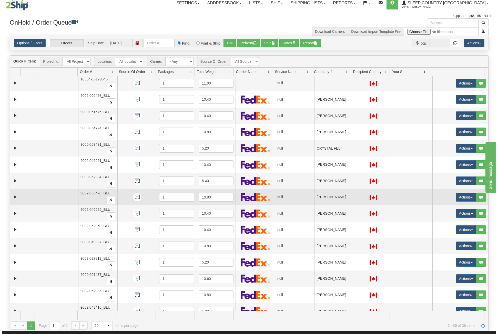
scroll to position [26, 0]
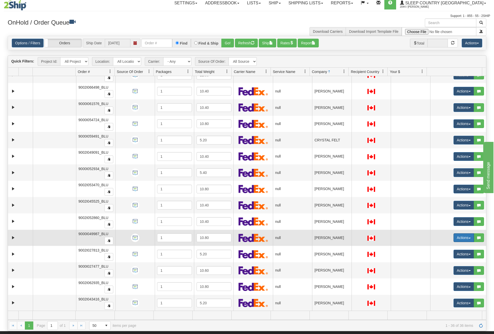
click at [460, 237] on button "Actions" at bounding box center [464, 238] width 21 height 9
click at [438, 246] on span "Open" at bounding box center [441, 248] width 12 height 4
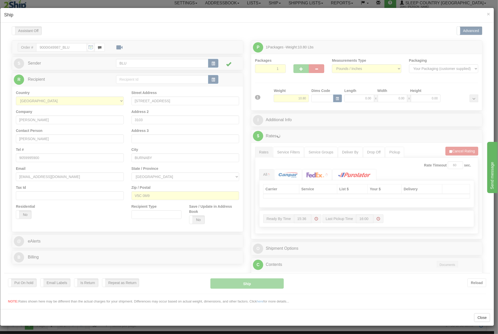
scroll to position [0, 0]
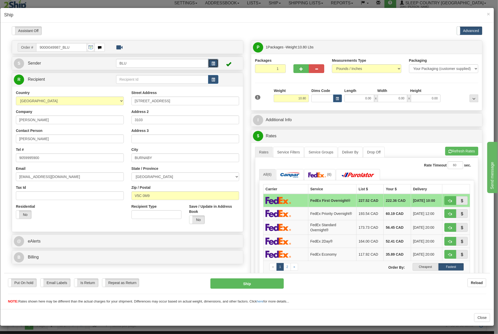
click at [212, 63] on span "button" at bounding box center [214, 63] width 4 height 3
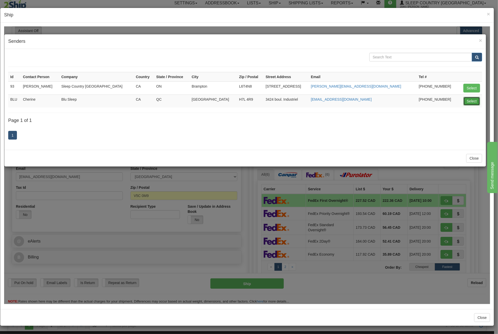
click at [474, 100] on button "Select" at bounding box center [472, 101] width 17 height 9
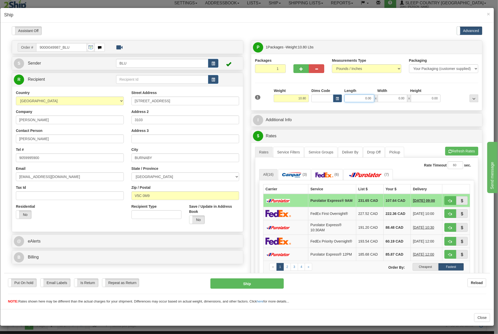
click at [354, 99] on input "0.00" at bounding box center [360, 98] width 30 height 8
click at [354, 99] on input "Length" at bounding box center [360, 98] width 30 height 8
type input "16.85"
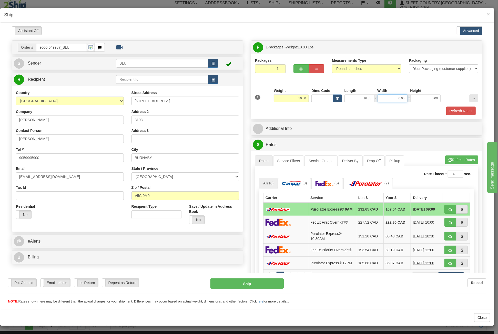
click at [394, 98] on input "0.00" at bounding box center [393, 98] width 30 height 8
drag, startPoint x: 394, startPoint y: 98, endPoint x: 391, endPoint y: 99, distance: 3.1
click at [394, 98] on input "Width" at bounding box center [393, 98] width 30 height 8
type input "8.45"
click at [419, 100] on input "0.00" at bounding box center [426, 98] width 30 height 8
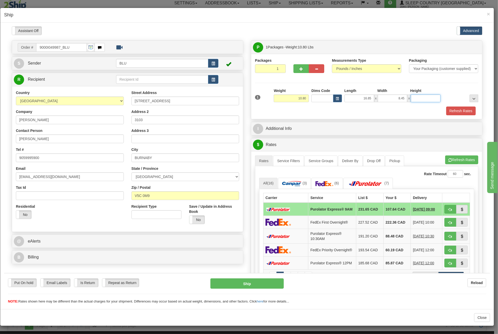
drag, startPoint x: 419, startPoint y: 100, endPoint x: 415, endPoint y: 101, distance: 3.7
click at [419, 100] on input "Height" at bounding box center [426, 98] width 30 height 8
type input "16.85"
click at [451, 111] on button "Refresh Rates" at bounding box center [460, 110] width 29 height 9
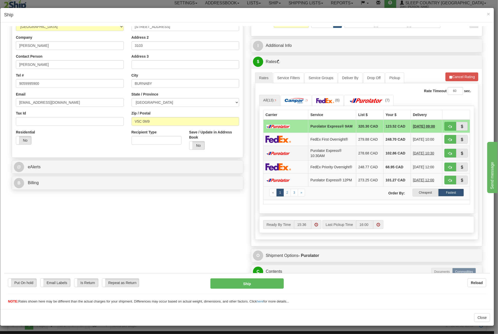
scroll to position [77, 0]
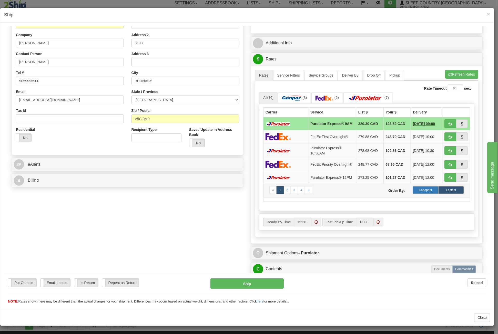
click at [421, 193] on label "Cheapest" at bounding box center [426, 190] width 26 height 8
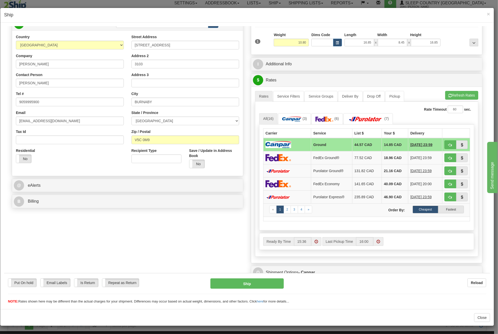
scroll to position [51, 0]
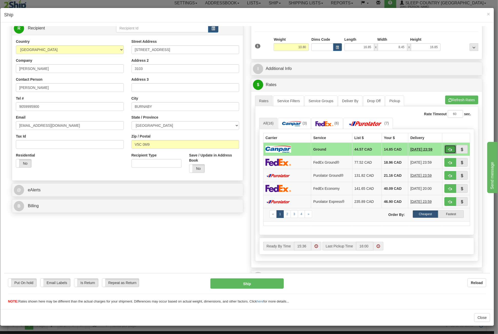
click at [448, 150] on button "button" at bounding box center [451, 149] width 12 height 9
type input "1"
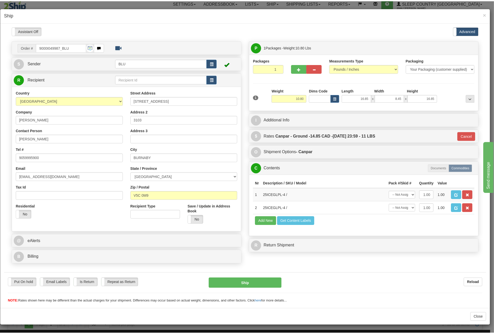
scroll to position [0, 0]
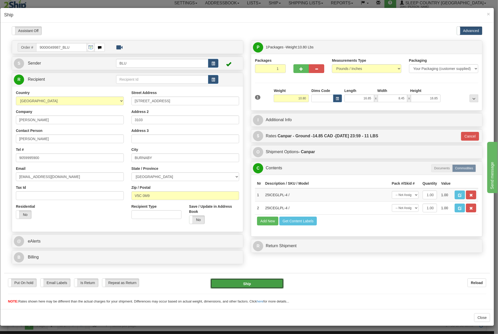
click at [244, 284] on button "Ship" at bounding box center [247, 284] width 73 height 10
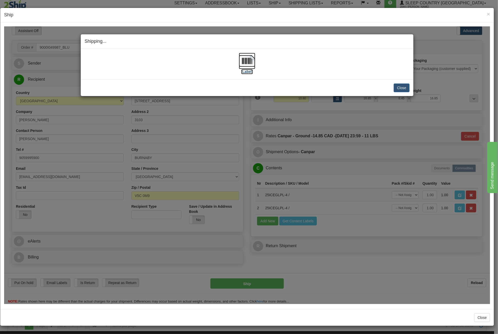
click at [248, 63] on img at bounding box center [247, 61] width 16 height 16
click at [404, 88] on button "Close" at bounding box center [402, 87] width 16 height 9
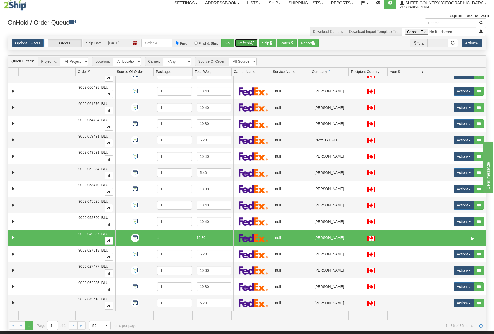
click at [241, 42] on button "Refresh" at bounding box center [246, 43] width 23 height 9
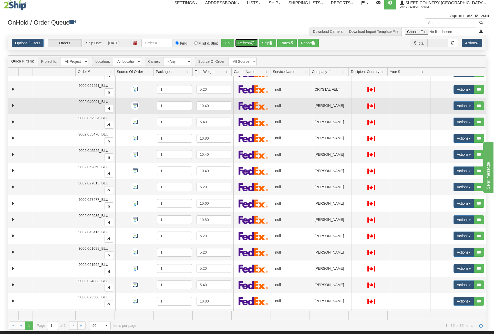
scroll to position [128, 0]
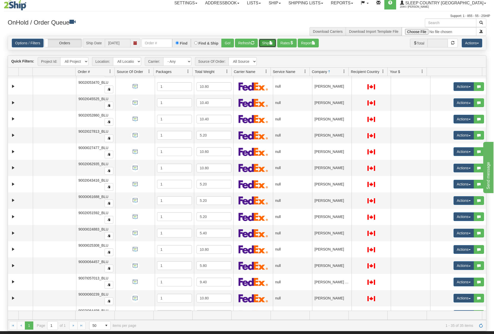
click at [271, 43] on span "button" at bounding box center [272, 43] width 4 height 4
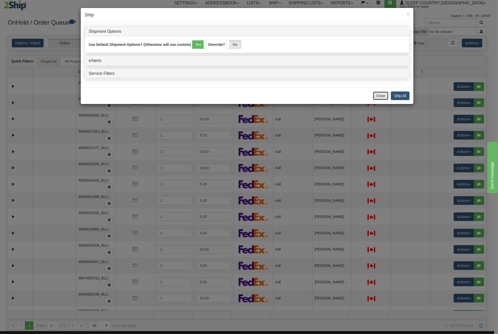
click at [379, 96] on button "Close" at bounding box center [381, 96] width 16 height 9
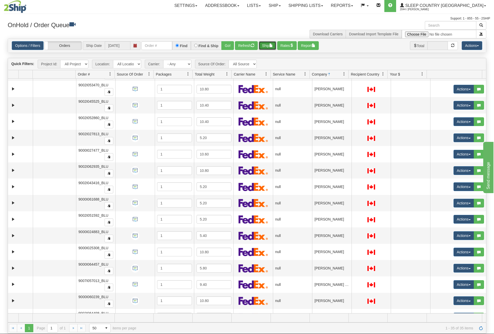
scroll to position [0, 0]
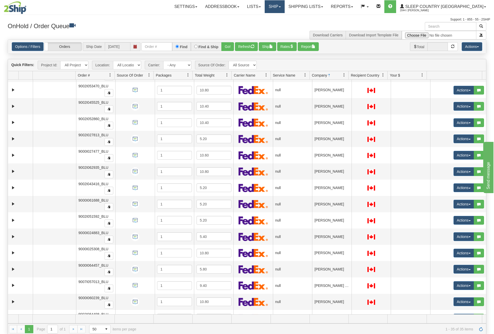
click at [285, 6] on link "Ship" at bounding box center [275, 6] width 20 height 13
click at [285, 17] on link "Ship Screen" at bounding box center [261, 18] width 46 height 7
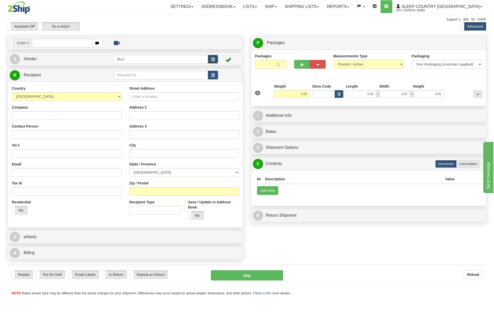
click at [214, 60] on span "button" at bounding box center [213, 59] width 4 height 3
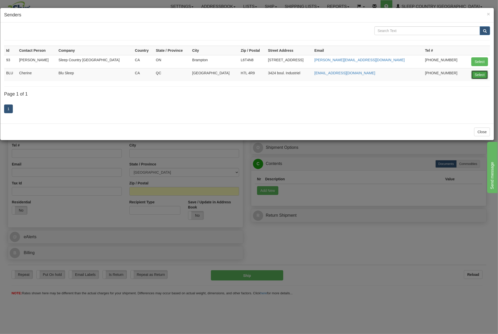
click at [483, 76] on button "Select" at bounding box center [480, 75] width 17 height 9
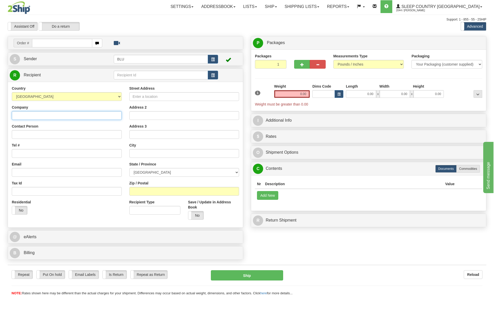
click at [38, 114] on input "Company" at bounding box center [67, 115] width 110 height 9
click at [152, 118] on input "Address 2" at bounding box center [185, 115] width 110 height 9
click at [78, 113] on input "Company" at bounding box center [67, 115] width 110 height 9
type input "KATHLEEN ROUSSY DUMAS"
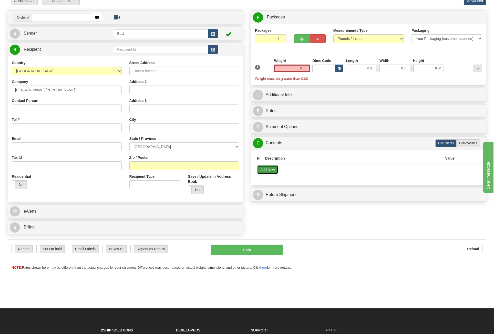
click at [270, 166] on button "Add New" at bounding box center [267, 170] width 21 height 9
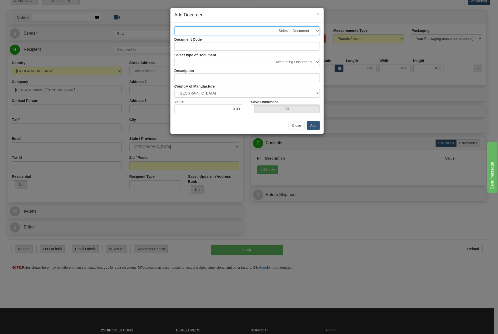
click at [252, 27] on select "-- Select a Document --" at bounding box center [247, 30] width 146 height 9
click at [252, 28] on select "-- Select a Document --" at bounding box center [247, 30] width 146 height 9
click at [280, 62] on select "Accounting Documents Analysis Reports Applications (Completed) Bank Statements …" at bounding box center [247, 62] width 146 height 9
click at [233, 38] on div "Document Code" at bounding box center [247, 43] width 153 height 16
click at [232, 30] on select "-- Select a Document --" at bounding box center [247, 30] width 146 height 9
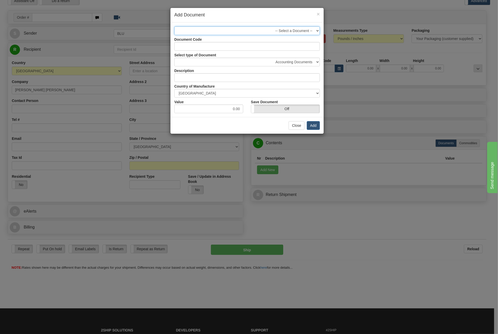
click at [250, 33] on select "-- Select a Document --" at bounding box center [247, 30] width 146 height 9
click at [237, 45] on input "Document Code" at bounding box center [247, 46] width 146 height 9
click at [230, 60] on select "Accounting Documents Analysis Reports Applications (Completed) Bank Statements …" at bounding box center [247, 62] width 146 height 9
click at [295, 129] on button "Close" at bounding box center [297, 125] width 16 height 9
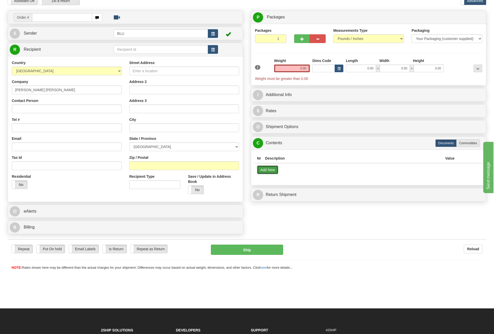
click at [269, 166] on button "Add New" at bounding box center [267, 170] width 21 height 9
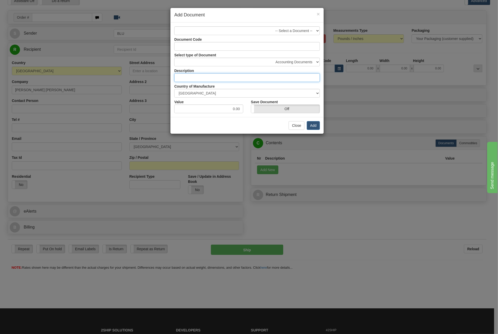
click at [202, 77] on input "text" at bounding box center [247, 77] width 146 height 9
type input "Vitality"
click at [227, 107] on input "0.00" at bounding box center [208, 109] width 69 height 9
drag, startPoint x: 227, startPoint y: 107, endPoint x: 246, endPoint y: 106, distance: 18.8
click at [246, 106] on div "Value 0.00" at bounding box center [209, 106] width 77 height 16
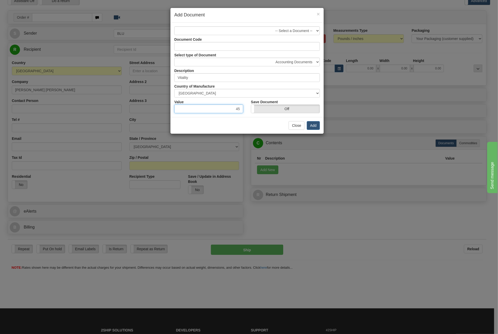
type input "45"
click at [264, 47] on input "Document Code" at bounding box center [247, 46] width 146 height 9
click at [315, 127] on button "Add" at bounding box center [313, 125] width 13 height 9
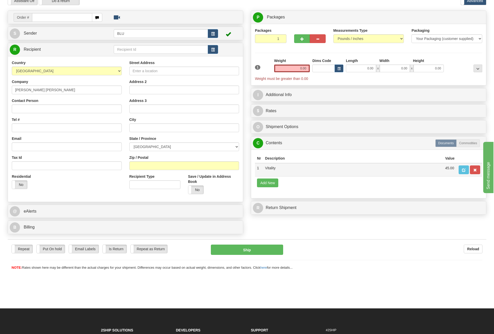
scroll to position [0, 0]
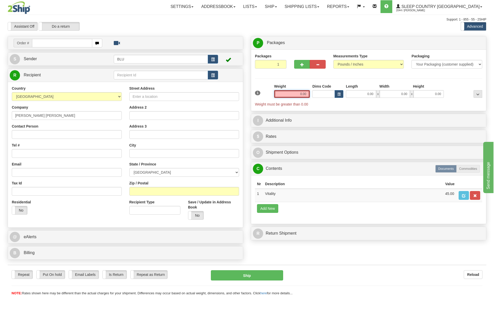
drag, startPoint x: 296, startPoint y: 95, endPoint x: 310, endPoint y: 99, distance: 14.8
click at [310, 99] on div "Weight 0.00" at bounding box center [292, 93] width 38 height 18
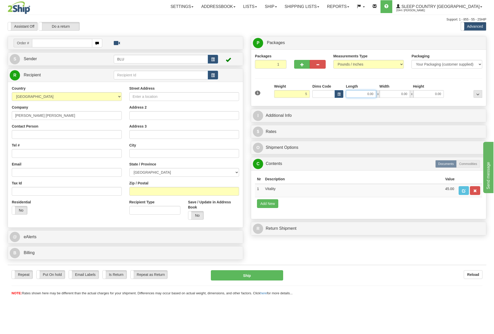
click at [360, 93] on input "0.00" at bounding box center [361, 94] width 30 height 8
type input "5.00"
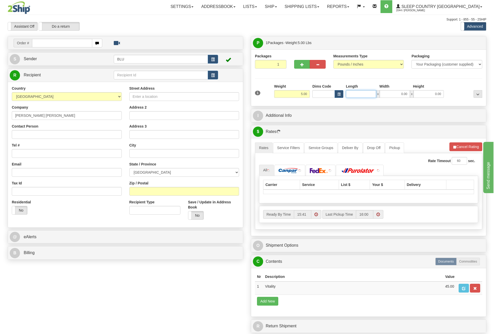
click at [360, 93] on input "Length" at bounding box center [361, 94] width 30 height 8
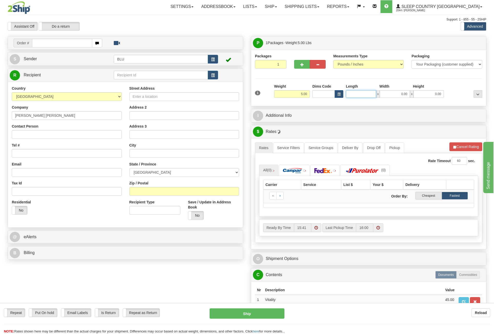
click at [360, 93] on input "Length" at bounding box center [361, 94] width 30 height 8
type input "16.85"
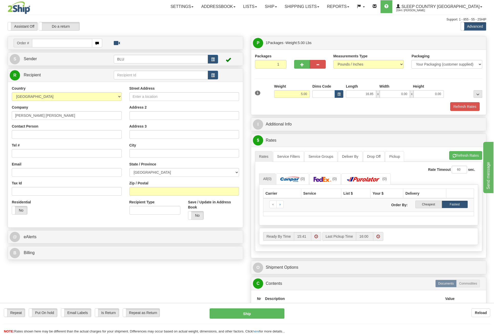
click at [397, 90] on div "Width" at bounding box center [396, 87] width 34 height 6
click at [395, 94] on input "0.00" at bounding box center [395, 94] width 30 height 8
click at [395, 94] on input "Width" at bounding box center [395, 94] width 30 height 8
type input "8.45"
click at [423, 91] on input "0.00" at bounding box center [429, 94] width 30 height 8
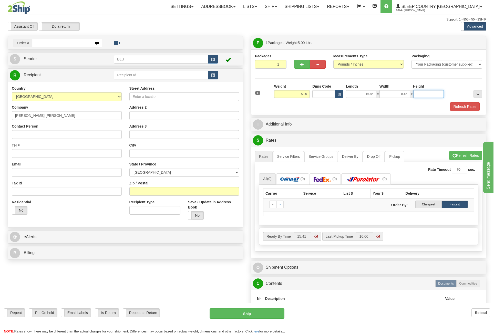
click at [423, 91] on input "Height" at bounding box center [429, 94] width 30 height 8
type input "8.45"
click at [164, 99] on input "Street Address" at bounding box center [185, 96] width 110 height 9
type input "421 AVENUE DEQUEN"
click at [147, 114] on input "Address 2" at bounding box center [185, 115] width 110 height 9
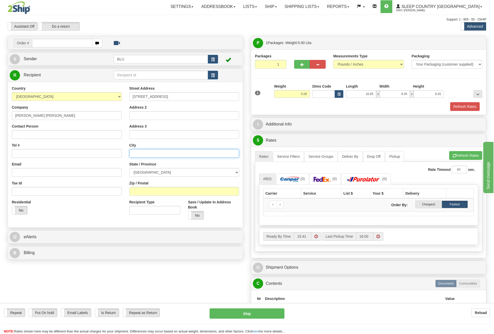
click at [139, 151] on input "text" at bounding box center [185, 153] width 110 height 9
type input "s"
type input "SEPT-LES"
click at [146, 167] on div "State / Province ALBERTA BRITISH COLUMBIA MANITOBA NEW BRUNSWICK NEWFOUNDLAND N…" at bounding box center [185, 169] width 110 height 15
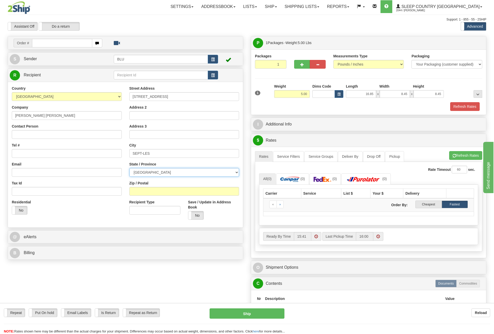
click at [147, 175] on select "ALBERTA BRITISH COLUMBIA MANITOBA NEW BRUNSWICK NEWFOUNDLAND NOVA SCOTIA NUNAVU…" at bounding box center [185, 172] width 110 height 9
select select "QC"
click at [130, 168] on select "ALBERTA BRITISH COLUMBIA MANITOBA NEW BRUNSWICK NEWFOUNDLAND NOVA SCOTIA NUNAVU…" at bounding box center [185, 172] width 110 height 9
click at [153, 191] on input "Zip / Postal" at bounding box center [185, 191] width 110 height 9
type input "G4R 2R1"
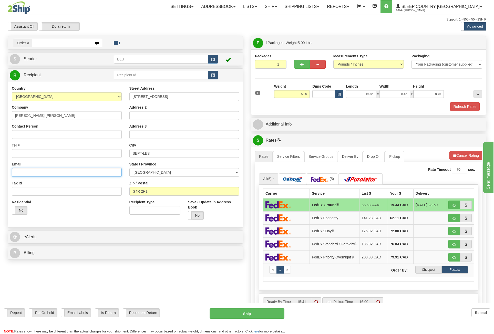
click at [61, 173] on input "Email" at bounding box center [67, 172] width 110 height 9
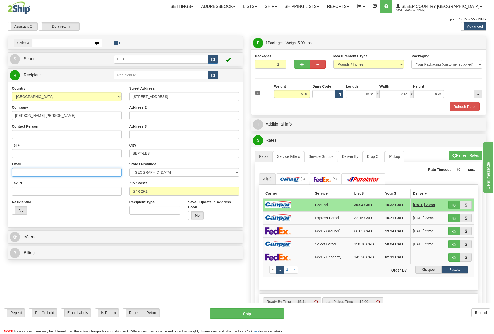
click at [42, 169] on input "Email" at bounding box center [67, 172] width 110 height 9
paste input "dumkat15@hotmail.com"
type input "dumkat15@hotmail.com"
click at [49, 152] on input "Tel #" at bounding box center [67, 153] width 110 height 9
paste input "418-583-1412"
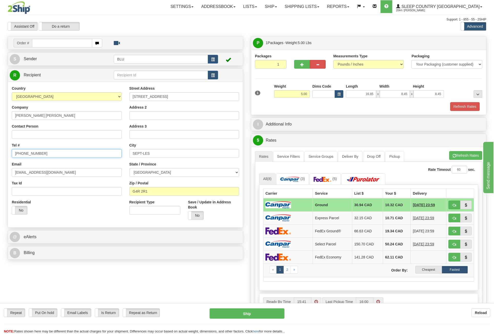
type input "418-583-1412"
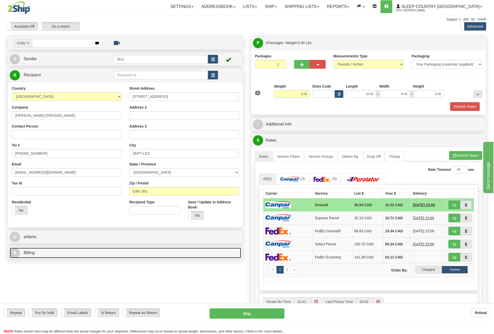
click at [87, 256] on link "B Billing" at bounding box center [126, 253] width 232 height 11
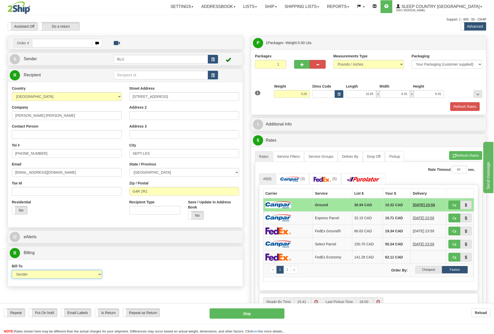
click at [89, 275] on select "Sender Recipient Third Party Collect" at bounding box center [57, 274] width 90 height 9
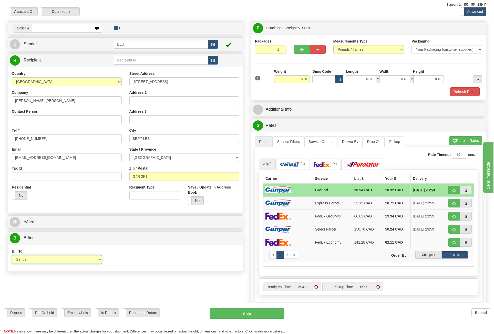
scroll to position [26, 0]
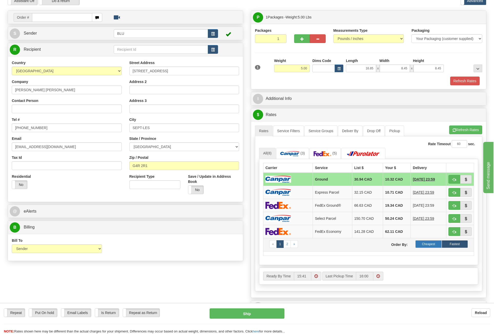
click at [424, 244] on label "Cheapest" at bounding box center [429, 245] width 26 height 8
click at [464, 78] on button "Refresh Rates" at bounding box center [465, 81] width 29 height 9
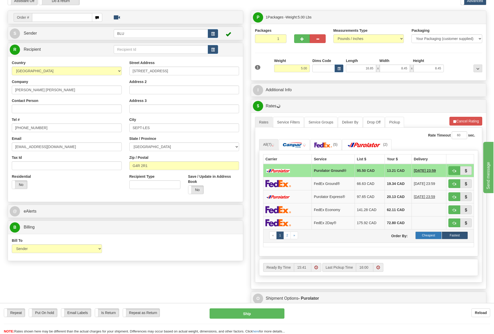
click at [429, 233] on label "Cheapest" at bounding box center [429, 236] width 26 height 8
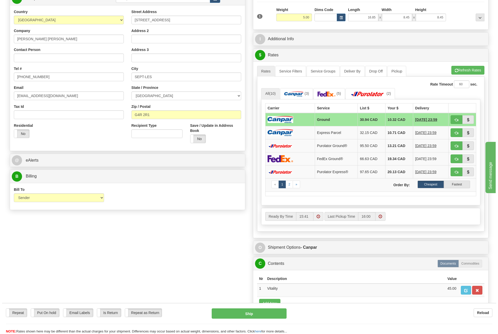
scroll to position [77, 0]
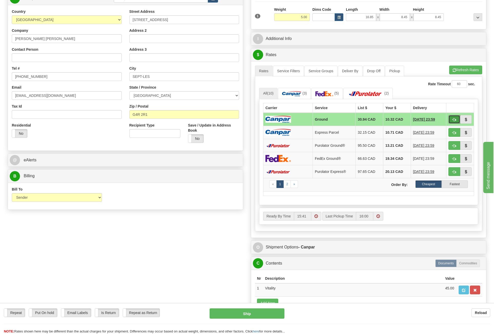
click at [454, 118] on span "button" at bounding box center [455, 119] width 4 height 3
type input "1"
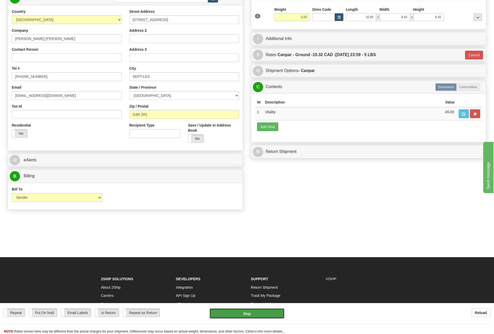
click at [245, 317] on button "Ship" at bounding box center [247, 314] width 75 height 10
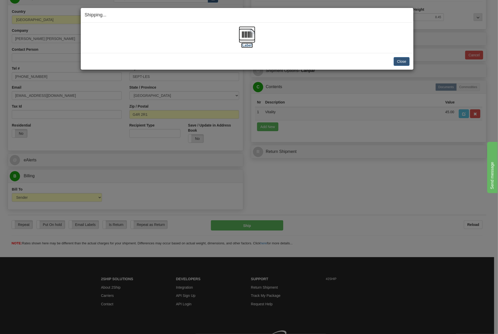
click at [242, 31] on img at bounding box center [247, 34] width 16 height 16
click at [406, 58] on button "Close" at bounding box center [402, 61] width 16 height 9
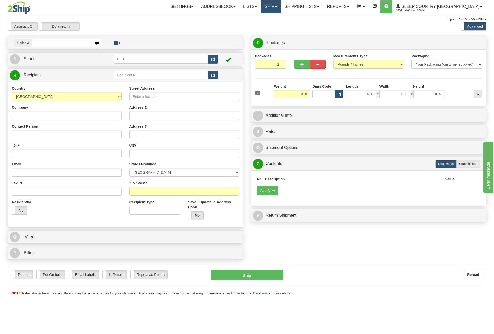
click at [281, 4] on link "Ship" at bounding box center [271, 6] width 20 height 13
click at [276, 24] on span "OnHold / Order Queue" at bounding box center [258, 25] width 36 height 4
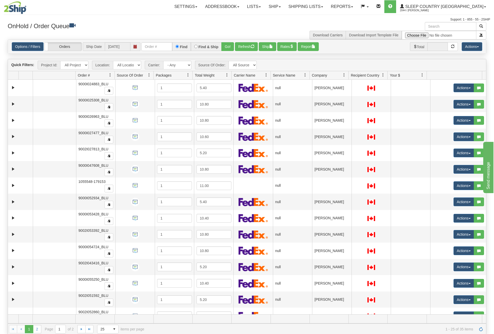
click at [345, 75] on span at bounding box center [344, 75] width 4 height 4
click at [357, 84] on span "Sort Ascending" at bounding box center [363, 86] width 27 height 5
click at [108, 331] on span "25" at bounding box center [103, 329] width 13 height 8
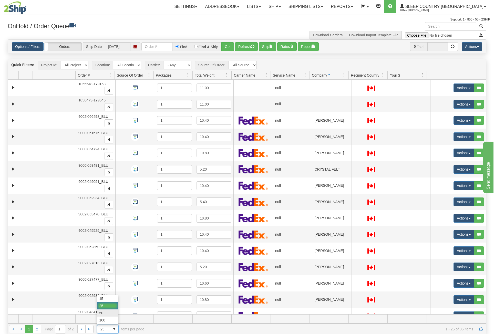
click at [112, 313] on li "50" at bounding box center [107, 313] width 21 height 7
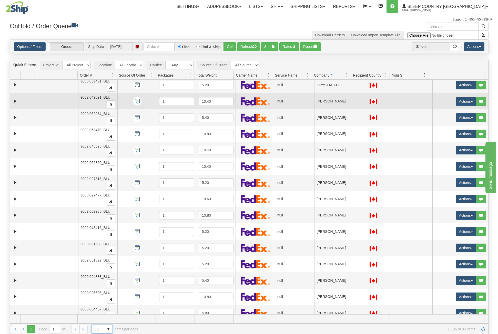
scroll to position [77, 0]
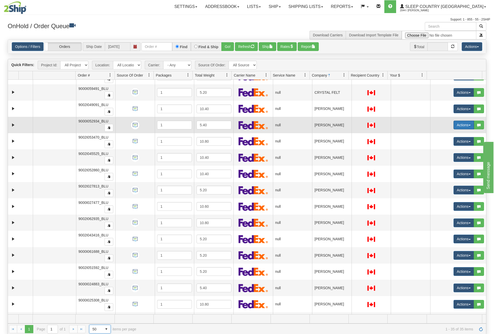
click at [454, 125] on button "Actions" at bounding box center [464, 125] width 21 height 9
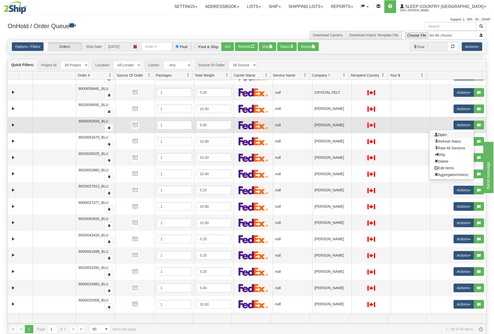
click at [451, 133] on link "Open" at bounding box center [452, 135] width 44 height 7
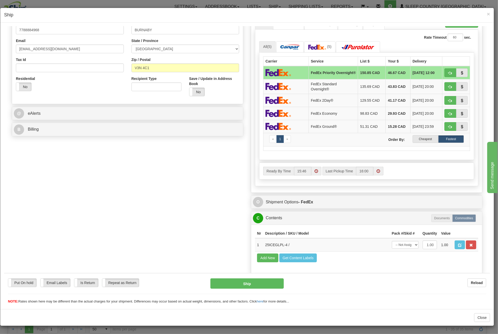
scroll to position [141, 0]
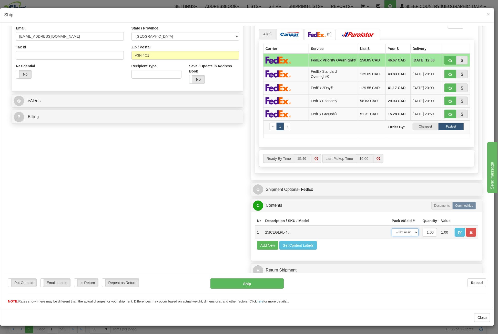
click at [395, 232] on select "-- Not Assigned -- Package 1" at bounding box center [405, 232] width 27 height 8
click at [379, 214] on div "Nr Description / SKU / Model Pack #/Skid # Quantity Value 1 25ICEGLPL-4 / -- No…" at bounding box center [366, 236] width 231 height 49
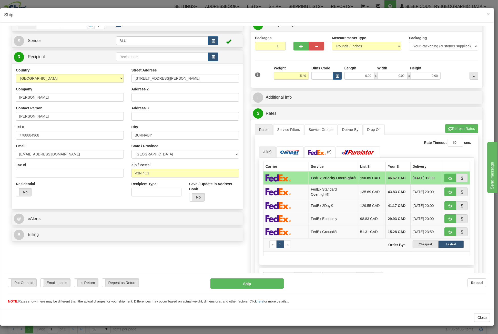
scroll to position [0, 0]
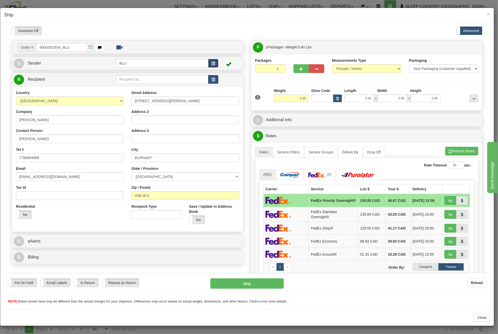
click at [212, 62] on span "button" at bounding box center [214, 63] width 4 height 3
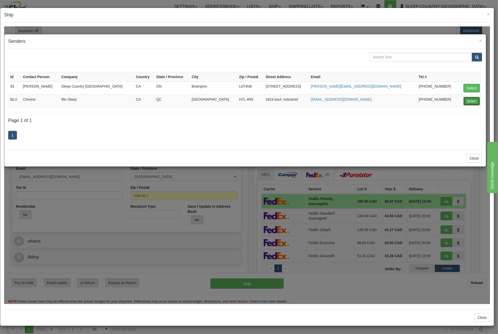
click at [477, 101] on button "Select" at bounding box center [472, 101] width 17 height 9
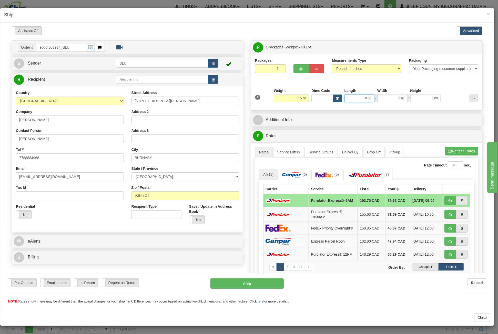
click at [354, 98] on input "0.00" at bounding box center [360, 98] width 30 height 8
click at [354, 98] on input "Length" at bounding box center [360, 98] width 30 height 8
type input "16.85"
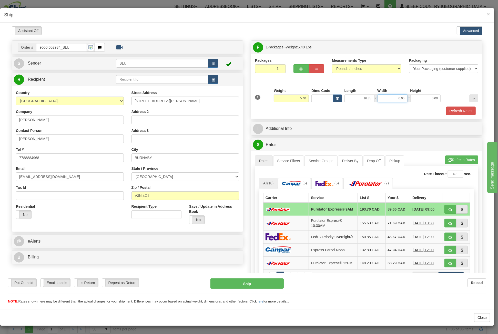
click at [388, 97] on input "0.00" at bounding box center [393, 98] width 30 height 8
click at [388, 97] on input "Width" at bounding box center [393, 98] width 30 height 8
type input "8.45"
click at [419, 98] on input "0.00" at bounding box center [426, 98] width 30 height 8
drag, startPoint x: 419, startPoint y: 98, endPoint x: 412, endPoint y: 100, distance: 6.8
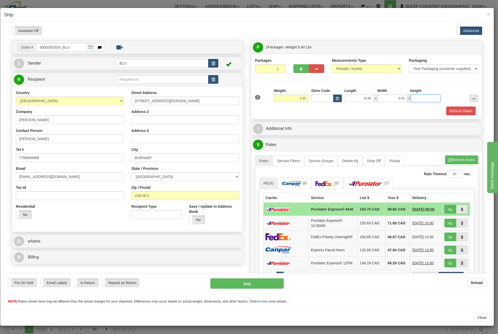
click at [419, 98] on input "Height" at bounding box center [426, 98] width 30 height 8
type input "16.85"
click at [446, 108] on button "Refresh Rates" at bounding box center [460, 110] width 29 height 9
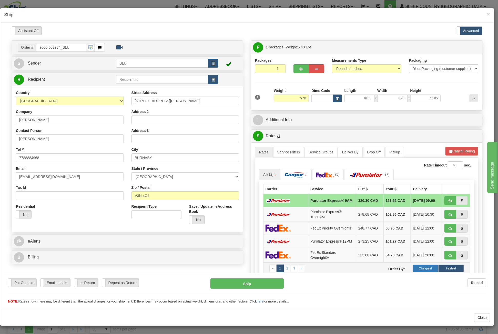
click at [426, 271] on label "Cheapest" at bounding box center [426, 269] width 26 height 8
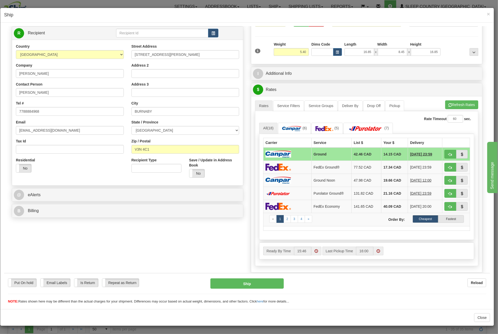
scroll to position [51, 0]
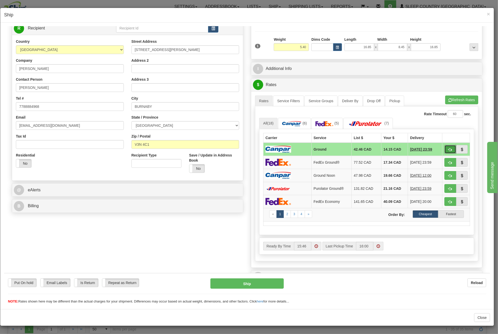
click at [449, 148] on span "button" at bounding box center [451, 149] width 4 height 3
type input "1"
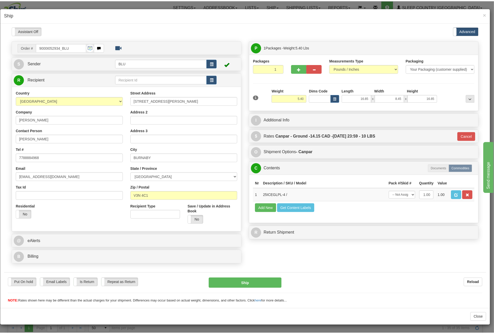
scroll to position [0, 0]
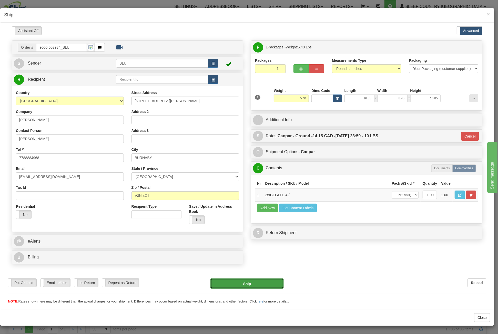
click at [266, 284] on button "Ship" at bounding box center [247, 284] width 73 height 10
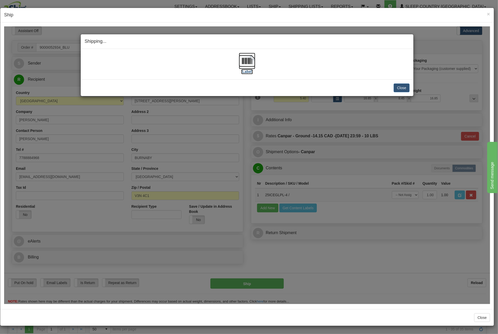
click at [254, 60] on img at bounding box center [247, 61] width 16 height 16
click at [402, 89] on button "Close" at bounding box center [402, 87] width 16 height 9
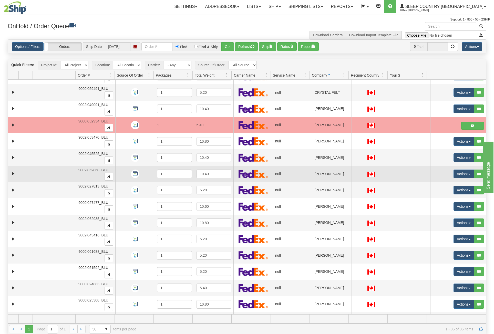
scroll to position [51, 0]
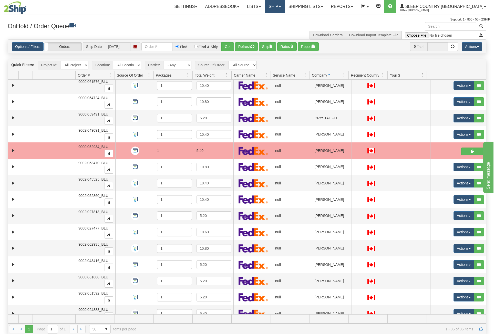
click at [285, 5] on link "Ship" at bounding box center [275, 6] width 20 height 13
click at [285, 18] on link "Ship Screen" at bounding box center [261, 18] width 46 height 7
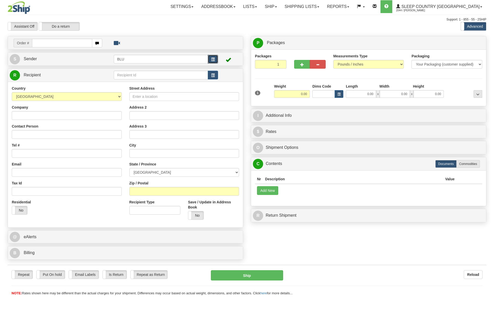
click at [210, 60] on button "button" at bounding box center [213, 59] width 10 height 9
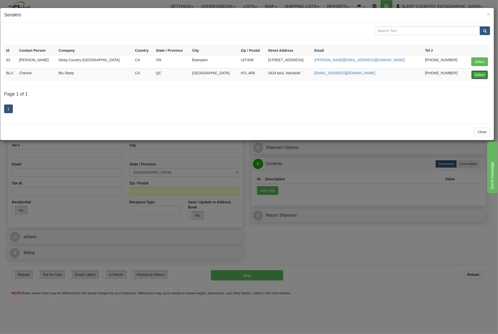
click at [475, 72] on button "Select" at bounding box center [480, 75] width 17 height 9
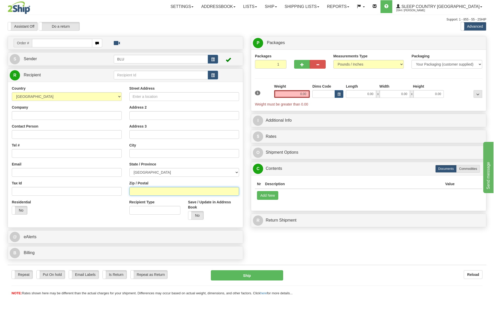
click at [151, 189] on input "Zip / Postal" at bounding box center [185, 191] width 110 height 9
type input "J5B 1M6"
click at [154, 170] on select "[GEOGRAPHIC_DATA] [GEOGRAPHIC_DATA] [GEOGRAPHIC_DATA] [GEOGRAPHIC_DATA] [GEOGRA…" at bounding box center [185, 172] width 110 height 9
select select "QC"
click at [130, 168] on select "[GEOGRAPHIC_DATA] [GEOGRAPHIC_DATA] [GEOGRAPHIC_DATA] [GEOGRAPHIC_DATA] [GEOGRA…" at bounding box center [185, 172] width 110 height 9
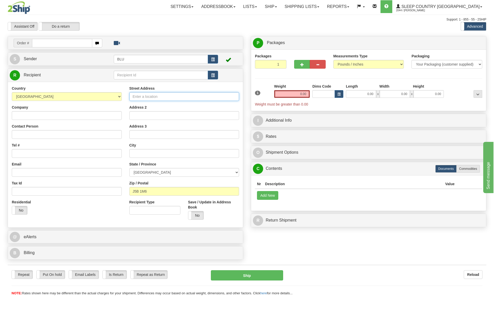
click at [153, 97] on input "Street Address" at bounding box center [185, 96] width 110 height 9
type input "[STREET_ADDRESS][PERSON_NAME]"
click at [143, 151] on input "text" at bounding box center [185, 153] width 110 height 9
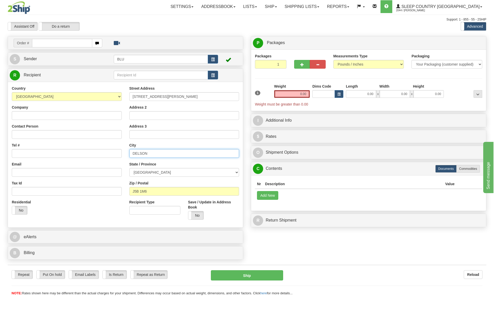
type input "DELSON"
click at [67, 171] on input "Email" at bounding box center [67, 172] width 110 height 9
click at [37, 172] on input "Email" at bounding box center [67, 172] width 110 height 9
paste input "[EMAIL_ADDRESS][DOMAIN_NAME]"
type input "[EMAIL_ADDRESS][DOMAIN_NAME]"
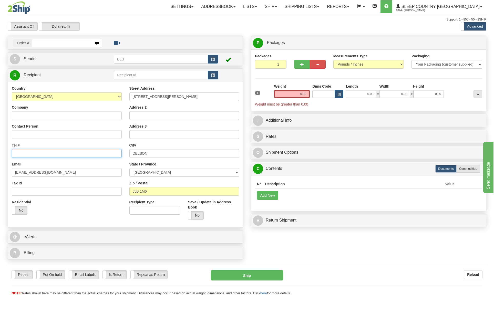
click at [36, 151] on input "Tel #" at bounding box center [67, 153] width 110 height 9
click at [32, 154] on input "Tel #" at bounding box center [67, 153] width 110 height 9
paste input "[PHONE_NUMBER]"
type input "514-928-3810"
click at [297, 93] on input "0.00" at bounding box center [292, 94] width 36 height 8
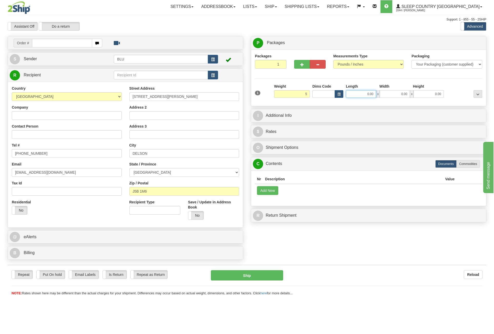
click at [369, 94] on input "0.00" at bounding box center [361, 94] width 30 height 8
type input "5.00"
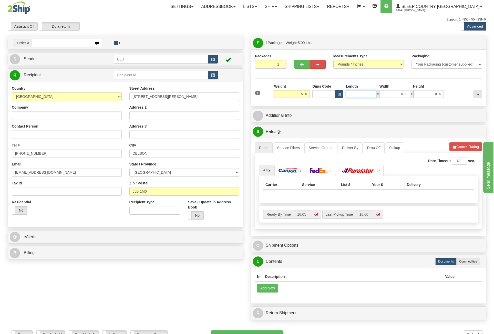
click at [369, 94] on input "Length" at bounding box center [361, 94] width 30 height 8
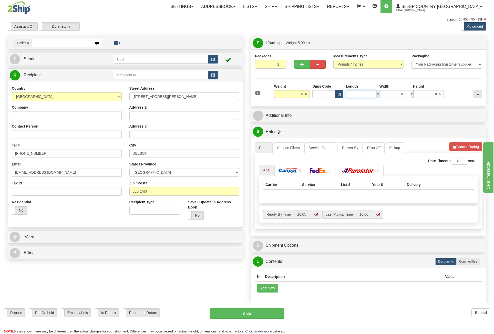
type input "16.85"
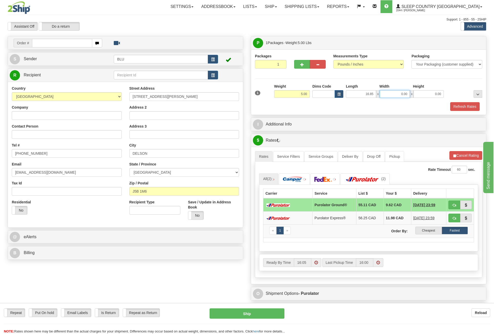
click at [391, 96] on input "0.00" at bounding box center [395, 94] width 30 height 8
click at [391, 96] on input "Width" at bounding box center [395, 94] width 30 height 8
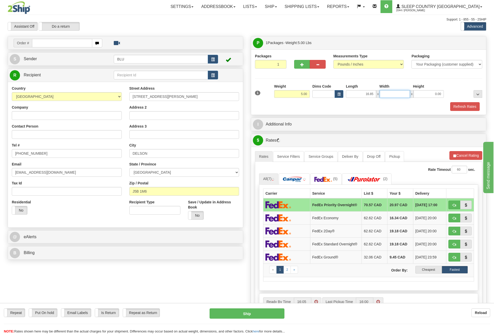
type input "8.45"
click at [425, 93] on input "0.00" at bounding box center [429, 94] width 30 height 8
click at [425, 93] on input "Height" at bounding box center [429, 94] width 30 height 8
type input "8.45"
click at [436, 267] on label "Cheapest" at bounding box center [429, 270] width 26 height 8
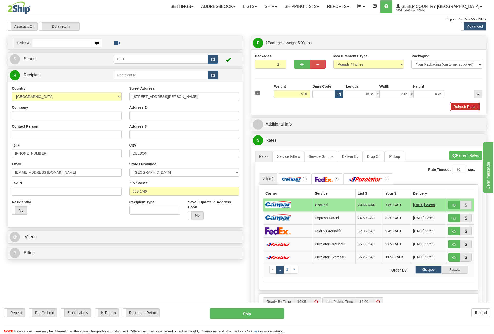
click at [461, 105] on button "Refresh Rates" at bounding box center [465, 106] width 29 height 9
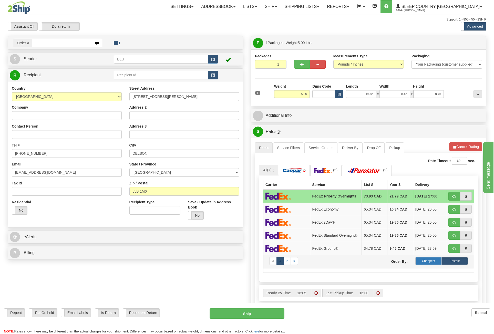
click at [428, 261] on label "Cheapest" at bounding box center [429, 261] width 26 height 8
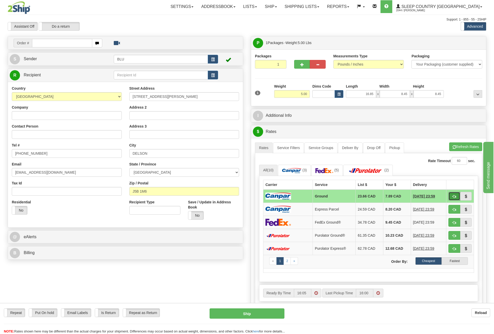
click at [454, 195] on span "button" at bounding box center [455, 196] width 4 height 3
type input "1"
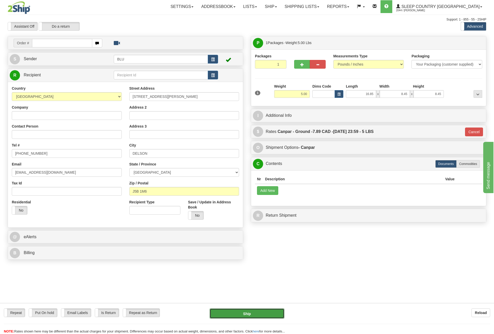
click at [248, 315] on button "Ship" at bounding box center [247, 314] width 75 height 10
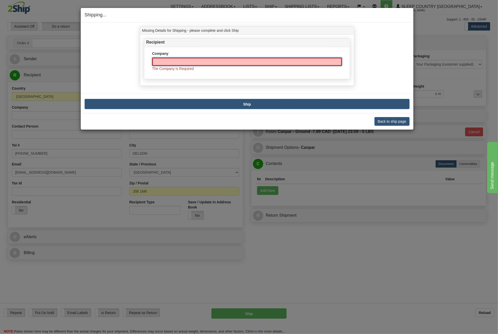
click at [228, 61] on input "Company" at bounding box center [247, 61] width 190 height 9
type input "[PERSON_NAME]"
click at [394, 121] on button "Back to ship page" at bounding box center [392, 121] width 35 height 9
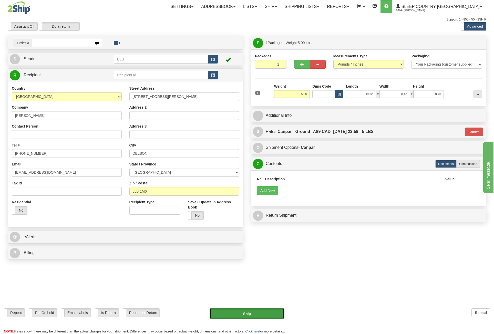
click at [256, 312] on button "Ship" at bounding box center [247, 314] width 75 height 10
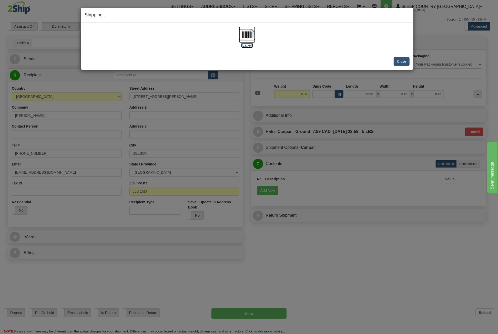
click at [250, 36] on img at bounding box center [247, 34] width 16 height 16
click at [400, 62] on button "Close" at bounding box center [402, 61] width 16 height 9
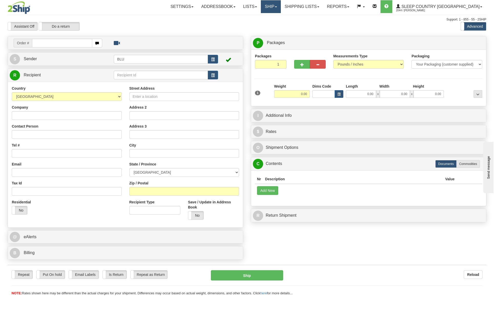
click at [281, 6] on link "Ship" at bounding box center [271, 6] width 20 height 13
click at [320, 9] on link "Shipping lists" at bounding box center [302, 6] width 42 height 13
click at [308, 17] on span "Current Shipments" at bounding box center [293, 18] width 30 height 4
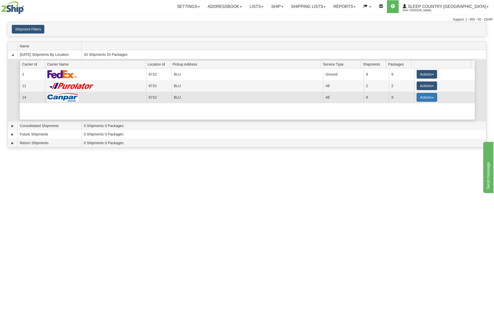
click at [425, 96] on button "Actions" at bounding box center [427, 97] width 21 height 9
click at [410, 107] on span "Details" at bounding box center [408, 107] width 14 height 4
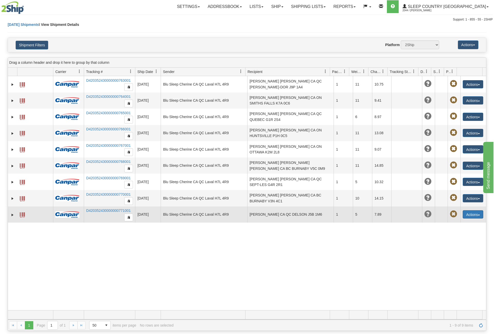
click at [466, 212] on button "Actions" at bounding box center [473, 215] width 21 height 8
click at [453, 222] on link "Edit" at bounding box center [462, 224] width 41 height 7
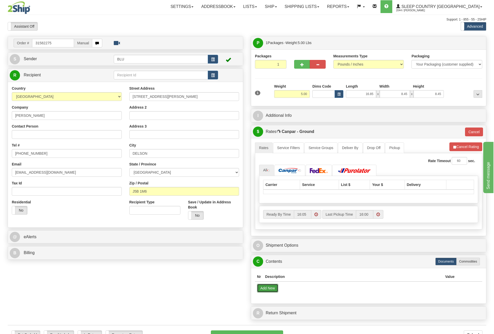
click at [264, 287] on button "Add New" at bounding box center [267, 288] width 21 height 9
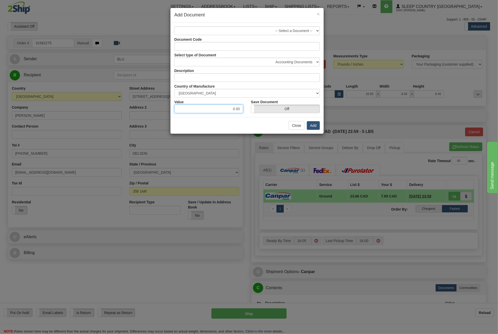
click at [214, 107] on input "0.00" at bounding box center [208, 109] width 69 height 9
type input "45"
click at [209, 76] on input "text" at bounding box center [247, 77] width 146 height 9
type input "Vitality"
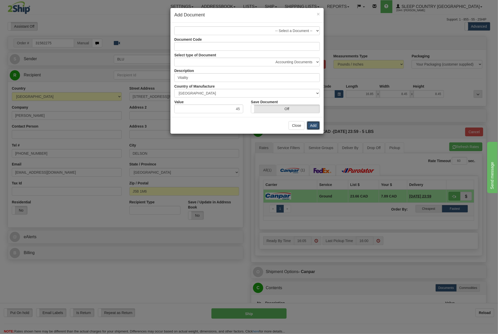
click at [313, 125] on button "Add" at bounding box center [313, 125] width 13 height 9
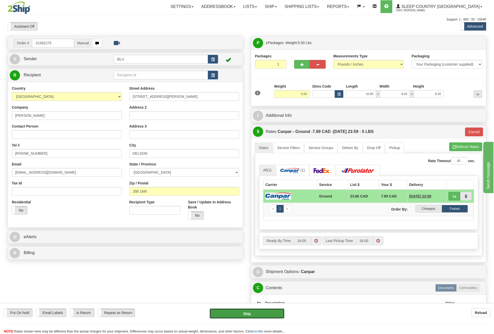
click at [255, 314] on button "Ship" at bounding box center [247, 314] width 75 height 10
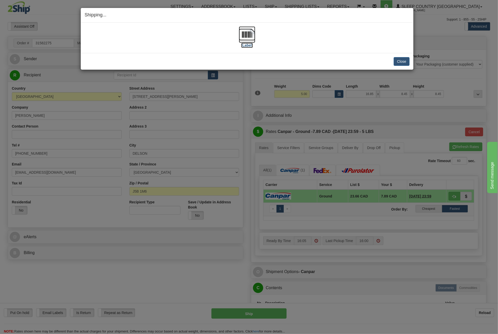
click at [252, 37] on img at bounding box center [247, 34] width 16 height 16
click at [402, 60] on button "Close" at bounding box center [402, 61] width 16 height 9
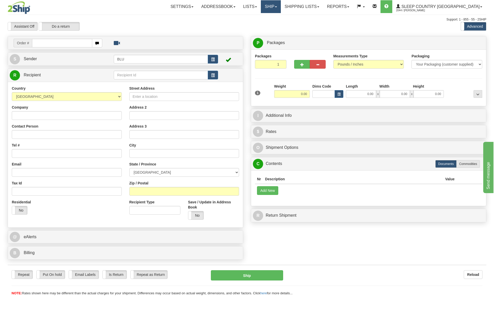
click at [281, 1] on link "Ship" at bounding box center [271, 6] width 20 height 13
click at [276, 25] on span "OnHold / Order Queue" at bounding box center [258, 25] width 36 height 4
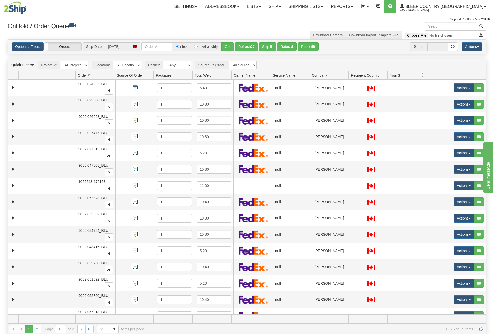
click at [347, 73] on link at bounding box center [344, 75] width 9 height 9
click at [356, 88] on span "Sort Ascending" at bounding box center [363, 86] width 27 height 5
click at [102, 327] on span "25" at bounding box center [104, 329] width 7 height 5
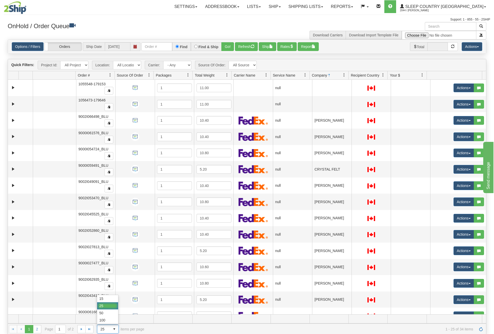
click at [154, 327] on span "1 - 25 of 34 items" at bounding box center [313, 329] width 322 height 4
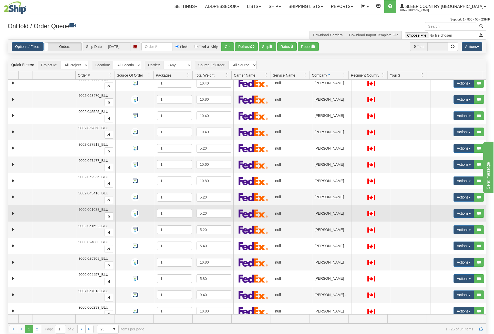
scroll to position [168, 0]
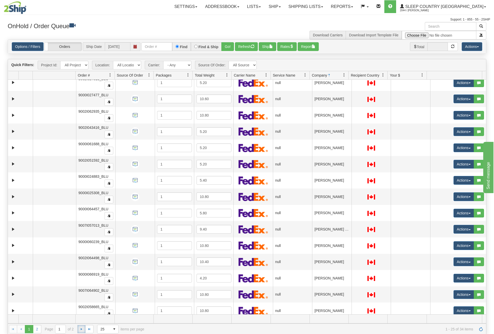
click at [83, 329] on span "Go to the next page" at bounding box center [81, 329] width 4 height 4
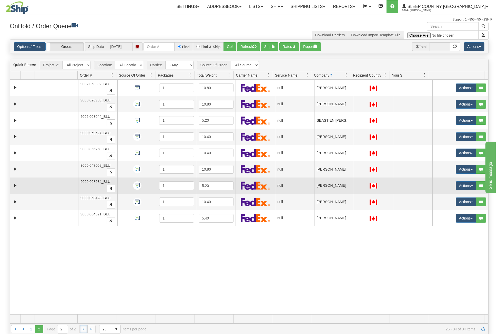
scroll to position [0, 0]
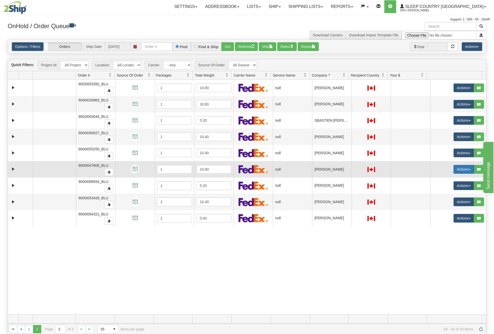
click at [456, 166] on button "Actions" at bounding box center [464, 169] width 21 height 9
click at [450, 177] on link "Open" at bounding box center [452, 179] width 44 height 7
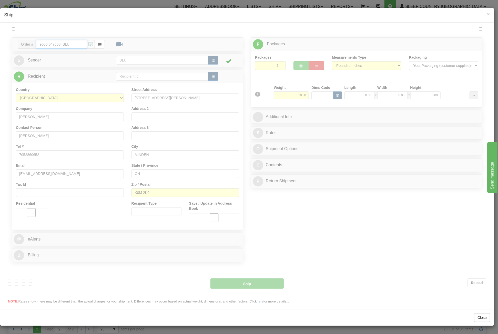
type input "16:12"
type input "16:00"
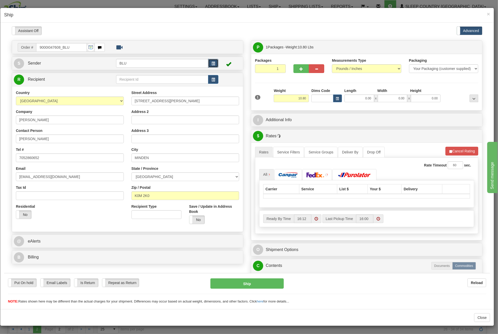
click at [216, 62] on button "button" at bounding box center [213, 63] width 10 height 9
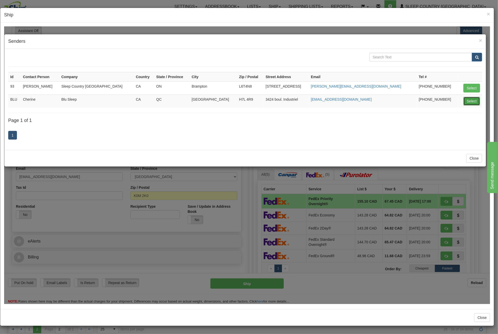
click at [473, 101] on button "Select" at bounding box center [472, 101] width 17 height 9
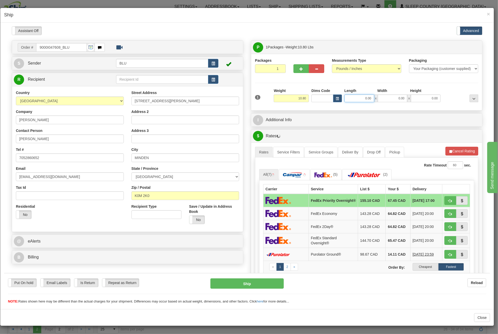
click at [356, 98] on input "0.00" at bounding box center [360, 98] width 30 height 8
click at [356, 98] on input "Length" at bounding box center [360, 98] width 30 height 8
type input "16.85"
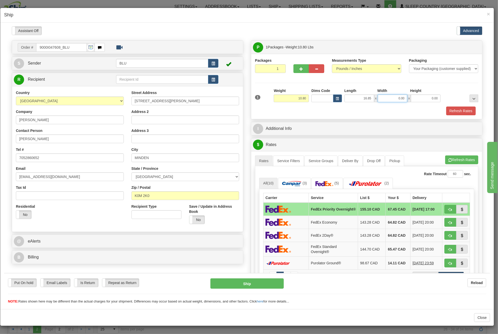
click at [387, 98] on input "0.00" at bounding box center [393, 98] width 30 height 8
click at [387, 98] on input "Width" at bounding box center [393, 98] width 30 height 8
type input "8.45"
click at [427, 98] on input "0.00" at bounding box center [426, 98] width 30 height 8
click at [427, 98] on input "Height" at bounding box center [426, 98] width 30 height 8
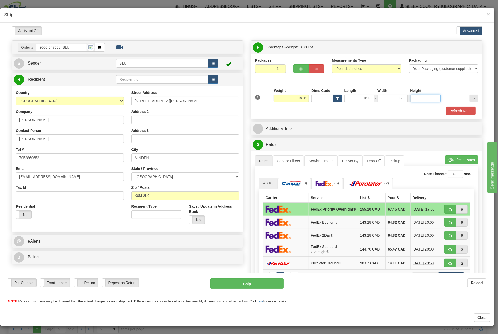
type input "16.85"
click at [467, 109] on button "Refresh Rates" at bounding box center [460, 110] width 29 height 9
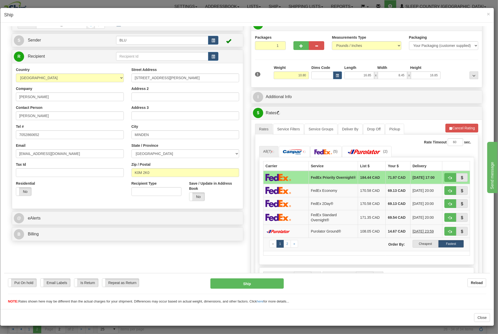
scroll to position [26, 0]
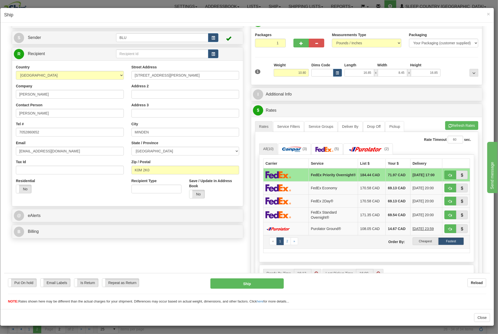
click at [422, 244] on td "« 1 2 » Order By: Cheapest Fastest" at bounding box center [367, 241] width 207 height 13
click at [424, 239] on label "Cheapest" at bounding box center [426, 241] width 26 height 8
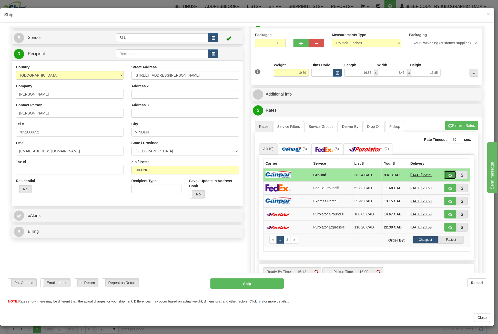
click at [449, 174] on span "button" at bounding box center [451, 175] width 4 height 3
type input "1"
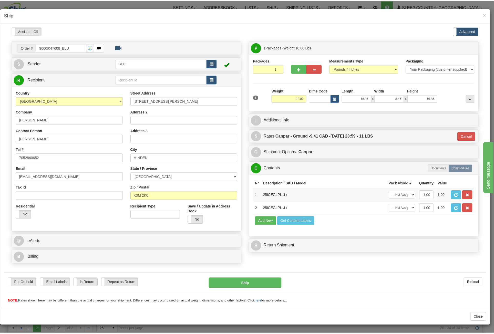
scroll to position [0, 0]
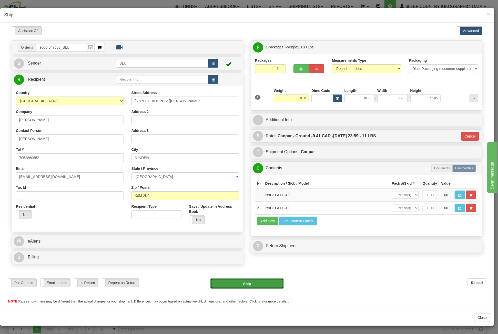
click at [269, 284] on button "Ship" at bounding box center [247, 284] width 73 height 10
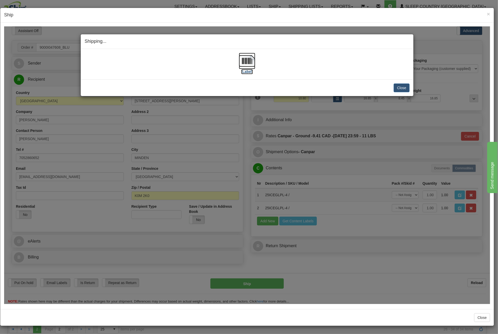
click at [248, 62] on img at bounding box center [247, 61] width 16 height 16
click at [401, 85] on button "Close" at bounding box center [402, 87] width 16 height 9
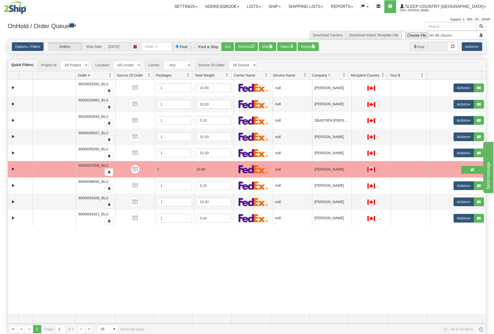
click at [196, 258] on div "31552931 BLU 91004610 0 9002I053392_BLU 1 10.80 null Shipping department Blu Sl…" at bounding box center [247, 197] width 479 height 235
click at [30, 332] on link "1" at bounding box center [29, 329] width 8 height 8
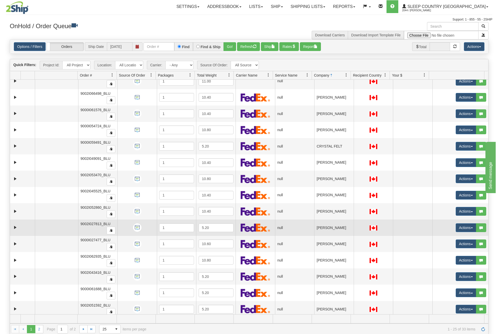
scroll to position [26, 0]
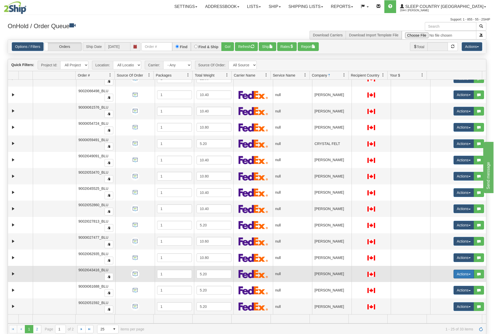
click at [459, 271] on button "Actions" at bounding box center [464, 274] width 21 height 9
click at [446, 281] on link "Open" at bounding box center [452, 284] width 44 height 7
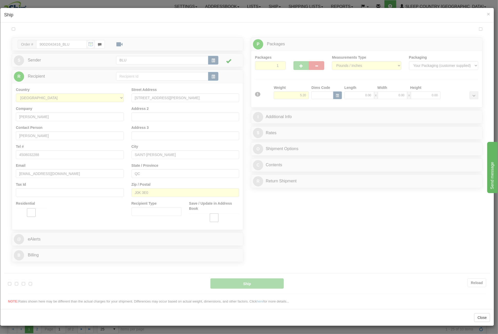
scroll to position [0, 0]
type input "16:14"
type input "16:00"
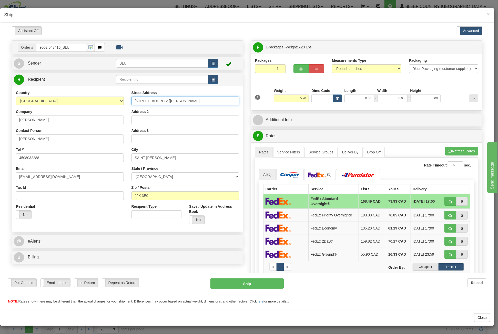
drag, startPoint x: 180, startPoint y: 101, endPoint x: 88, endPoint y: 98, distance: 91.8
click at [88, 98] on div "Country AFGHANISTAN ALAND ISLANDS ALBANIA ALGERIA AMERICAN SAMOA ANDORRA ANGOLA…" at bounding box center [127, 159] width 231 height 138
click at [146, 158] on input "SAINT-PAUL" at bounding box center [186, 157] width 108 height 9
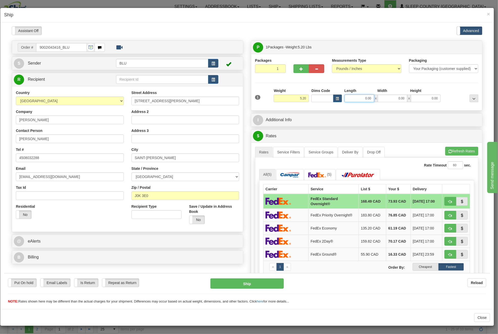
click at [358, 99] on input "0.00" at bounding box center [360, 98] width 30 height 8
click at [358, 99] on input "Length" at bounding box center [360, 98] width 30 height 8
type input "16.85"
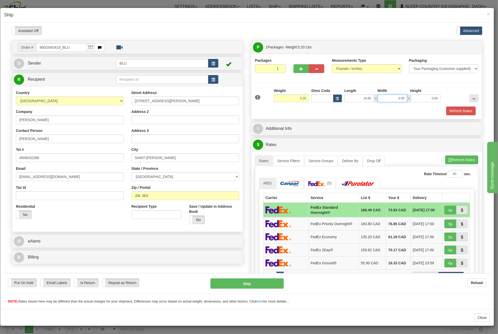
click at [400, 101] on input "0.00" at bounding box center [393, 98] width 30 height 8
click at [400, 101] on input "Width" at bounding box center [393, 98] width 30 height 8
type input "8.45"
click at [420, 98] on input "0.00" at bounding box center [426, 98] width 30 height 8
drag, startPoint x: 420, startPoint y: 98, endPoint x: 416, endPoint y: 101, distance: 4.6
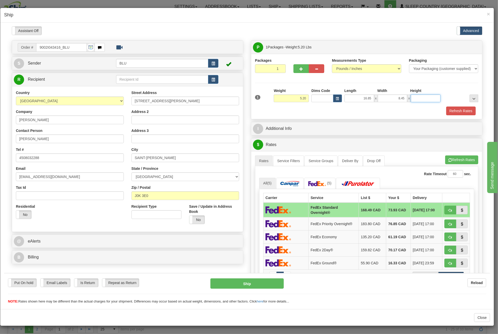
click at [420, 98] on input "Height" at bounding box center [426, 98] width 30 height 8
type input "16.85"
drag, startPoint x: 426, startPoint y: 96, endPoint x: 465, endPoint y: 97, distance: 38.7
click at [465, 97] on div "1 Weight 5.20 Dims Code x x" at bounding box center [367, 97] width 226 height 18
click at [432, 100] on input "Height" at bounding box center [426, 98] width 30 height 8
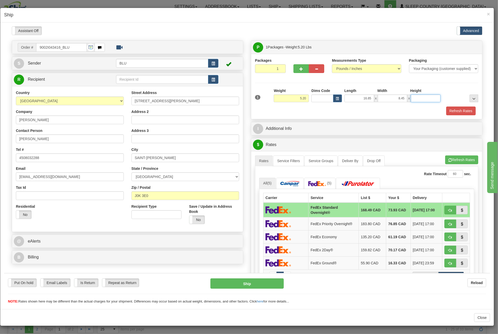
click at [432, 100] on input "Height" at bounding box center [426, 98] width 30 height 8
type input "8.45"
click at [216, 61] on button "button" at bounding box center [213, 63] width 10 height 9
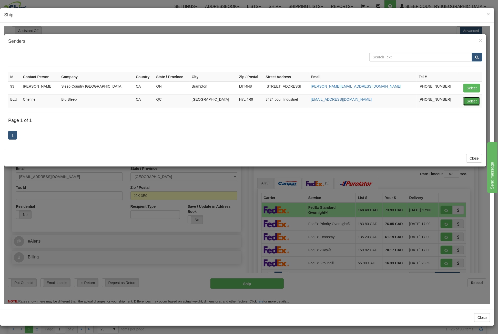
click at [464, 102] on button "Select" at bounding box center [472, 101] width 17 height 9
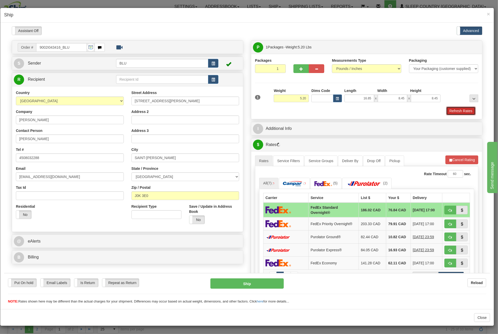
click at [461, 108] on button "Refresh Rates" at bounding box center [460, 110] width 29 height 9
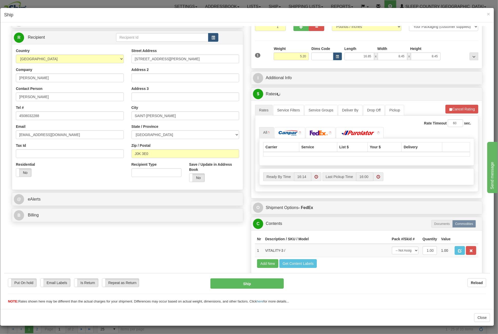
scroll to position [51, 0]
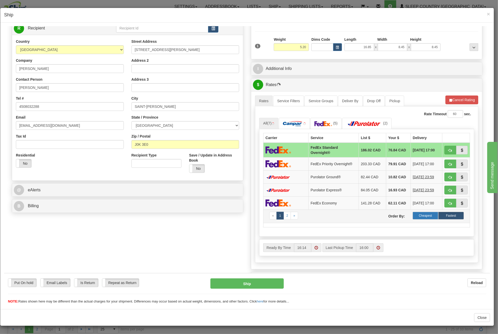
click at [427, 215] on label "Cheapest" at bounding box center [426, 216] width 26 height 8
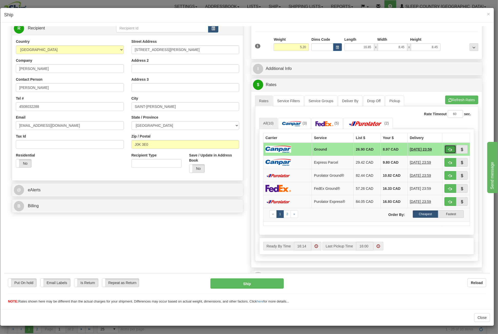
click at [449, 149] on span "button" at bounding box center [451, 149] width 4 height 3
type input "1"
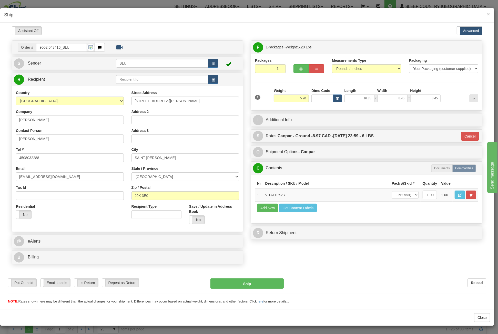
scroll to position [0, 0]
click at [260, 286] on button "Ship" at bounding box center [247, 284] width 73 height 10
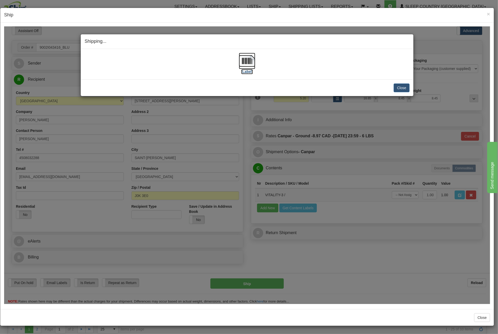
click at [251, 63] on img at bounding box center [247, 61] width 16 height 16
click at [406, 88] on button "Close" at bounding box center [402, 87] width 16 height 9
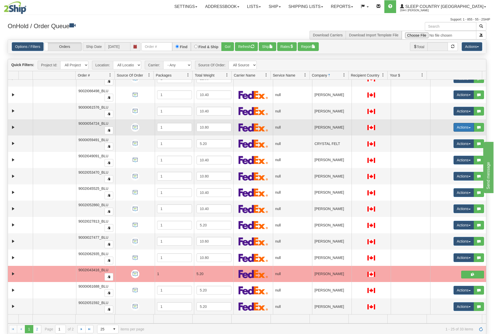
click at [454, 126] on button "Actions" at bounding box center [464, 127] width 21 height 9
click at [442, 135] on span "Open" at bounding box center [441, 137] width 12 height 4
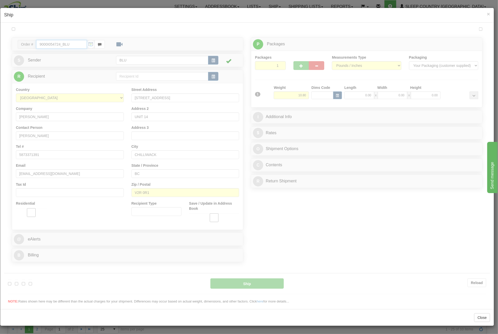
type input "16:18"
type input "16:00"
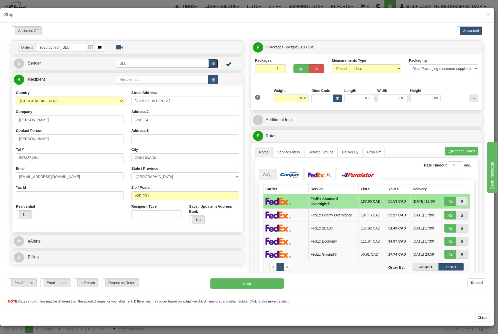
click at [216, 62] on button "button" at bounding box center [213, 63] width 10 height 9
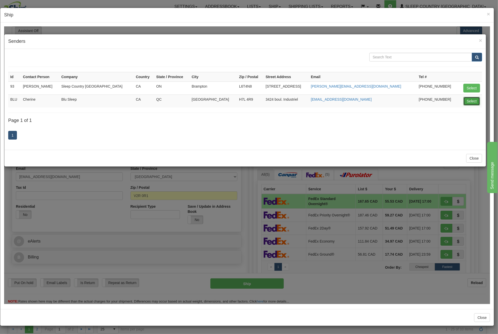
click at [479, 100] on button "Select" at bounding box center [472, 101] width 17 height 9
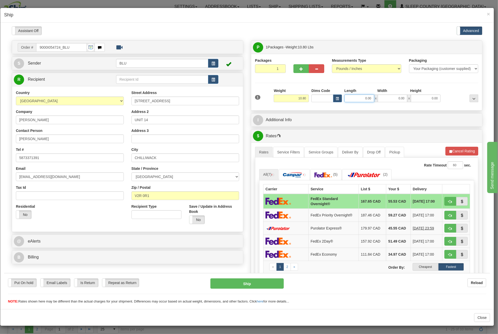
click at [355, 100] on input "0.00" at bounding box center [360, 98] width 30 height 8
click at [355, 100] on input "Length" at bounding box center [360, 98] width 30 height 8
type input "16.85"
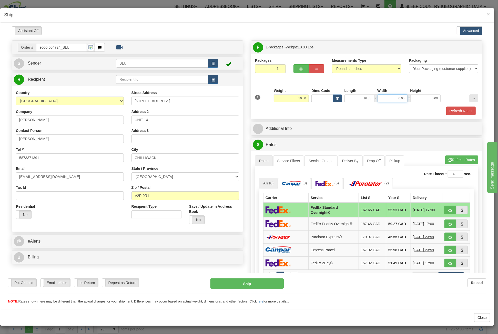
click at [398, 98] on input "0.00" at bounding box center [393, 98] width 30 height 8
click at [398, 98] on input "Width" at bounding box center [393, 98] width 30 height 8
type input "8.45"
click at [421, 97] on input "0.00" at bounding box center [426, 98] width 30 height 8
click at [421, 97] on input "Height" at bounding box center [426, 98] width 30 height 8
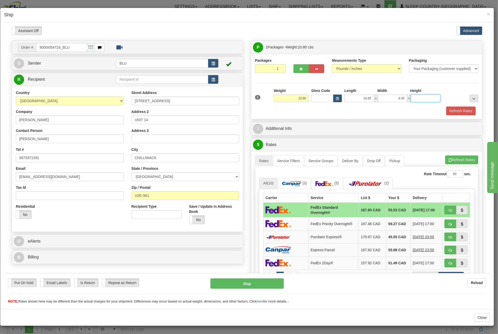
type input "16.85"
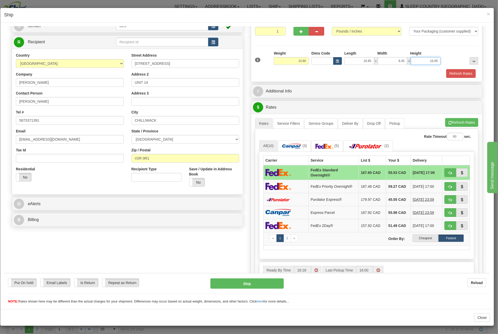
scroll to position [77, 0]
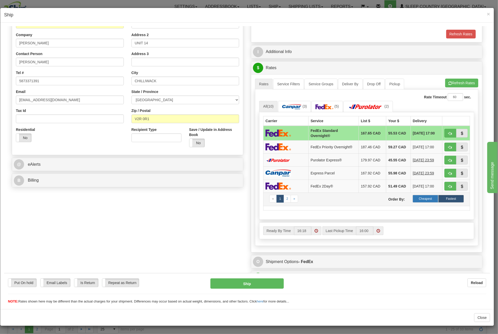
click at [423, 198] on label "Cheapest" at bounding box center [426, 199] width 26 height 8
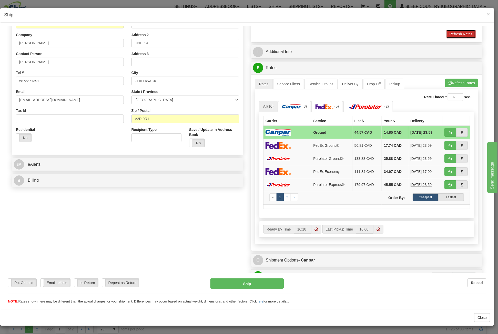
click at [457, 31] on button "Refresh Rates" at bounding box center [460, 33] width 29 height 9
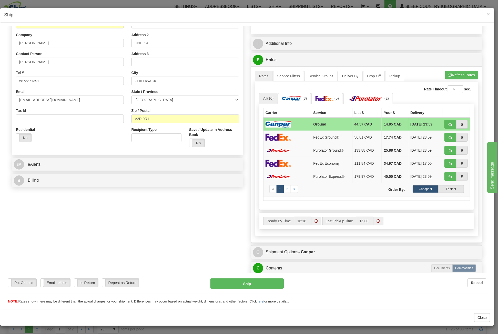
scroll to position [73, 0]
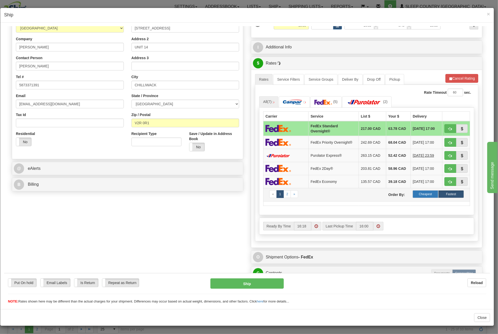
click at [422, 193] on label "Cheapest" at bounding box center [426, 194] width 26 height 8
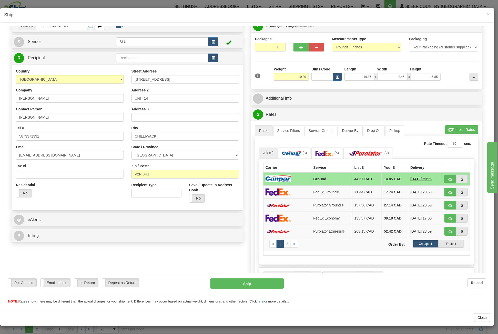
scroll to position [47, 0]
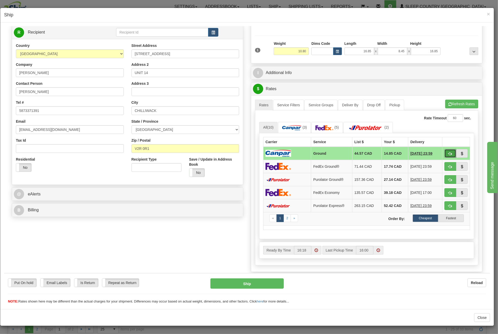
click at [449, 152] on span "button" at bounding box center [451, 153] width 4 height 3
type input "1"
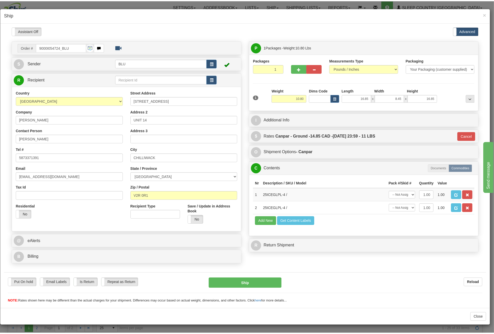
scroll to position [0, 0]
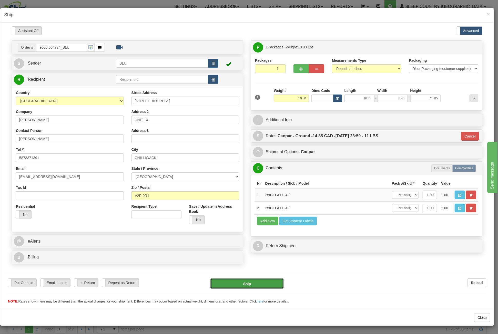
click at [251, 280] on button "Ship" at bounding box center [247, 284] width 73 height 10
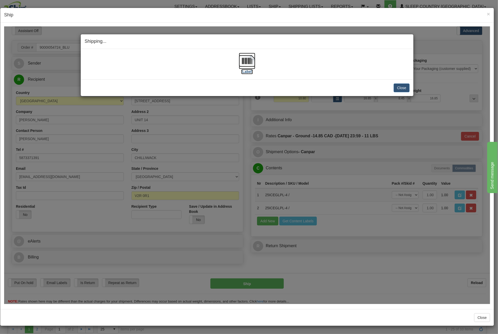
click at [249, 64] on img at bounding box center [247, 61] width 16 height 16
click at [403, 86] on button "Close" at bounding box center [402, 87] width 16 height 9
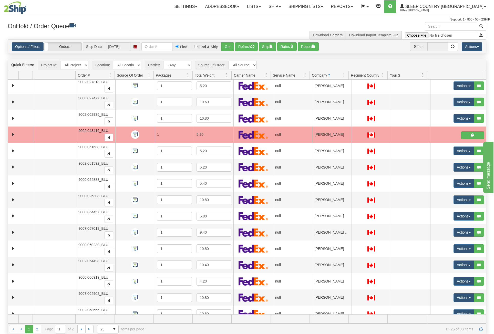
scroll to position [168, 0]
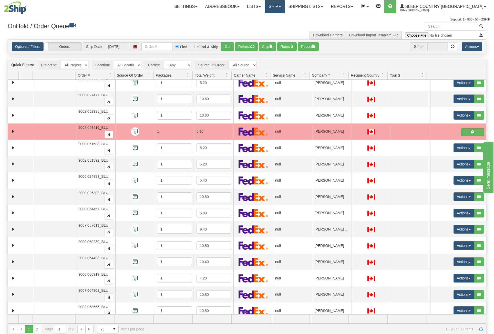
click at [285, 7] on link "Ship" at bounding box center [275, 6] width 20 height 13
click at [285, 17] on link "Ship Screen" at bounding box center [261, 18] width 46 height 7
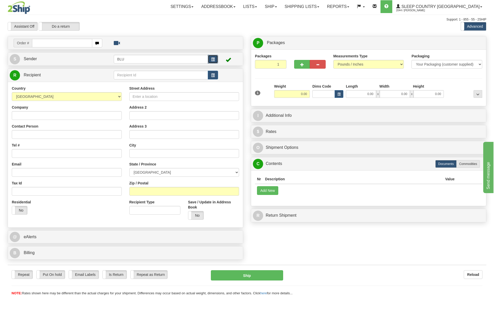
click at [216, 60] on button "button" at bounding box center [213, 59] width 10 height 9
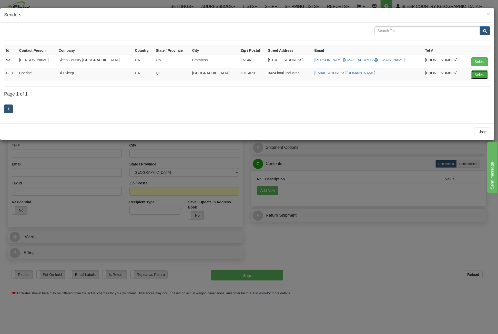
click at [484, 74] on button "Select" at bounding box center [480, 75] width 17 height 9
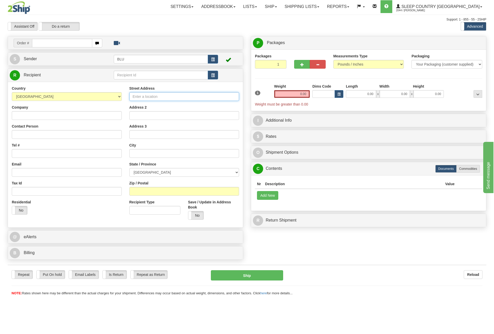
click at [151, 99] on input "Street Address" at bounding box center [185, 96] width 110 height 9
click at [146, 190] on input "Zip / Postal" at bounding box center [185, 191] width 110 height 9
type input "G0S 3J0"
click at [156, 171] on select "[GEOGRAPHIC_DATA] [GEOGRAPHIC_DATA] [GEOGRAPHIC_DATA] [GEOGRAPHIC_DATA] [GEOGRA…" at bounding box center [185, 172] width 110 height 9
select select "QC"
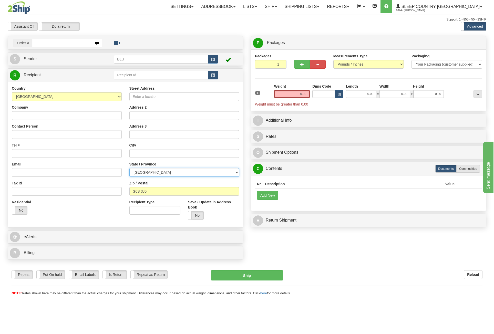
click at [130, 168] on select "[GEOGRAPHIC_DATA] [GEOGRAPHIC_DATA] [GEOGRAPHIC_DATA] [GEOGRAPHIC_DATA] [GEOGRA…" at bounding box center [185, 172] width 110 height 9
click at [151, 97] on input "Street Address" at bounding box center [185, 96] width 110 height 9
type input "[STREET_ADDRESS]"
click at [141, 156] on input "text" at bounding box center [185, 153] width 110 height 9
type input "[PERSON_NAME]-JONCTION"
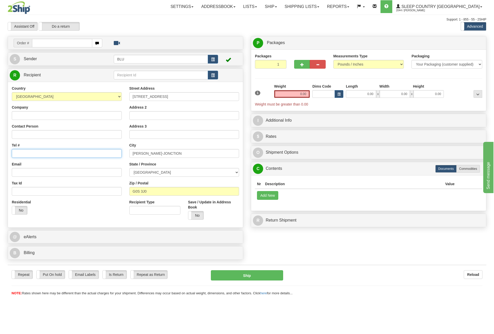
click at [25, 153] on input "Tel #" at bounding box center [67, 153] width 110 height 9
click at [33, 154] on input "Tel #" at bounding box center [67, 153] width 110 height 9
paste input "[PHONE_NUMBER]"
type input "[PHONE_NUMBER]"
click at [26, 173] on input "Email" at bounding box center [67, 172] width 110 height 9
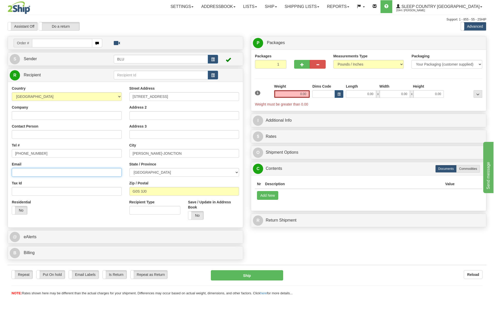
paste input "[EMAIL_ADDRESS][DOMAIN_NAME]"
type input "[EMAIL_ADDRESS][DOMAIN_NAME]"
click at [265, 196] on button "Add New" at bounding box center [267, 195] width 21 height 9
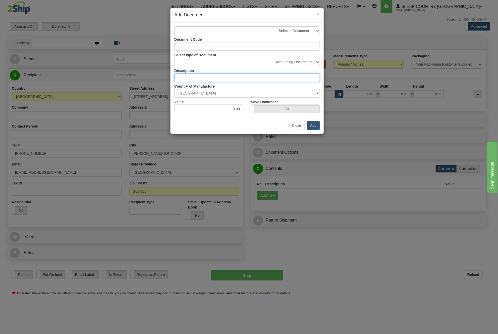
click at [252, 77] on input "text" at bounding box center [247, 77] width 146 height 9
type input "Vitality"
click at [222, 108] on input "0.00" at bounding box center [208, 109] width 69 height 9
type input "45"
click at [313, 124] on button "Add" at bounding box center [313, 125] width 13 height 9
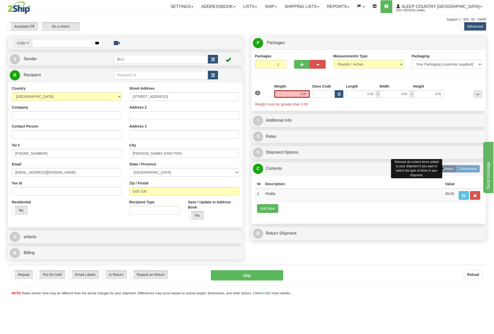
click at [473, 168] on label "Commodities" at bounding box center [469, 169] width 24 height 8
click at [478, 194] on button "button" at bounding box center [475, 195] width 10 height 9
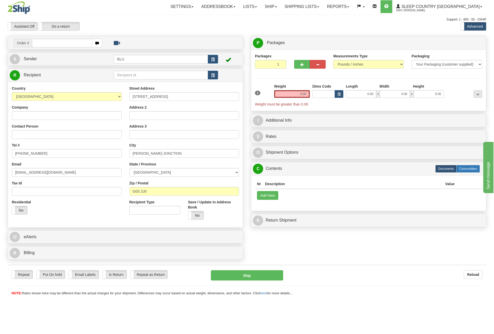
click at [472, 169] on label "Commodities" at bounding box center [469, 169] width 24 height 8
radio input "true"
click at [266, 194] on button "Add New" at bounding box center [267, 195] width 21 height 9
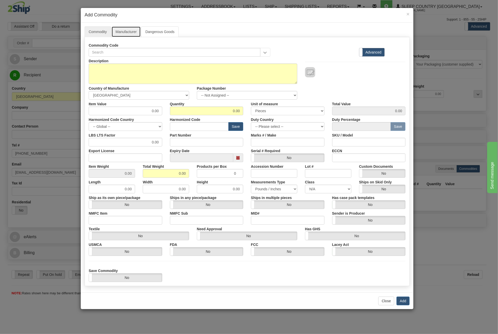
click at [128, 32] on link "Manufacturer" at bounding box center [126, 31] width 29 height 11
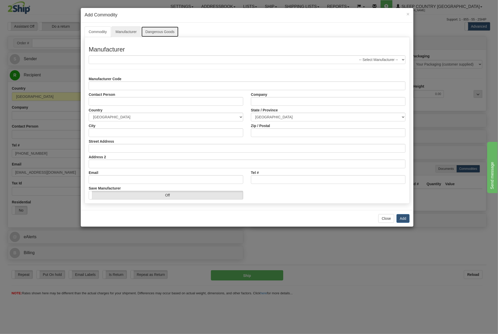
click at [156, 28] on link "Dangerous Goods" at bounding box center [159, 31] width 37 height 11
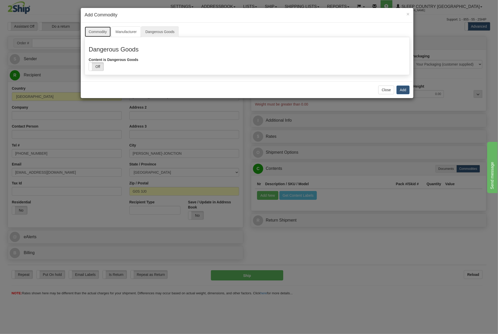
click at [106, 31] on link "Commodity" at bounding box center [98, 31] width 26 height 11
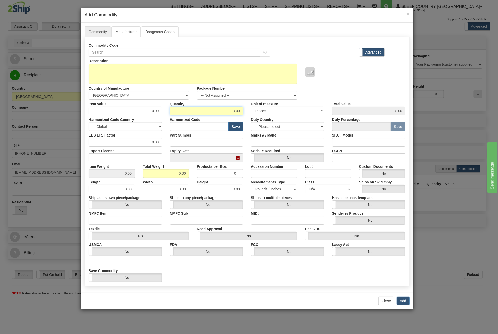
click at [214, 110] on input "0.00" at bounding box center [207, 111] width 74 height 9
type input "1"
drag, startPoint x: 168, startPoint y: 171, endPoint x: 190, endPoint y: 174, distance: 21.5
click at [190, 174] on div "Total Weight 0.00" at bounding box center [166, 170] width 54 height 16
type input "5"
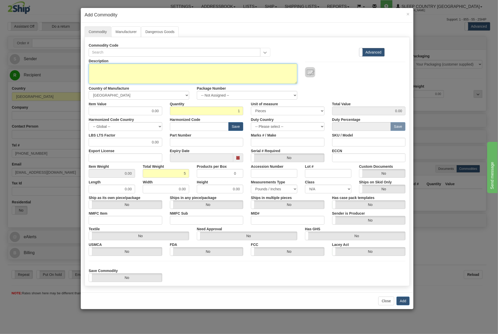
type input "5.0000"
click at [161, 76] on textarea "Description" at bounding box center [193, 74] width 209 height 21
type textarea "VITALITY QUEEN"
click at [401, 298] on button "Add" at bounding box center [403, 301] width 13 height 9
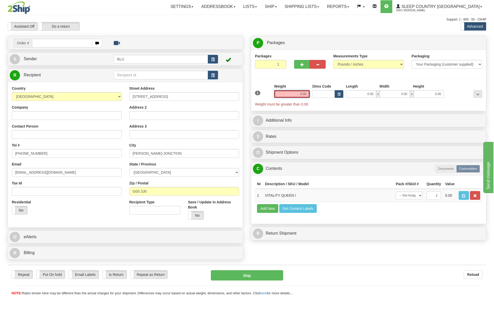
click at [294, 93] on input "0.00" at bounding box center [292, 94] width 36 height 8
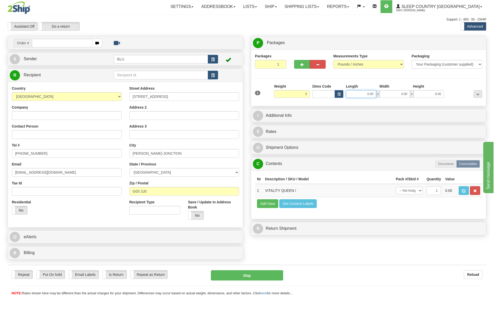
type input "5.00"
click at [365, 94] on input "0.00" at bounding box center [361, 94] width 30 height 8
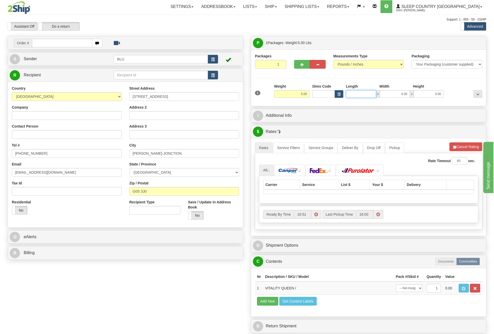
click at [365, 94] on input "Length" at bounding box center [361, 94] width 30 height 8
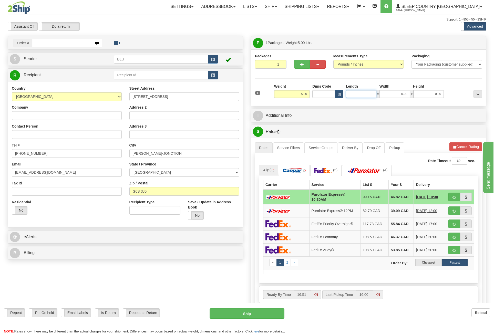
type input "16.85"
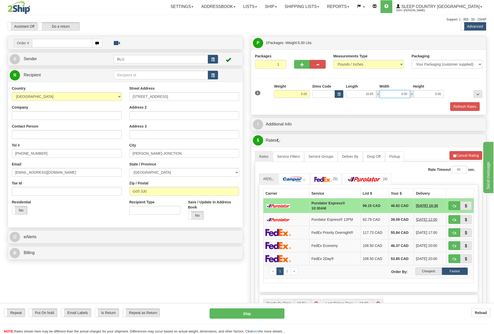
click at [397, 95] on input "0.00" at bounding box center [395, 94] width 30 height 8
click at [397, 95] on input "Width" at bounding box center [395, 94] width 30 height 8
type input "8.45"
click at [422, 95] on input "0.00" at bounding box center [429, 94] width 30 height 8
click at [422, 95] on input "Height" at bounding box center [429, 94] width 30 height 8
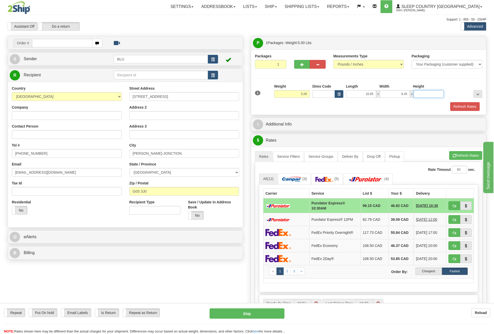
type input "8.45"
click at [464, 106] on button "Refresh Rates" at bounding box center [465, 106] width 29 height 9
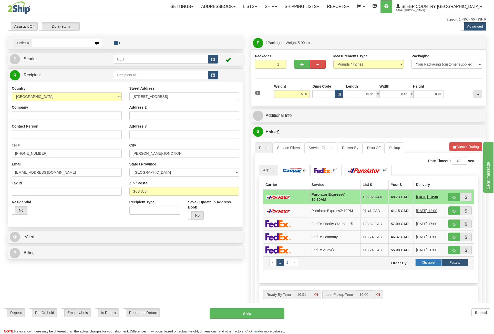
click at [430, 259] on label "Cheapest" at bounding box center [429, 263] width 26 height 8
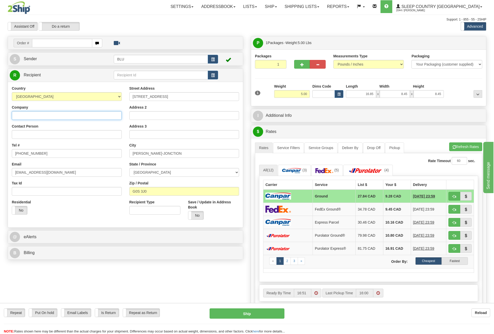
click at [54, 118] on input "Company" at bounding box center [67, 115] width 110 height 9
type input "PATRICIA GAUTHIER"
click at [62, 137] on input "Contact Person" at bounding box center [67, 134] width 110 height 9
type input "PATRICIA GAUTHIER"
click at [456, 197] on span "button" at bounding box center [455, 196] width 4 height 3
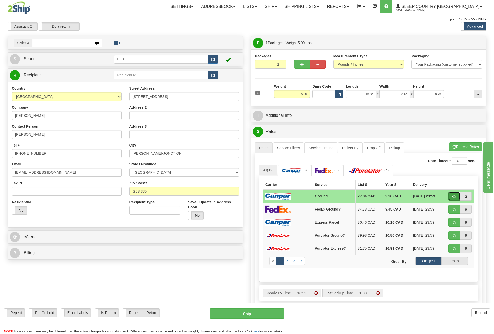
type input "1"
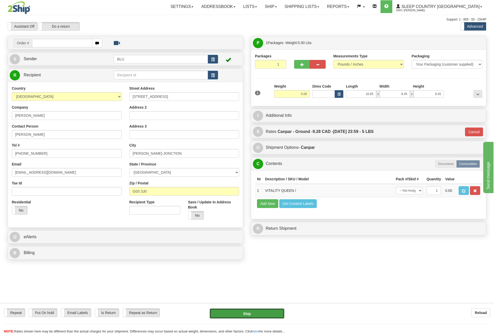
click at [254, 316] on button "Ship" at bounding box center [247, 314] width 75 height 10
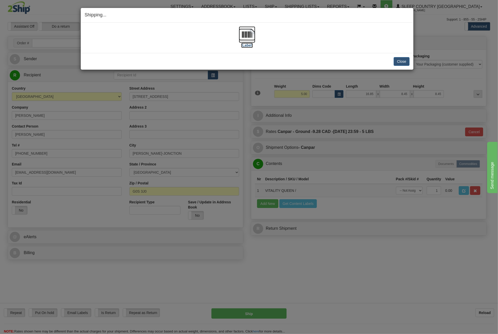
click at [244, 33] on img at bounding box center [247, 34] width 16 height 16
click at [395, 59] on button "Close" at bounding box center [402, 61] width 16 height 9
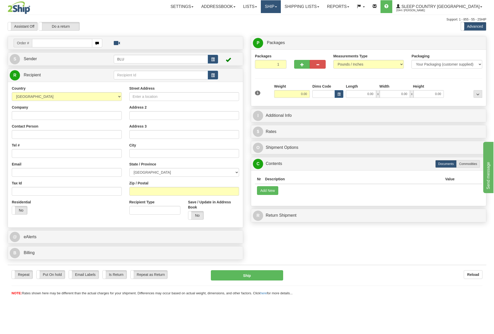
click at [281, 6] on link "Ship" at bounding box center [271, 6] width 20 height 13
click at [276, 24] on span "OnHold / Order Queue" at bounding box center [258, 25] width 36 height 4
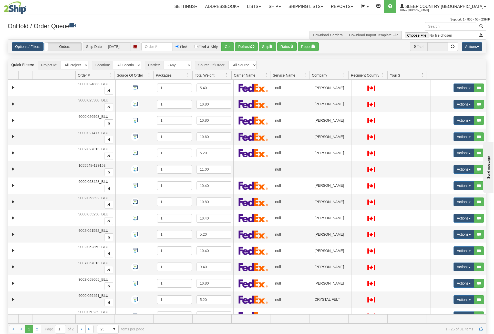
click at [335, 78] on span "Company" at bounding box center [327, 75] width 35 height 8
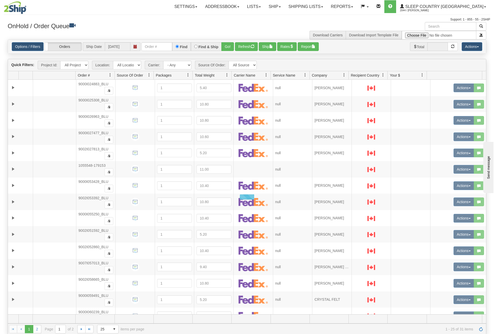
click at [337, 75] on span "Company" at bounding box center [327, 75] width 35 height 8
click at [346, 74] on span at bounding box center [344, 75] width 4 height 4
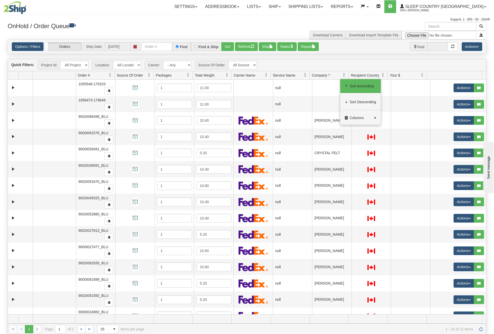
click at [366, 90] on span "Sort Ascending" at bounding box center [361, 86] width 41 height 14
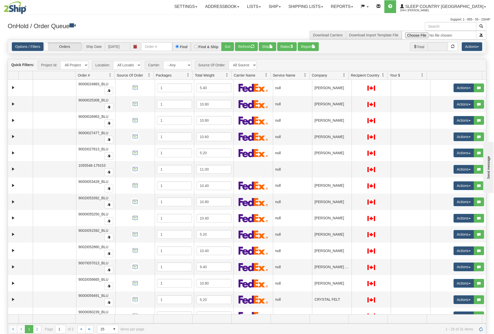
click at [344, 74] on span at bounding box center [344, 75] width 4 height 4
click at [357, 86] on span "Sort Ascending" at bounding box center [363, 86] width 27 height 5
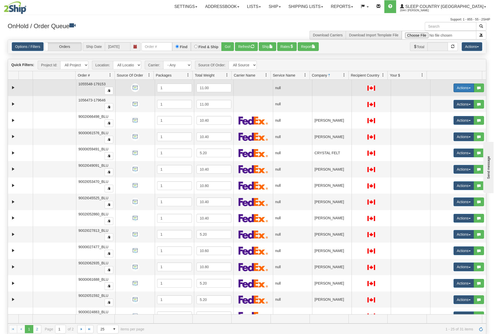
click at [468, 86] on button "Actions" at bounding box center [464, 88] width 21 height 9
click at [450, 98] on link "Open" at bounding box center [452, 97] width 44 height 7
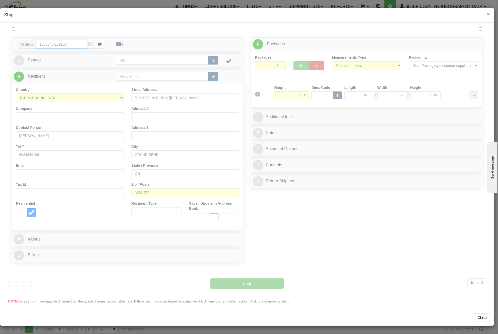
type input "16:56"
type input "16:00"
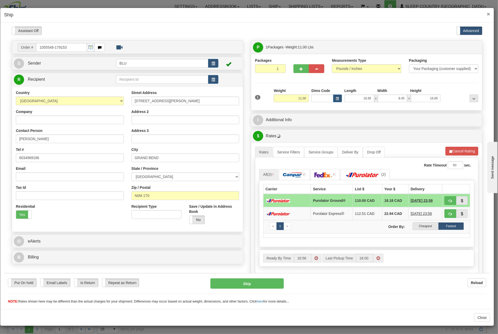
click at [490, 13] on span "×" at bounding box center [488, 14] width 3 height 6
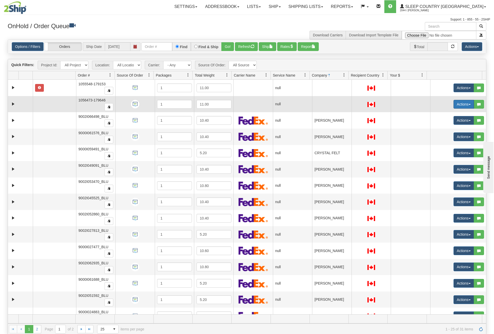
click at [463, 106] on button "Actions" at bounding box center [464, 104] width 21 height 9
click at [448, 111] on link "Open" at bounding box center [452, 114] width 44 height 7
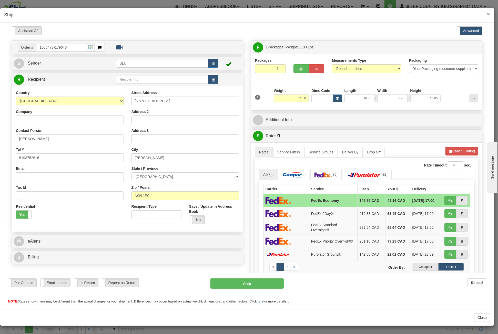
click at [490, 12] on span "×" at bounding box center [488, 14] width 3 height 6
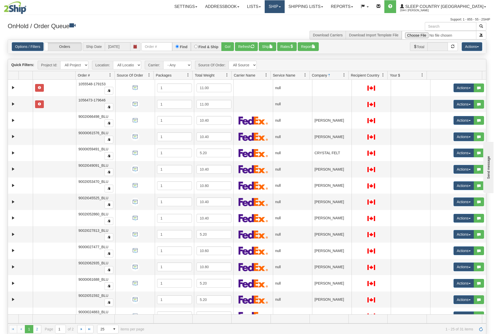
click at [285, 10] on link "Ship" at bounding box center [275, 6] width 20 height 13
click at [285, 16] on link "Ship Screen" at bounding box center [261, 18] width 46 height 7
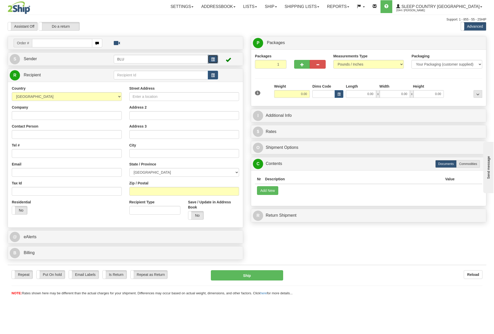
click at [217, 60] on button "button" at bounding box center [213, 59] width 10 height 9
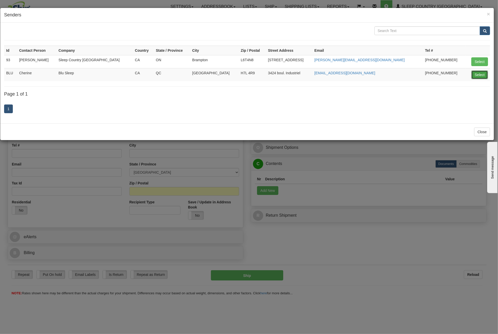
click at [481, 74] on button "Select" at bounding box center [480, 75] width 17 height 9
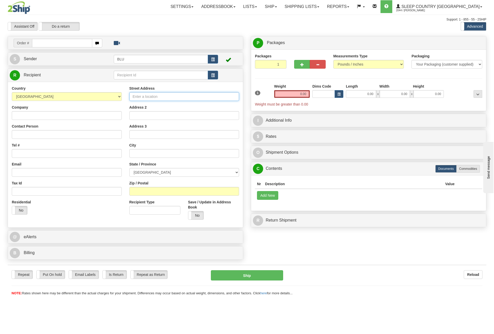
click at [151, 99] on input "Street Address" at bounding box center [185, 96] width 110 height 9
type input "[STREET_ADDRESS][PERSON_NAME]"
click at [150, 153] on input "text" at bounding box center [185, 153] width 110 height 9
type input "VAL-DOR"
click at [167, 172] on select "[GEOGRAPHIC_DATA] [GEOGRAPHIC_DATA] [GEOGRAPHIC_DATA] [GEOGRAPHIC_DATA] [GEOGRA…" at bounding box center [185, 172] width 110 height 9
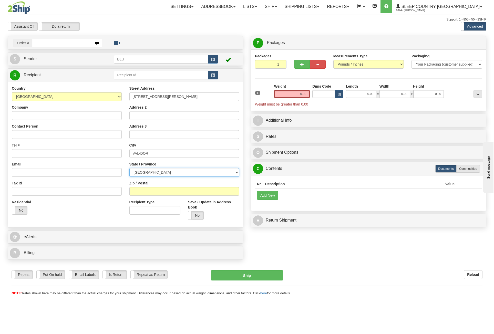
select select "QC"
click at [130, 168] on select "[GEOGRAPHIC_DATA] [GEOGRAPHIC_DATA] [GEOGRAPHIC_DATA] [GEOGRAPHIC_DATA] [GEOGRA…" at bounding box center [185, 172] width 110 height 9
click at [146, 190] on input "Zip / Postal" at bounding box center [185, 191] width 110 height 9
paste input "J9P 1A4"
click at [152, 193] on input "J9P 1A4" at bounding box center [185, 191] width 110 height 9
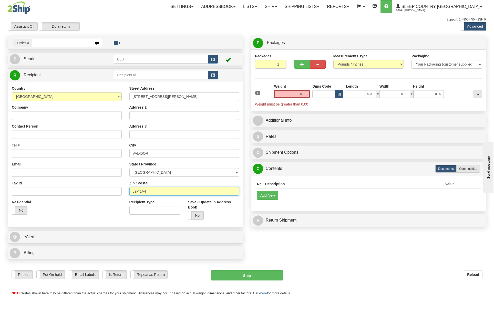
type input "J9P 1A4"
click at [145, 209] on input "Recipient Type" at bounding box center [155, 210] width 51 height 9
click at [152, 189] on input "J9P 1A4" at bounding box center [185, 191] width 110 height 9
click at [21, 171] on input "Email" at bounding box center [67, 172] width 110 height 9
type input "[EMAIL_ADDRESS][DOMAIN_NAME]"
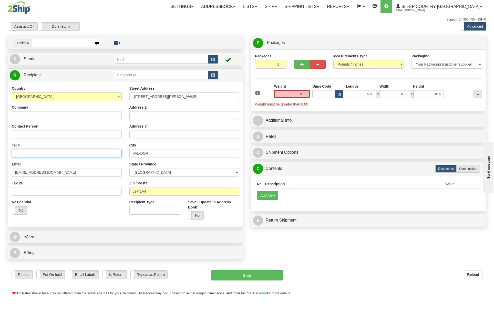
click at [46, 156] on input "Tel #" at bounding box center [67, 153] width 110 height 9
type input "8198259477"
click at [59, 135] on input "Contact Person" at bounding box center [67, 134] width 110 height 9
type input "[PERSON_NAME]"
click at [60, 115] on input "Company" at bounding box center [67, 115] width 110 height 9
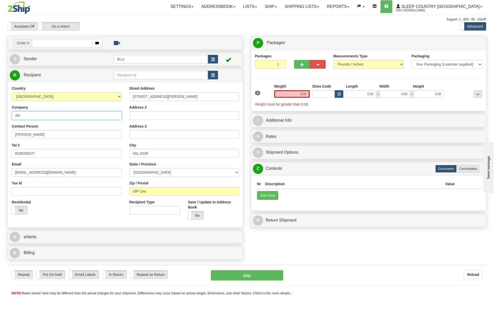
type input "[PERSON_NAME]"
click at [464, 169] on label "Commodities" at bounding box center [469, 169] width 24 height 8
radio input "true"
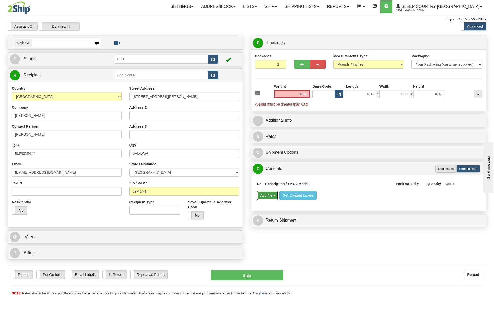
click at [267, 196] on button "Add New" at bounding box center [267, 195] width 21 height 9
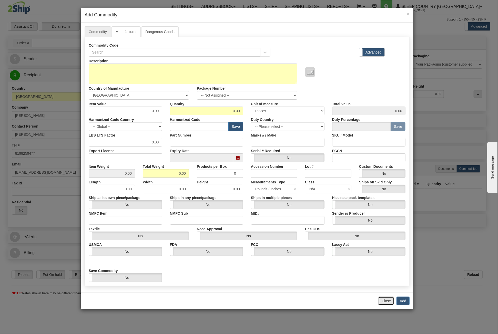
click at [388, 301] on button "Close" at bounding box center [387, 301] width 16 height 9
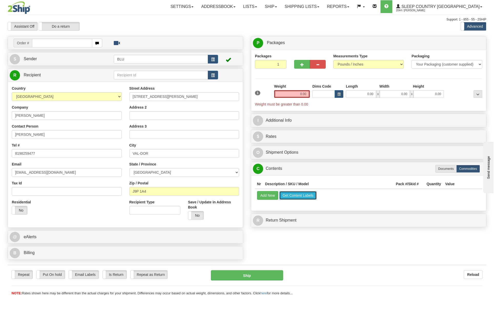
click at [305, 197] on button "Get Content Labels" at bounding box center [299, 195] width 38 height 9
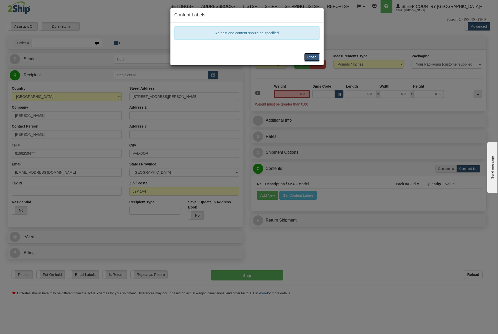
click at [314, 57] on button "Close" at bounding box center [312, 57] width 16 height 9
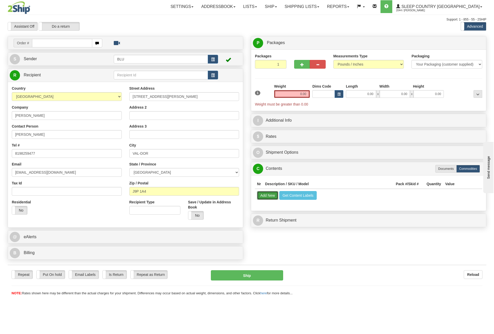
click at [272, 192] on button "Add New" at bounding box center [267, 195] width 21 height 9
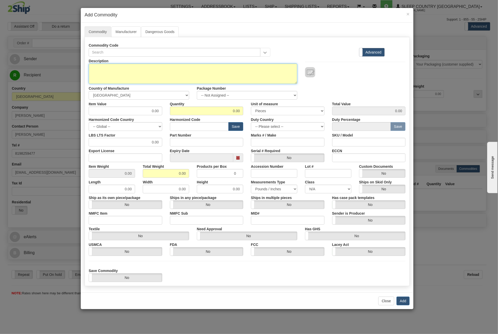
click at [130, 83] on textarea "Description" at bounding box center [193, 74] width 209 height 21
click at [130, 75] on textarea "Description" at bounding box center [193, 74] width 209 height 21
type textarea "VITALITY QUEEN"
click at [197, 110] on input "0.00" at bounding box center [207, 111] width 74 height 9
type input "1"
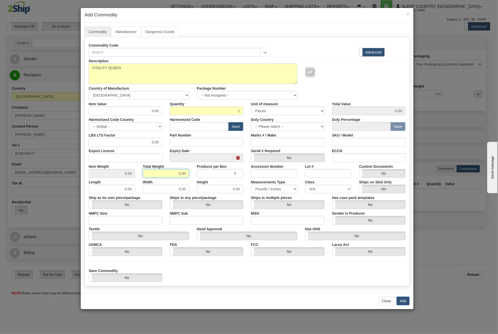
drag, startPoint x: 174, startPoint y: 175, endPoint x: 197, endPoint y: 174, distance: 23.6
click at [197, 174] on div "Item Weight 0.00 Total Weight 0.00 Products per Box 0 Accession Number Lot # Cu…" at bounding box center [247, 170] width 325 height 16
type input "5"
type input "5.0000"
click at [207, 174] on input "0" at bounding box center [220, 173] width 46 height 9
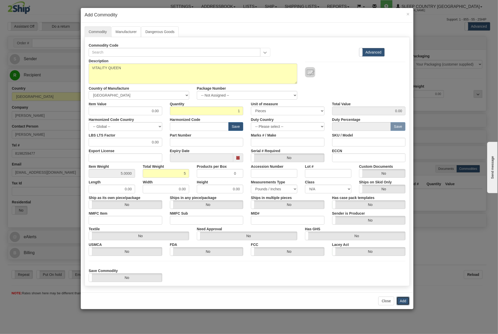
click at [402, 301] on button "Add" at bounding box center [403, 301] width 13 height 9
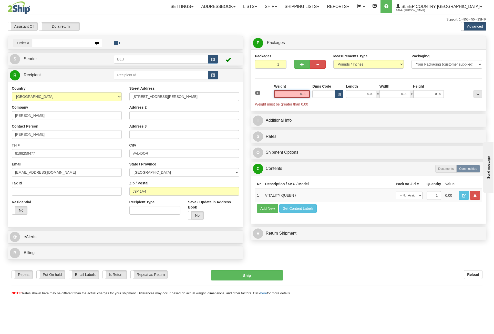
drag, startPoint x: 299, startPoint y: 96, endPoint x: 336, endPoint y: 96, distance: 37.4
click at [336, 96] on div "1 Weight 0.00 Dims Code 0.00" at bounding box center [369, 95] width 230 height 23
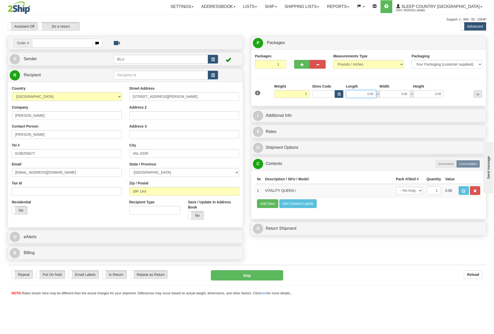
type input "5.00"
click at [368, 92] on input "0.00" at bounding box center [361, 94] width 30 height 8
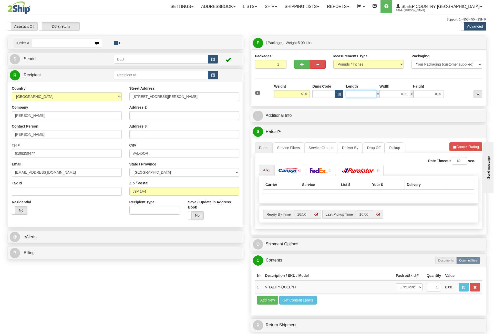
click at [368, 92] on input "Length" at bounding box center [361, 94] width 30 height 8
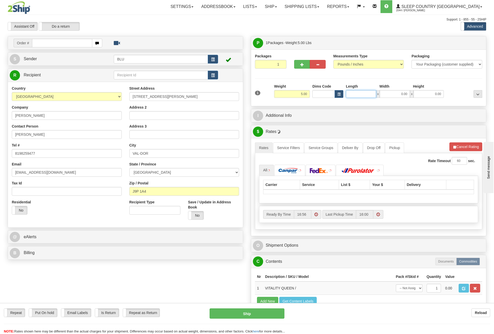
type input "16.85"
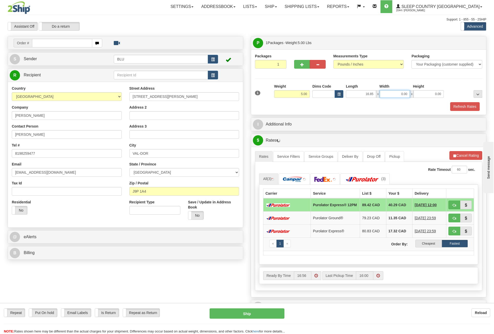
click at [390, 92] on input "0.00" at bounding box center [395, 94] width 30 height 8
click at [390, 92] on input "Width" at bounding box center [395, 94] width 30 height 8
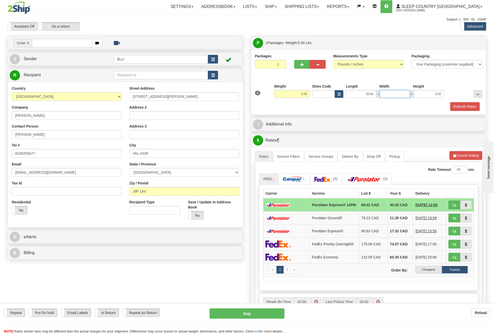
type input "8.45"
click at [426, 94] on input "0.00" at bounding box center [429, 94] width 30 height 8
click at [426, 94] on input "Height" at bounding box center [429, 94] width 30 height 8
type input "8.45"
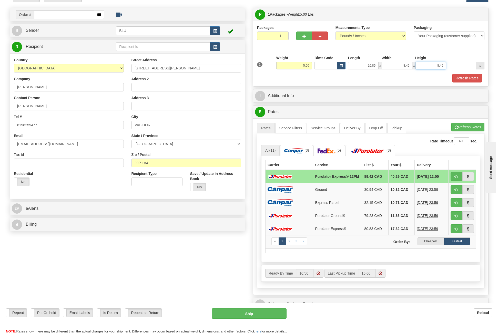
scroll to position [51, 0]
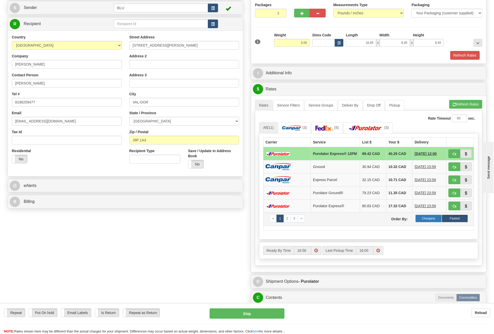
click at [436, 221] on label "Cheapest" at bounding box center [429, 219] width 26 height 8
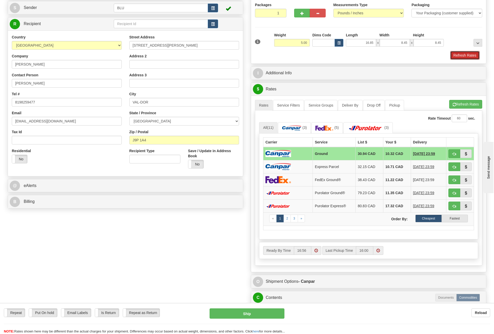
click at [466, 54] on button "Refresh Rates" at bounding box center [465, 55] width 29 height 9
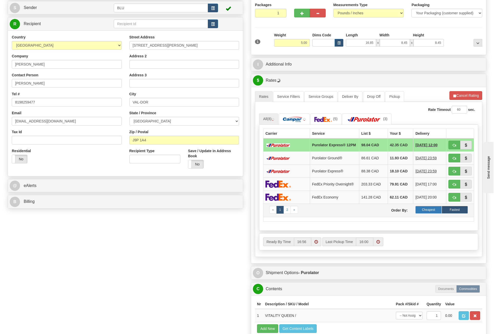
click at [432, 210] on label "Cheapest" at bounding box center [429, 210] width 26 height 8
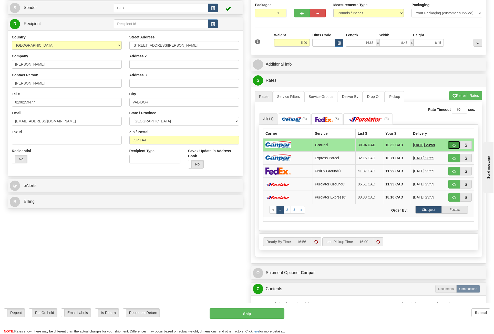
click at [456, 145] on span "button" at bounding box center [455, 145] width 4 height 3
type input "1"
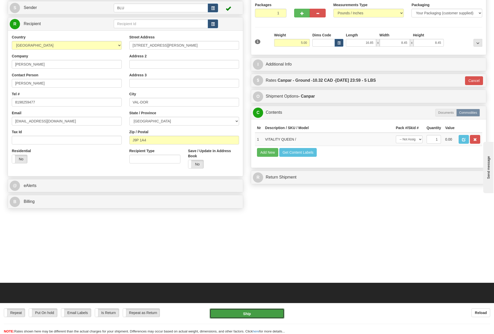
click at [244, 313] on button "Ship" at bounding box center [247, 314] width 75 height 10
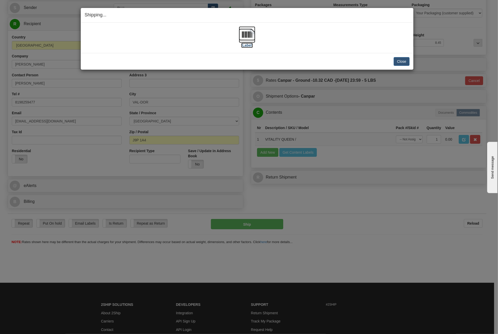
click at [249, 31] on img at bounding box center [247, 34] width 16 height 16
click at [400, 59] on button "Close" at bounding box center [402, 61] width 16 height 9
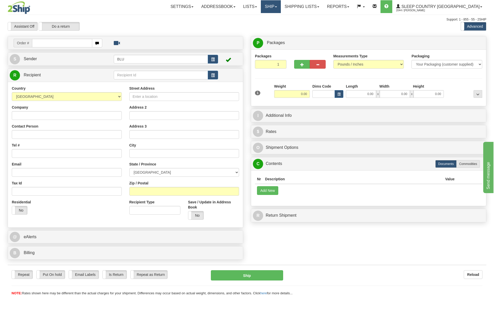
click at [281, 5] on link "Ship" at bounding box center [271, 6] width 20 height 13
click at [276, 24] on span "OnHold / Order Queue" at bounding box center [258, 25] width 36 height 4
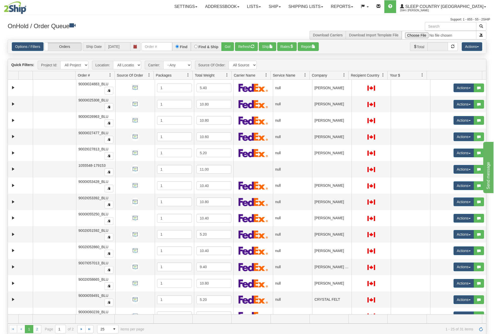
click at [344, 74] on span at bounding box center [344, 75] width 4 height 4
click at [365, 88] on span "Sort Ascending" at bounding box center [363, 86] width 27 height 5
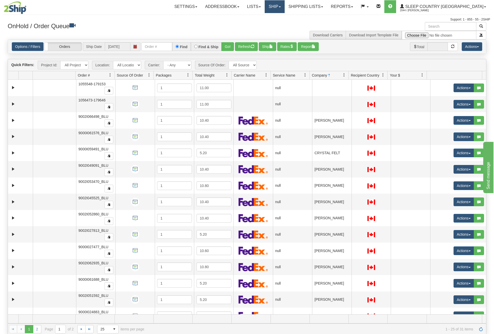
click at [285, 8] on link "Ship" at bounding box center [275, 6] width 20 height 13
click at [280, 20] on link "Ship Screen" at bounding box center [261, 18] width 46 height 7
click at [285, 8] on link "Ship" at bounding box center [275, 6] width 20 height 13
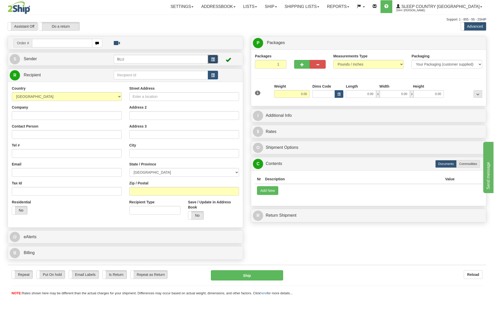
click at [216, 59] on button "button" at bounding box center [213, 59] width 10 height 9
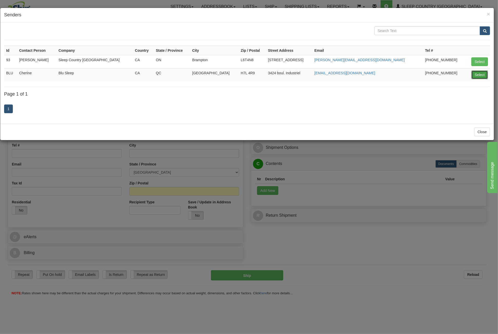
click at [474, 72] on button "Select" at bounding box center [480, 75] width 17 height 9
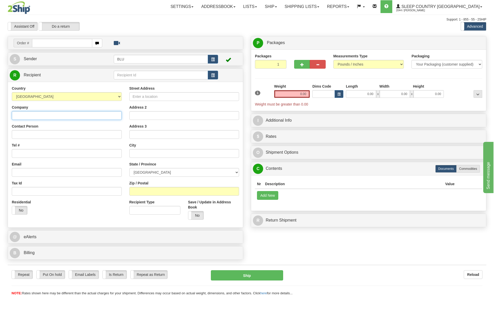
click at [87, 114] on input "Company" at bounding box center [67, 115] width 110 height 9
type input "[PERSON_NAME]"
click at [47, 132] on input "Contact Person" at bounding box center [67, 134] width 110 height 9
type input "[PERSON_NAME]"
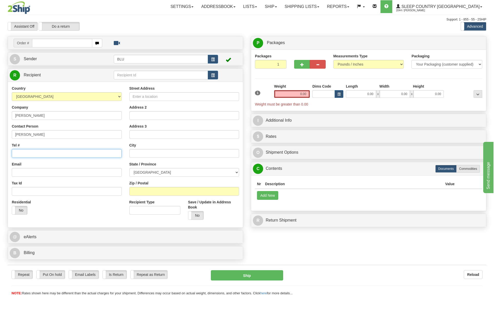
click at [33, 151] on input "Tel #" at bounding box center [67, 153] width 110 height 9
type input "6133918021"
click at [42, 170] on input "Email" at bounding box center [67, 172] width 110 height 9
type input "[EMAIL_ADDRESS][DOMAIN_NAME]"
click at [141, 190] on input "Zip / Postal" at bounding box center [185, 191] width 110 height 9
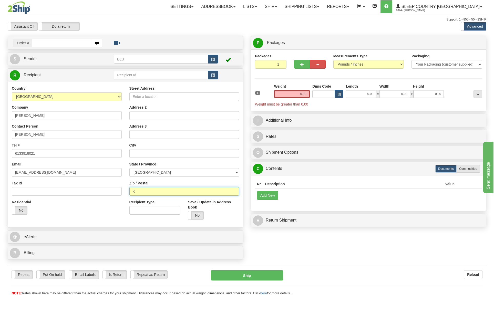
type input "K0K 1H0"
click at [149, 173] on select "[GEOGRAPHIC_DATA] [GEOGRAPHIC_DATA] [GEOGRAPHIC_DATA] [GEOGRAPHIC_DATA] [GEOGRA…" at bounding box center [185, 172] width 110 height 9
select select "ON"
click at [130, 168] on select "[GEOGRAPHIC_DATA] [GEOGRAPHIC_DATA] [GEOGRAPHIC_DATA] [GEOGRAPHIC_DATA] [GEOGRA…" at bounding box center [185, 172] width 110 height 9
click at [152, 153] on input "text" at bounding box center [185, 153] width 110 height 9
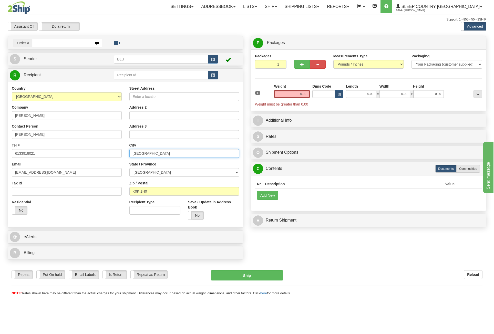
type input "[GEOGRAPHIC_DATA]"
click at [166, 95] on input "Street Address" at bounding box center [185, 96] width 110 height 9
type input "[STREET_ADDRESS]"
click at [142, 114] on input "Address 2" at bounding box center [185, 115] width 110 height 9
type input "PO BOX 1502"
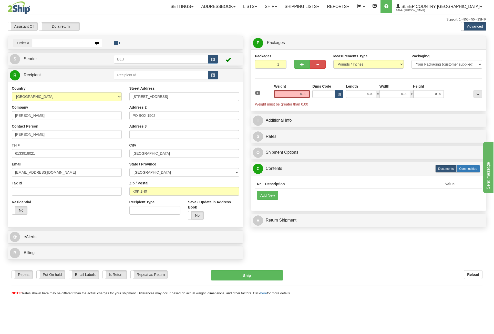
click at [466, 168] on label "Commodities" at bounding box center [469, 169] width 24 height 8
radio input "true"
click at [265, 196] on button "Add New" at bounding box center [267, 195] width 21 height 9
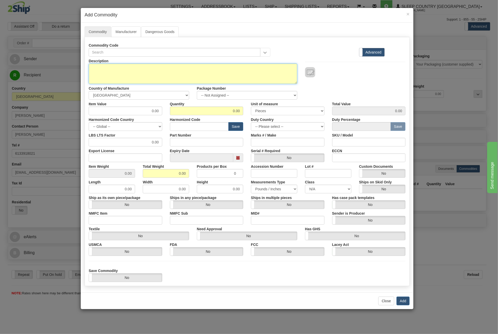
click at [172, 70] on textarea "Description" at bounding box center [193, 74] width 209 height 21
type textarea "VITALITY QUEEN"
click at [221, 112] on input "0.00" at bounding box center [207, 111] width 74 height 9
drag, startPoint x: 229, startPoint y: 112, endPoint x: 263, endPoint y: 112, distance: 34.1
click at [263, 112] on div "Item Value 0.00 Quantity 0.00 Unit of measure 3 Thousand Square Inches Adjustme…" at bounding box center [247, 108] width 325 height 16
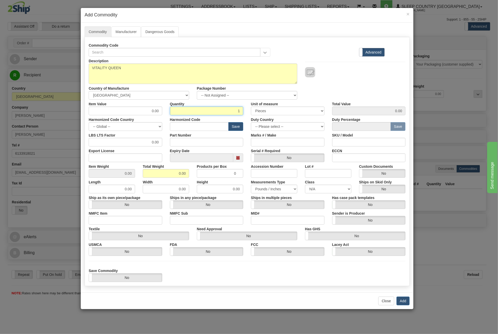
type input "1"
drag, startPoint x: 172, startPoint y: 172, endPoint x: 209, endPoint y: 177, distance: 37.2
click at [209, 177] on div "Description VITALITY QUEEN Country of Manufacture -- Unknown -- [GEOGRAPHIC_DAT…" at bounding box center [247, 170] width 317 height 226
type input "5"
type input "5.0000"
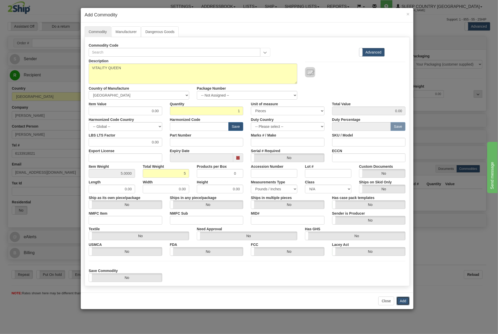
click at [403, 299] on button "Add" at bounding box center [403, 301] width 13 height 9
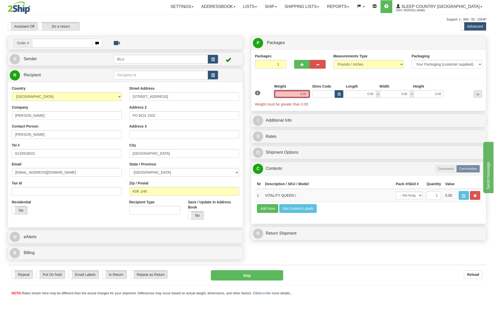
click at [300, 93] on input "0.00" at bounding box center [292, 94] width 36 height 8
click at [300, 93] on input "text" at bounding box center [292, 94] width 36 height 8
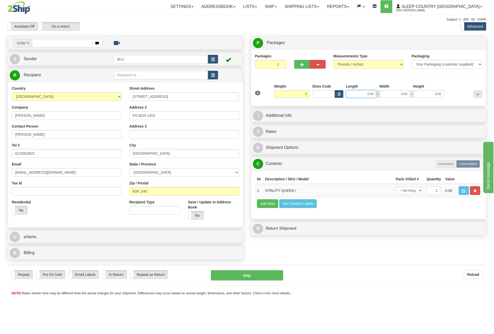
type input "5.00"
click at [356, 92] on input "0.00" at bounding box center [361, 94] width 30 height 8
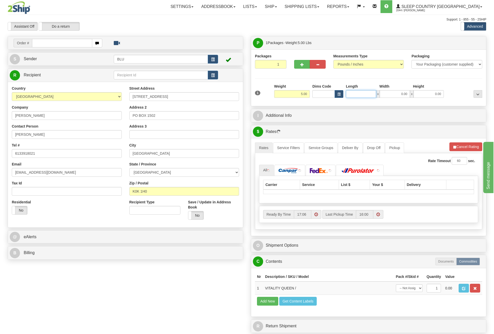
click at [356, 92] on input "Length" at bounding box center [361, 94] width 30 height 8
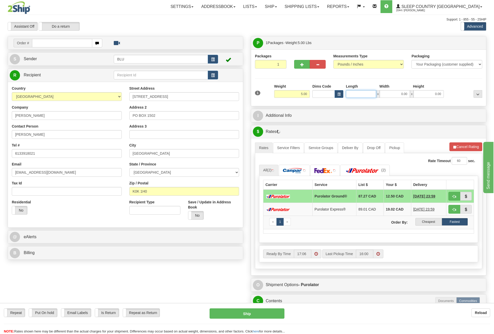
type input "16.85"
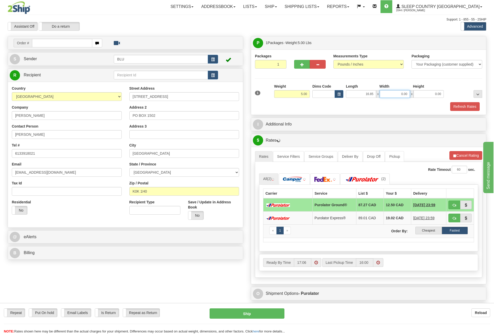
click at [387, 97] on input "0.00" at bounding box center [395, 94] width 30 height 8
click at [387, 97] on input "Width" at bounding box center [395, 94] width 30 height 8
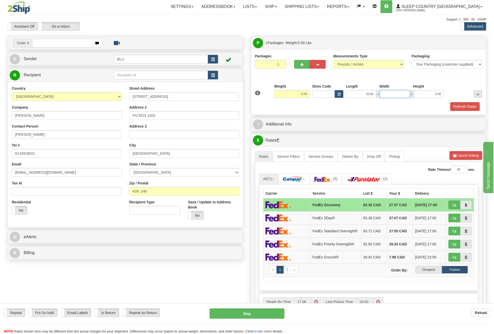
type input "8.45"
click at [431, 97] on input "0.00" at bounding box center [429, 94] width 30 height 8
drag, startPoint x: 431, startPoint y: 97, endPoint x: 428, endPoint y: 97, distance: 2.9
click at [431, 97] on input "Height" at bounding box center [429, 94] width 30 height 8
type input "8.45"
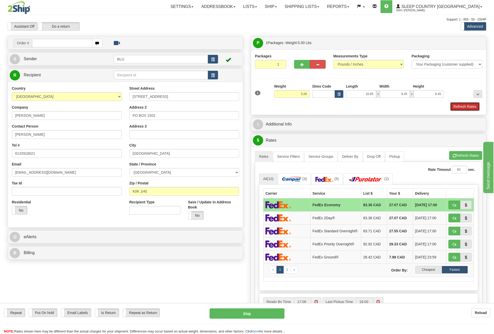
click at [470, 108] on button "Refresh Rates" at bounding box center [465, 106] width 29 height 9
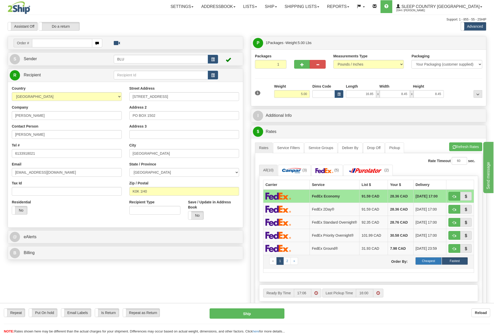
click at [433, 262] on label "Cheapest" at bounding box center [429, 261] width 26 height 8
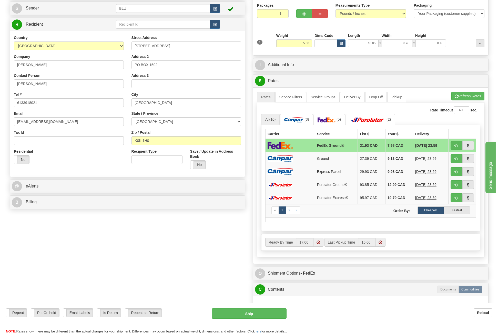
scroll to position [51, 0]
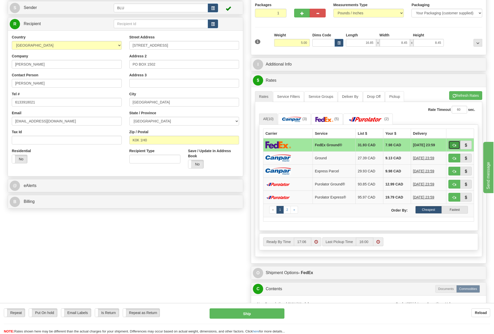
click at [455, 144] on span "button" at bounding box center [455, 145] width 4 height 3
type input "92"
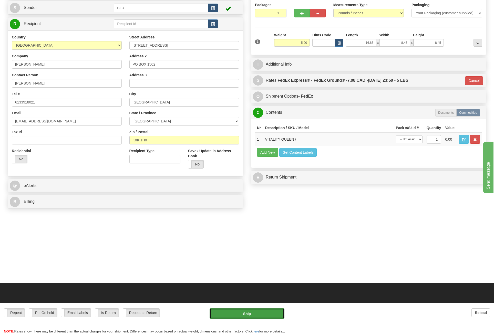
click at [257, 313] on button "Ship" at bounding box center [247, 314] width 75 height 10
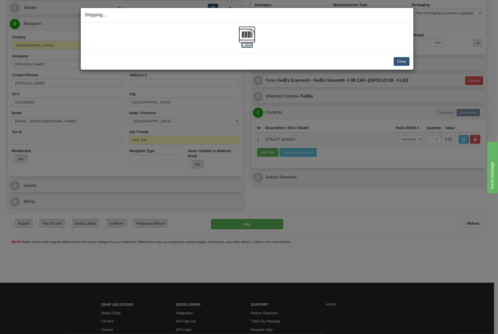
click at [246, 32] on img at bounding box center [247, 34] width 16 height 16
click at [403, 60] on button "Close" at bounding box center [402, 61] width 16 height 9
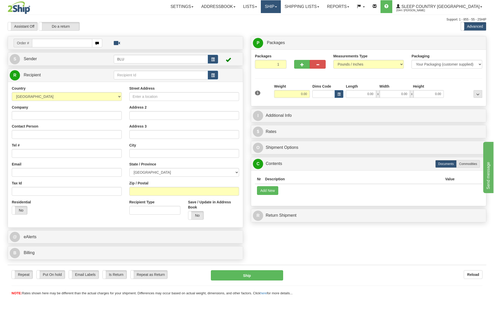
click at [281, 11] on link "Ship" at bounding box center [271, 6] width 20 height 13
click at [276, 24] on span "OnHold / Order Queue" at bounding box center [258, 25] width 36 height 4
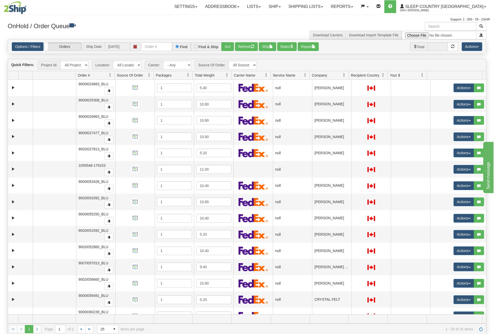
click at [345, 74] on span at bounding box center [344, 75] width 4 height 4
click at [365, 86] on span "Sort Ascending" at bounding box center [363, 86] width 27 height 5
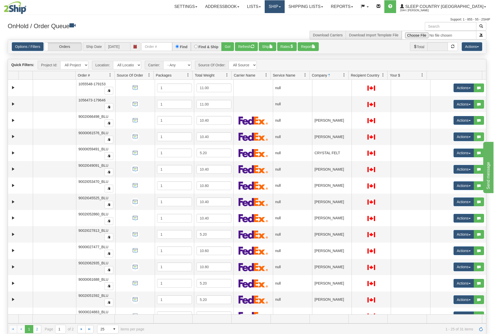
click at [285, 7] on link "Ship" at bounding box center [275, 6] width 20 height 13
click at [285, 16] on link "Ship Screen" at bounding box center [261, 18] width 46 height 7
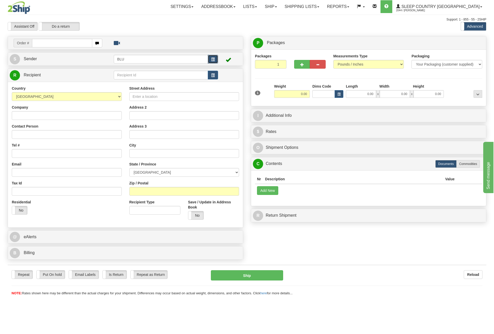
click at [211, 59] on button "button" at bounding box center [213, 59] width 10 height 9
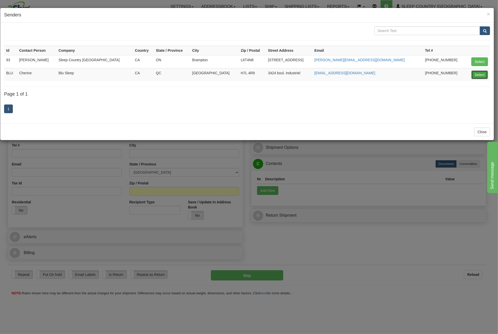
click at [475, 76] on button "Select" at bounding box center [480, 75] width 17 height 9
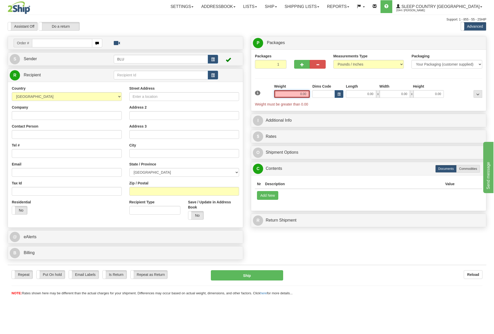
click at [296, 93] on input "0.00" at bounding box center [292, 94] width 36 height 8
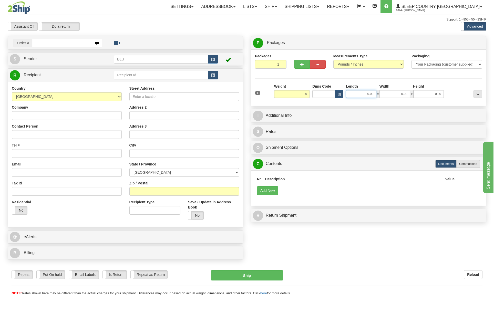
click at [365, 95] on input "0.00" at bounding box center [361, 94] width 30 height 8
type input "5.00"
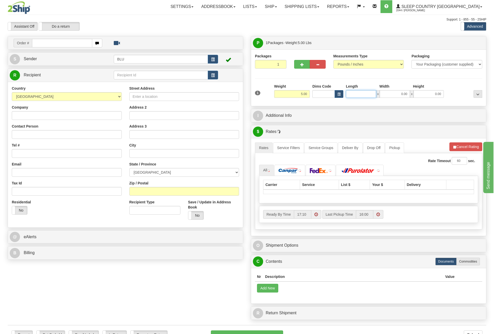
click at [365, 96] on input "Length" at bounding box center [361, 94] width 30 height 8
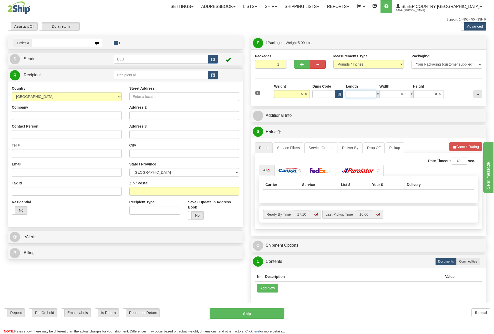
click at [365, 96] on input "Length" at bounding box center [361, 94] width 30 height 8
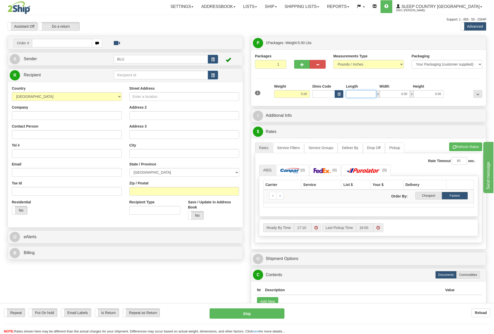
type input "16.85"
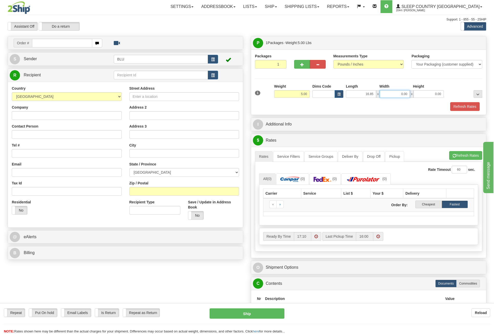
click at [399, 92] on input "0.00" at bounding box center [395, 94] width 30 height 8
click at [399, 92] on input "Width" at bounding box center [395, 94] width 30 height 8
type input "8.45"
click at [428, 91] on input "0.00" at bounding box center [429, 94] width 30 height 8
click at [428, 91] on input "Height" at bounding box center [429, 94] width 30 height 8
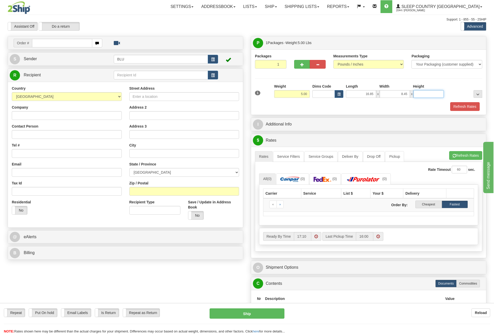
type input "8.45"
click at [155, 98] on input "Street Address" at bounding box center [185, 96] width 110 height 9
type input "611 RUE DéSORMEAUX"
click at [151, 118] on input "Address 2" at bounding box center [185, 115] width 110 height 9
click at [136, 150] on input "text" at bounding box center [185, 153] width 110 height 9
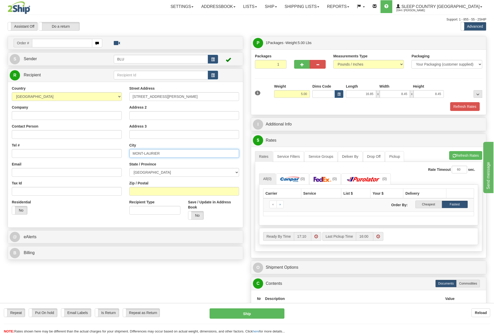
type input "MONT-LAURIER"
click at [173, 171] on select "ALBERTA BRITISH COLUMBIA MANITOBA NEW BRUNSWICK NEWFOUNDLAND NOVA SCOTIA NUNAVU…" at bounding box center [185, 172] width 110 height 9
select select "QC"
click at [130, 168] on select "[GEOGRAPHIC_DATA] [GEOGRAPHIC_DATA] [GEOGRAPHIC_DATA] [GEOGRAPHIC_DATA] [GEOGRA…" at bounding box center [185, 172] width 110 height 9
click at [152, 191] on input "Zip / Postal" at bounding box center [185, 191] width 110 height 9
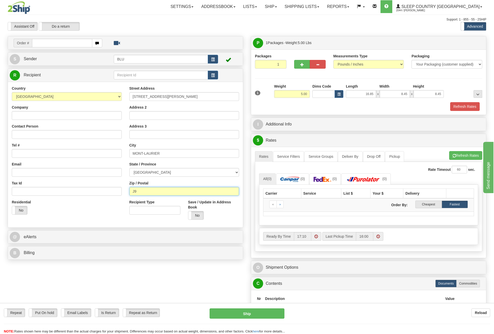
type input "J9L 3W6"
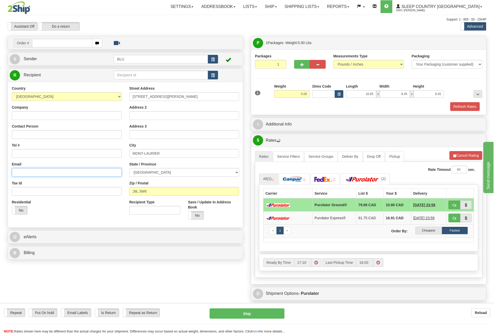
click at [40, 173] on input "Email" at bounding box center [67, 172] width 110 height 9
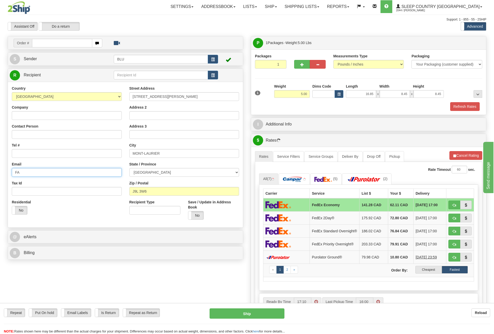
type input "fan_581@hotmail.com"
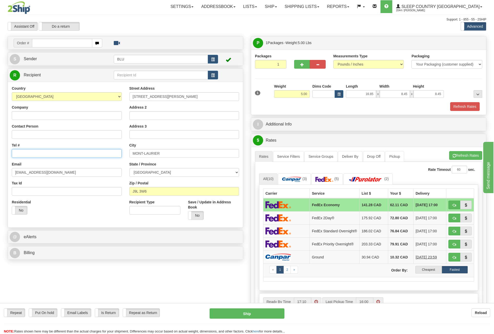
click at [40, 153] on input "Tel #" at bounding box center [67, 153] width 110 height 9
type input "8196602052"
click at [37, 132] on input "Contact Person" at bounding box center [67, 134] width 110 height 9
type input "FRANOISE MILLETTE"
click at [55, 116] on input "Company" at bounding box center [67, 115] width 110 height 9
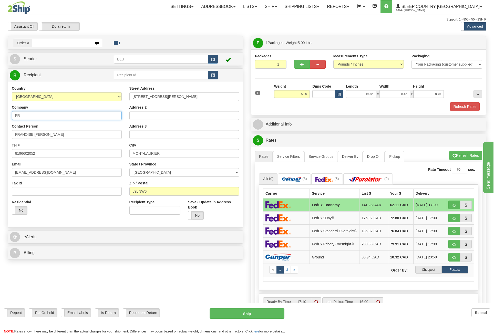
type input "FRANOISE MILLETTE"
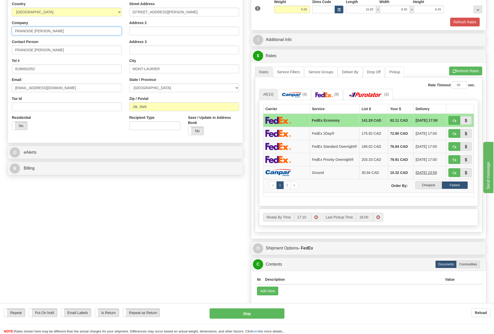
scroll to position [128, 0]
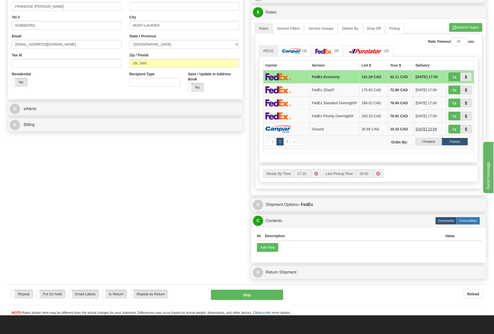
click at [472, 218] on label "Commodities" at bounding box center [469, 221] width 24 height 8
radio input "true"
click at [271, 247] on button "Add New" at bounding box center [267, 247] width 21 height 9
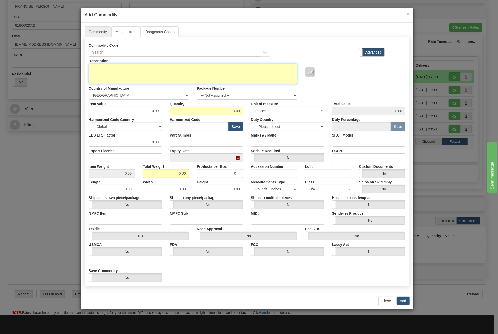
click at [169, 80] on textarea "Description" at bounding box center [193, 74] width 209 height 21
type textarea "VITALITY QUEEN"
drag, startPoint x: 235, startPoint y: 109, endPoint x: 267, endPoint y: 110, distance: 31.8
click at [267, 110] on div "Item Value 0.00 Quantity 0.00 Unit of measure 3 Thousand Square Inches Adjustme…" at bounding box center [247, 108] width 325 height 16
type input "1"
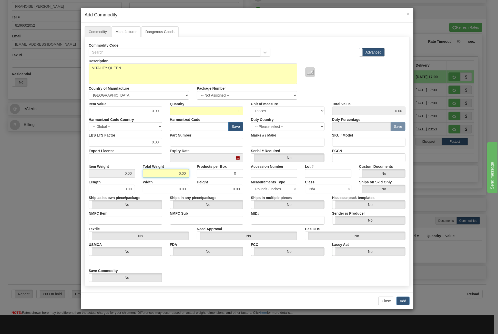
drag, startPoint x: 169, startPoint y: 172, endPoint x: 225, endPoint y: 174, distance: 55.7
click at [225, 174] on div "Item Weight 0.00 Total Weight 0.00 Products per Box 0 Accession Number Lot # Cu…" at bounding box center [247, 170] width 325 height 16
type input "5"
type input "5.0000"
click at [402, 299] on button "Add" at bounding box center [403, 301] width 13 height 9
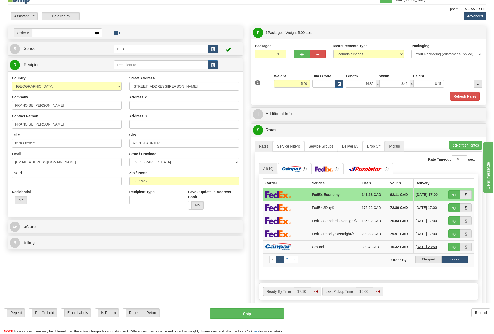
scroll to position [0, 0]
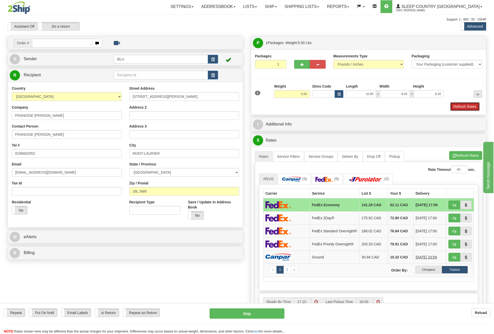
click at [467, 108] on button "Refresh Rates" at bounding box center [465, 106] width 29 height 9
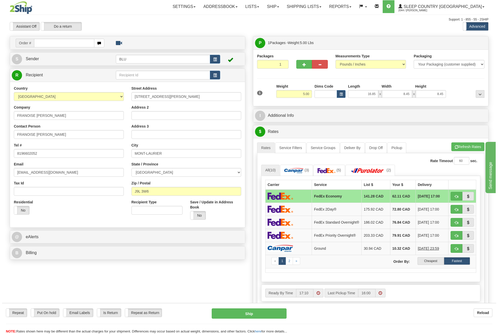
scroll to position [26, 0]
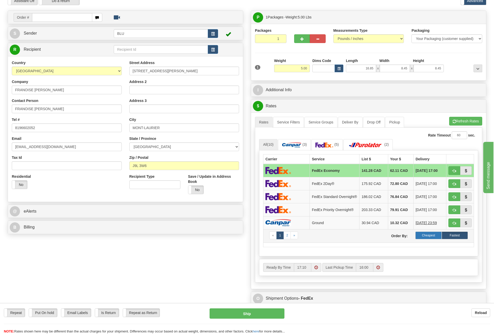
click at [423, 235] on label "Cheapest" at bounding box center [429, 236] width 26 height 8
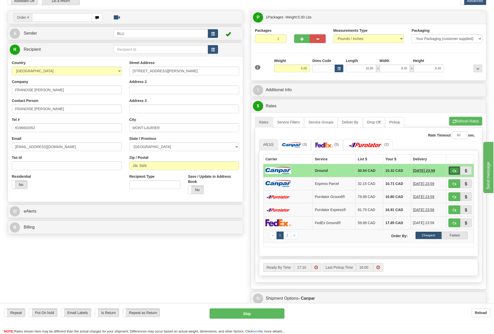
click at [459, 170] on button "button" at bounding box center [455, 170] width 12 height 9
type input "1"
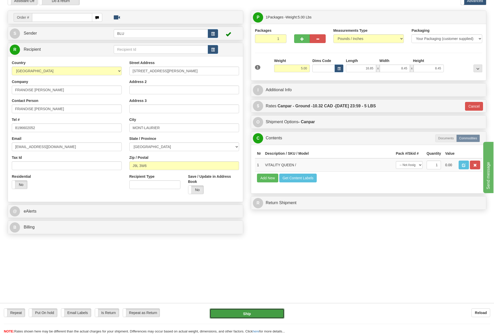
click at [252, 314] on button "Ship" at bounding box center [247, 314] width 75 height 10
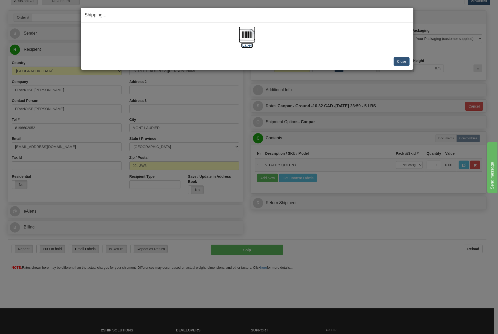
click at [252, 39] on img at bounding box center [247, 34] width 16 height 16
click at [405, 59] on button "Close" at bounding box center [402, 61] width 16 height 9
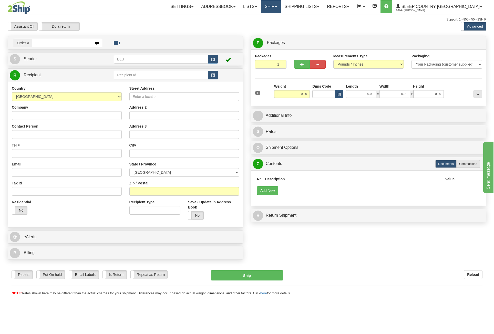
click at [281, 10] on link "Ship" at bounding box center [271, 6] width 20 height 13
click at [276, 25] on span "OnHold / Order Queue" at bounding box center [258, 25] width 36 height 4
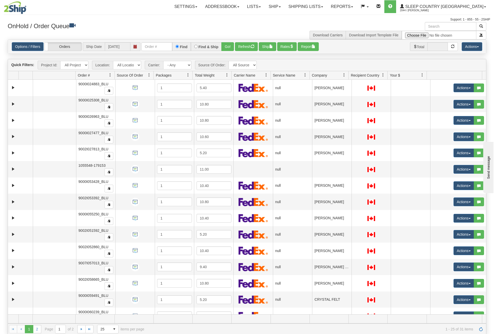
click at [343, 76] on span at bounding box center [344, 75] width 4 height 4
click at [361, 89] on span "Sort Ascending" at bounding box center [361, 86] width 41 height 14
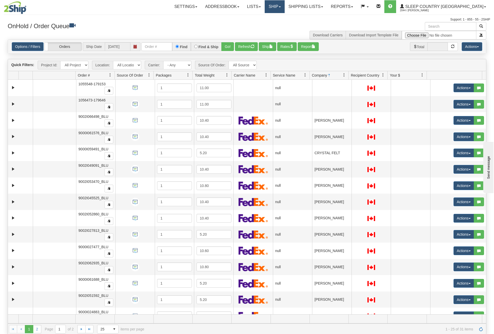
click at [285, 5] on link "Ship" at bounding box center [275, 6] width 20 height 13
click at [285, 20] on link "Ship Screen" at bounding box center [261, 18] width 46 height 7
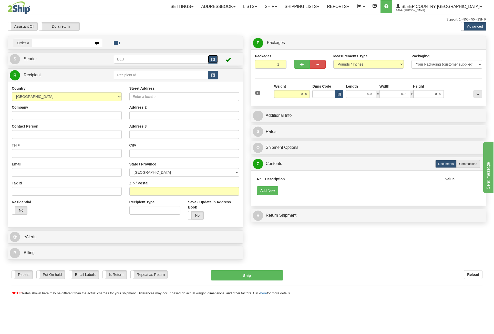
click at [211, 60] on span "button" at bounding box center [213, 59] width 4 height 3
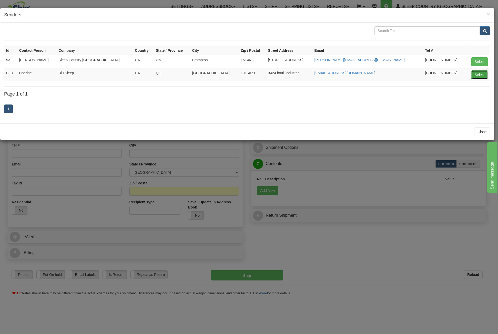
click at [486, 74] on button "Select" at bounding box center [480, 75] width 17 height 9
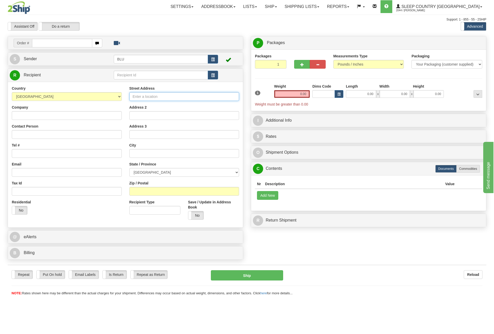
click at [174, 99] on input "Street Address" at bounding box center [185, 96] width 110 height 9
type input "[STREET_ADDRESS]"
click at [159, 156] on input "text" at bounding box center [185, 153] width 110 height 9
type input "ALBANEL"
click at [156, 172] on select "[GEOGRAPHIC_DATA] [GEOGRAPHIC_DATA] [GEOGRAPHIC_DATA] [GEOGRAPHIC_DATA] [GEOGRA…" at bounding box center [185, 172] width 110 height 9
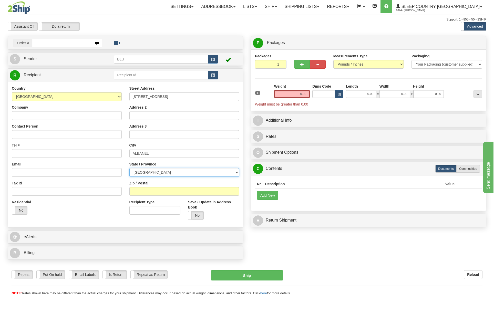
select select "QC"
click at [130, 168] on select "[GEOGRAPHIC_DATA] [GEOGRAPHIC_DATA] [GEOGRAPHIC_DATA] [GEOGRAPHIC_DATA] [GEOGRA…" at bounding box center [185, 172] width 110 height 9
click at [137, 191] on input "Zip / Postal" at bounding box center [185, 191] width 110 height 9
type input "G8M 3J7"
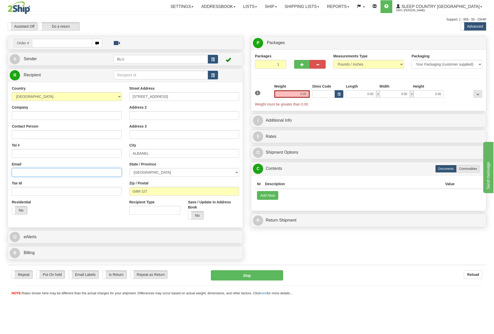
click at [52, 174] on input "Email" at bounding box center [67, 172] width 110 height 9
type input "[EMAIL_ADDRESS][DOMAIN_NAME]"
click at [55, 155] on input "Tel #" at bounding box center [67, 153] width 110 height 9
type input "5142423646"
click at [31, 134] on input "Contact Person" at bounding box center [67, 134] width 110 height 9
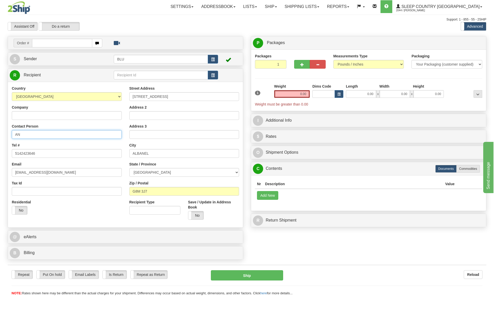
type input "[PERSON_NAME]"
click at [47, 118] on input "Company" at bounding box center [67, 115] width 110 height 9
type input "[PERSON_NAME]"
click at [294, 96] on input "0.00" at bounding box center [292, 94] width 36 height 8
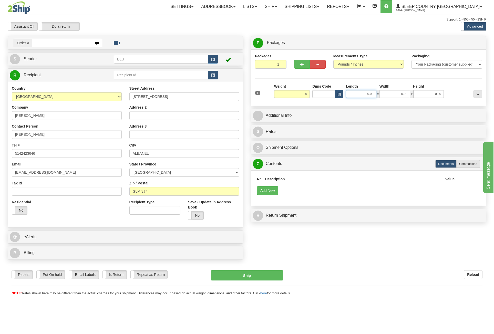
click at [358, 94] on input "0.00" at bounding box center [361, 94] width 30 height 8
type input "5.00"
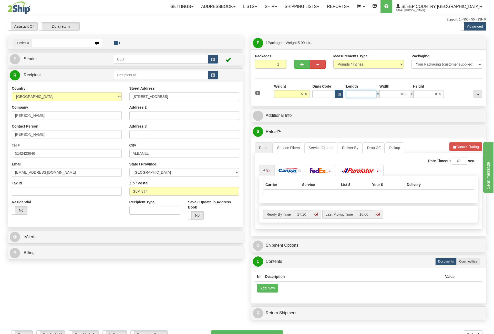
click at [358, 94] on input "Length" at bounding box center [361, 94] width 30 height 8
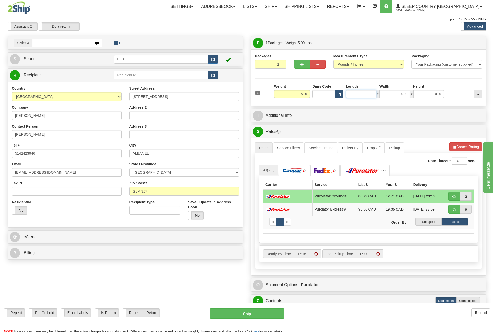
type input "16.85"
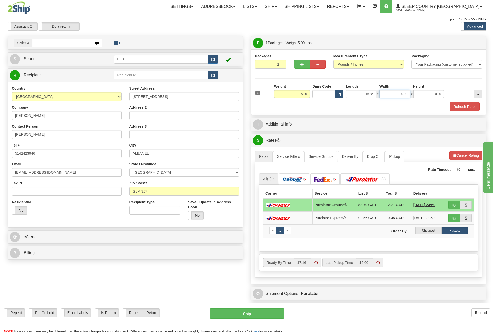
click at [398, 91] on input "0.00" at bounding box center [395, 94] width 30 height 8
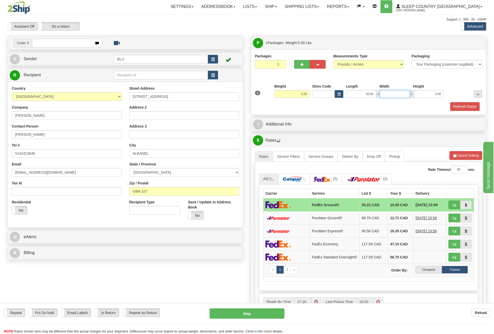
click at [398, 91] on input "Width" at bounding box center [395, 94] width 30 height 8
type input "8.45"
click at [421, 93] on input "0.00" at bounding box center [429, 94] width 30 height 8
drag, startPoint x: 421, startPoint y: 93, endPoint x: 413, endPoint y: 93, distance: 7.7
click at [421, 93] on input "Height" at bounding box center [429, 94] width 30 height 8
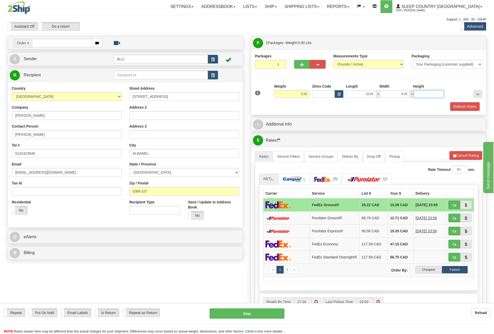
type input "8.45"
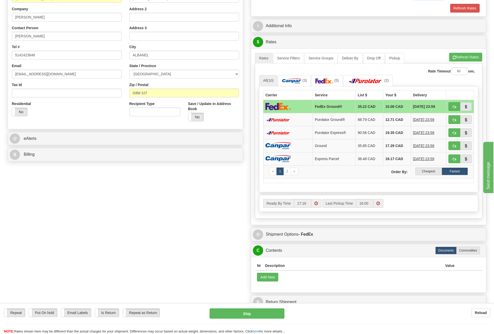
scroll to position [128, 0]
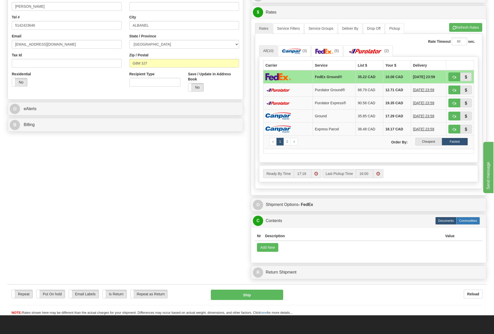
click at [472, 218] on label "Commodities" at bounding box center [469, 221] width 24 height 8
radio input "true"
click at [270, 243] on button "Add New" at bounding box center [267, 247] width 21 height 9
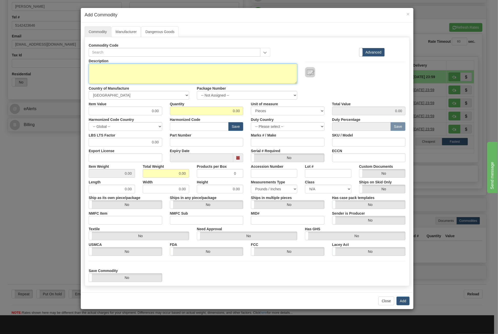
click at [207, 68] on textarea "Description" at bounding box center [193, 74] width 209 height 21
type textarea "VITALITY QUEEN"
drag, startPoint x: 231, startPoint y: 112, endPoint x: 269, endPoint y: 112, distance: 38.2
click at [269, 112] on div "Item Value 0.00 Quantity 0.00 Unit of measure 3 Thousand Square Inches Adjustme…" at bounding box center [247, 108] width 325 height 16
type input "1"
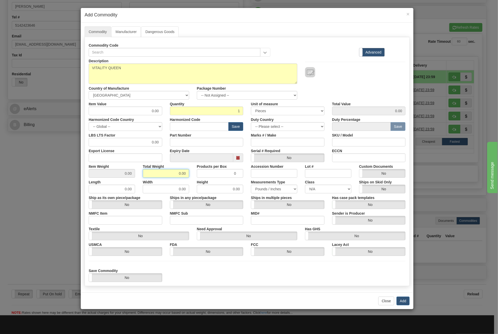
drag, startPoint x: 167, startPoint y: 173, endPoint x: 212, endPoint y: 175, distance: 44.4
click at [212, 175] on div "Item Weight 0.00 Total Weight 0.00 Products per Box 0 Accession Number Lot # Cu…" at bounding box center [247, 170] width 325 height 16
type input "5"
type input "5.0000"
click at [237, 77] on textarea "VITALITY QUEEN" at bounding box center [193, 74] width 209 height 21
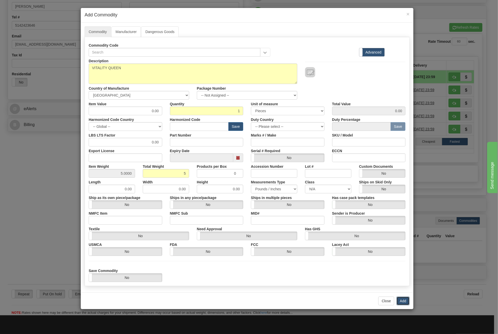
click at [405, 303] on button "Add" at bounding box center [403, 301] width 13 height 9
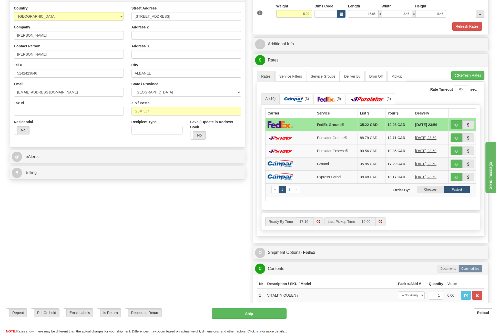
scroll to position [51, 0]
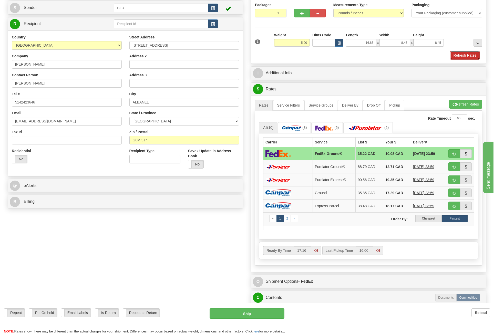
click at [460, 54] on button "Refresh Rates" at bounding box center [465, 55] width 29 height 9
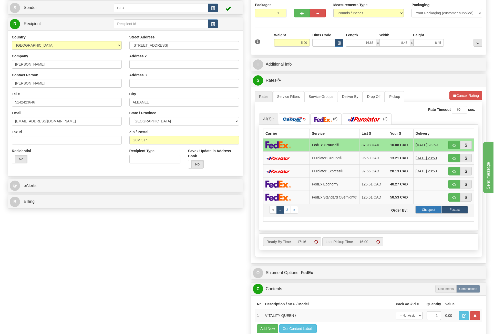
click at [430, 210] on label "Cheapest" at bounding box center [429, 210] width 26 height 8
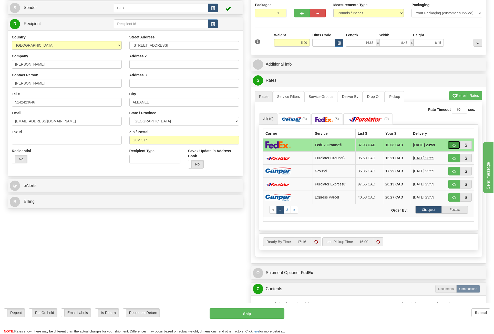
click at [455, 144] on span "button" at bounding box center [455, 145] width 4 height 3
type input "92"
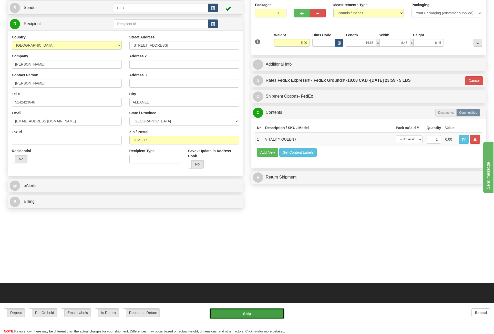
click at [254, 315] on button "Ship" at bounding box center [247, 314] width 75 height 10
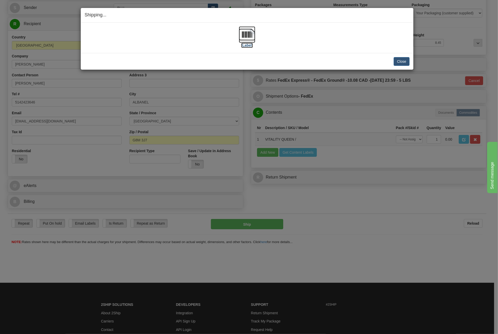
click at [247, 37] on img at bounding box center [247, 34] width 16 height 16
click at [403, 61] on button "Close" at bounding box center [402, 61] width 16 height 9
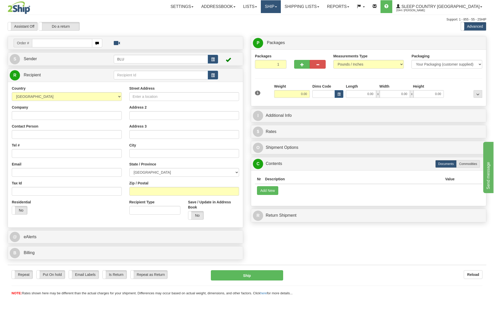
click at [281, 6] on link "Ship" at bounding box center [271, 6] width 20 height 13
click at [276, 24] on span "OnHold / Order Queue" at bounding box center [258, 25] width 36 height 4
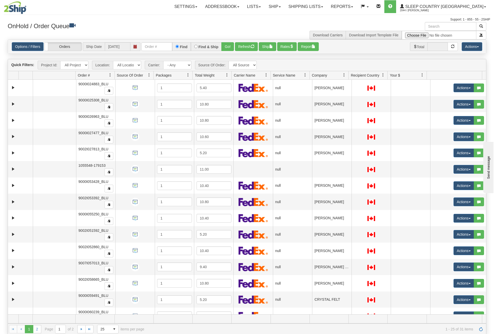
click at [343, 74] on span at bounding box center [344, 75] width 4 height 4
click at [353, 89] on span "Sort Ascending" at bounding box center [361, 86] width 41 height 14
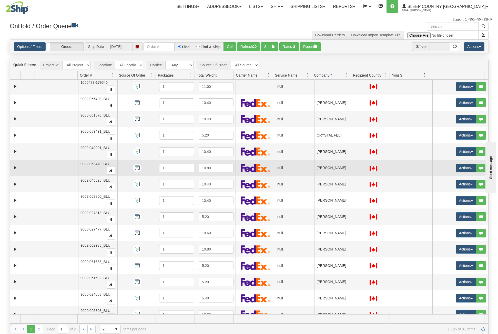
scroll to position [26, 0]
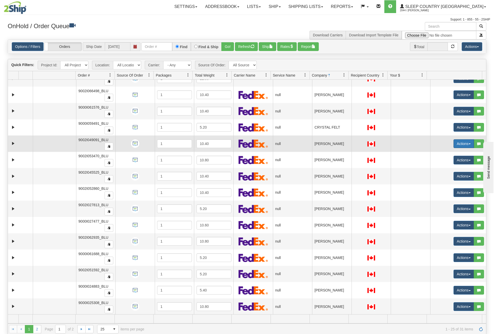
click at [461, 145] on button "Actions" at bounding box center [464, 144] width 21 height 9
click at [447, 151] on link "Open" at bounding box center [452, 153] width 44 height 7
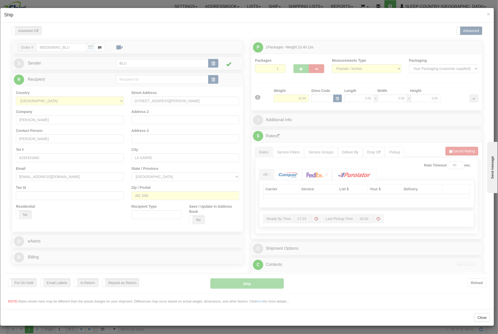
scroll to position [0, 0]
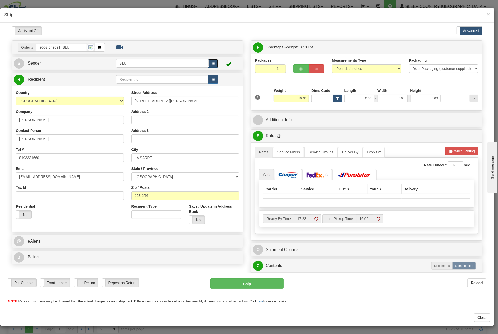
click at [209, 63] on button "button" at bounding box center [213, 63] width 10 height 9
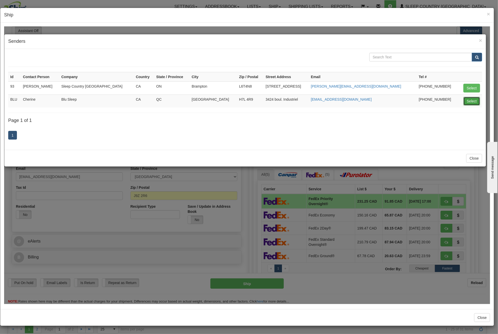
click at [466, 100] on button "Select" at bounding box center [472, 101] width 17 height 9
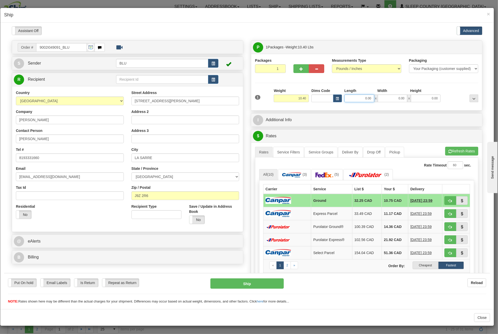
click at [360, 95] on input "0.00" at bounding box center [360, 98] width 30 height 8
click at [360, 95] on input "Length" at bounding box center [360, 98] width 30 height 8
type input "16.85"
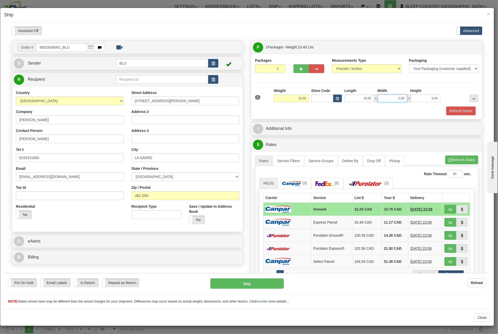
click at [381, 98] on input "0.00" at bounding box center [393, 98] width 30 height 8
click at [381, 98] on input "Width" at bounding box center [393, 98] width 30 height 8
type input "8.45"
click at [422, 98] on input "0.00" at bounding box center [426, 98] width 30 height 8
drag, startPoint x: 422, startPoint y: 98, endPoint x: 416, endPoint y: 100, distance: 5.7
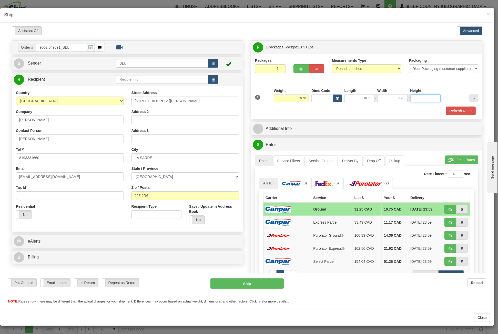
click at [422, 98] on input "Height" at bounding box center [426, 98] width 30 height 8
type input "16.85"
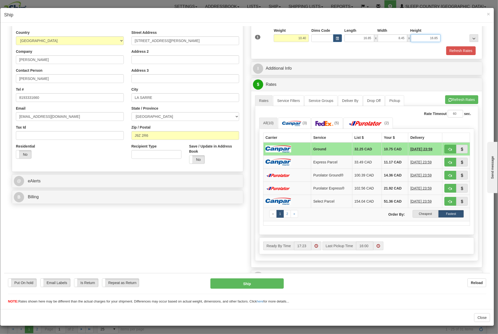
scroll to position [26, 0]
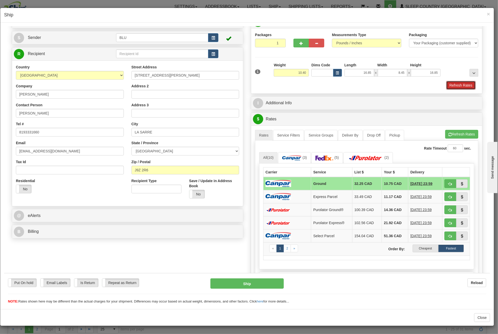
click at [455, 84] on button "Refresh Rates" at bounding box center [460, 85] width 29 height 9
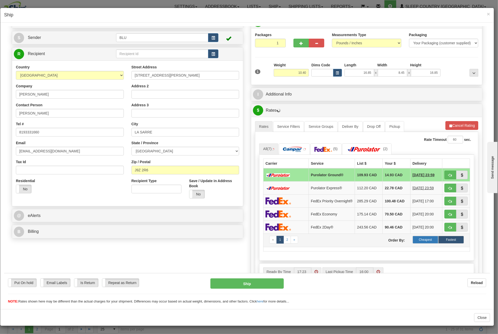
click at [422, 239] on label "Cheapest" at bounding box center [426, 240] width 26 height 8
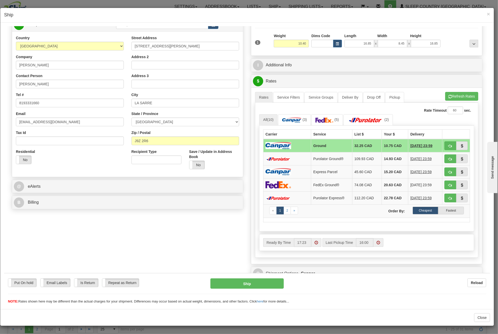
scroll to position [77, 0]
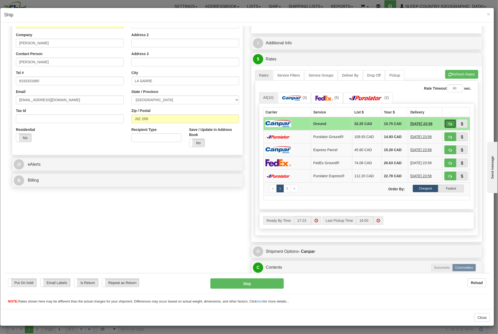
click at [449, 122] on span "button" at bounding box center [451, 123] width 4 height 3
type input "1"
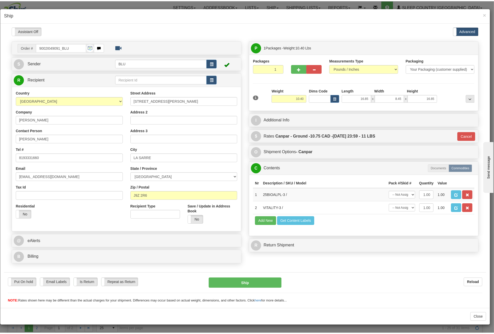
scroll to position [0, 0]
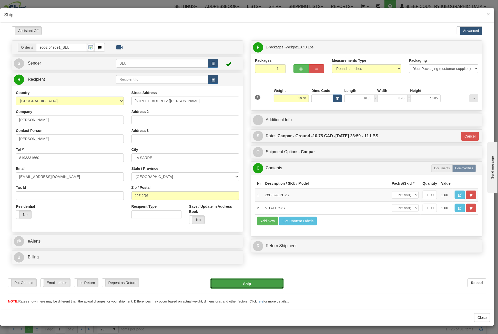
click at [264, 280] on button "Ship" at bounding box center [247, 284] width 73 height 10
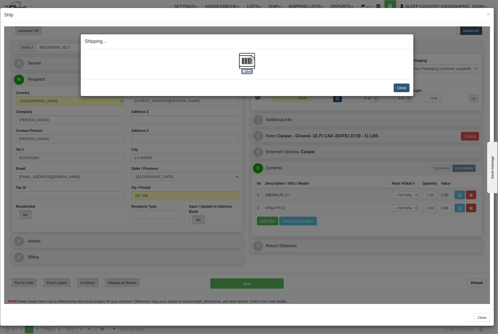
click at [247, 56] on img at bounding box center [247, 61] width 16 height 16
click at [404, 88] on button "Close" at bounding box center [402, 87] width 16 height 9
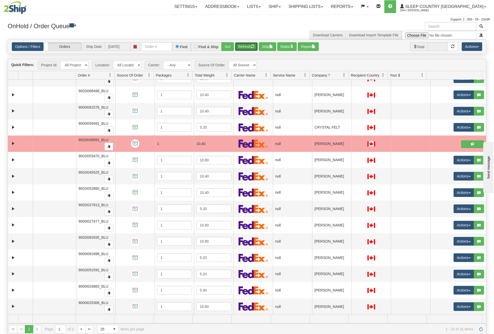
click at [247, 45] on button "Refresh" at bounding box center [246, 46] width 23 height 9
